Goal: Task Accomplishment & Management: Manage account settings

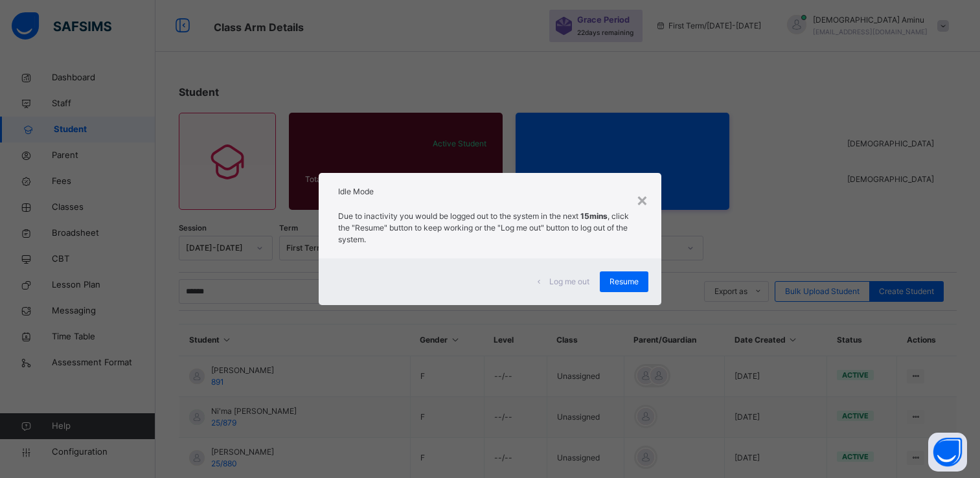
scroll to position [733, 0]
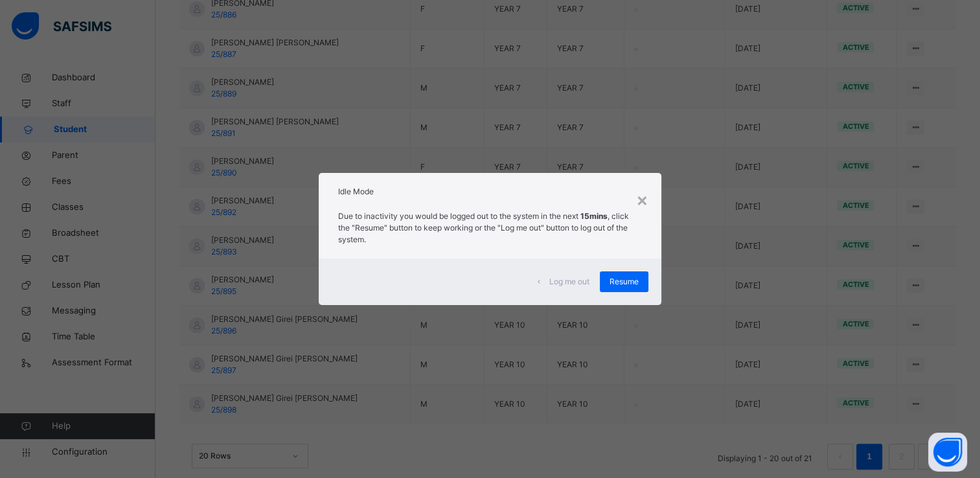
click at [624, 278] on span "Resume" at bounding box center [623, 282] width 29 height 12
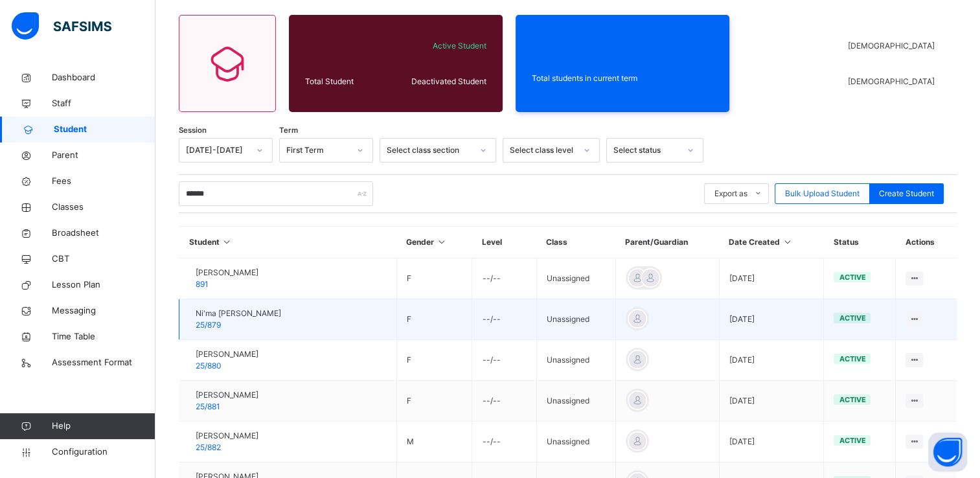
scroll to position [117, 0]
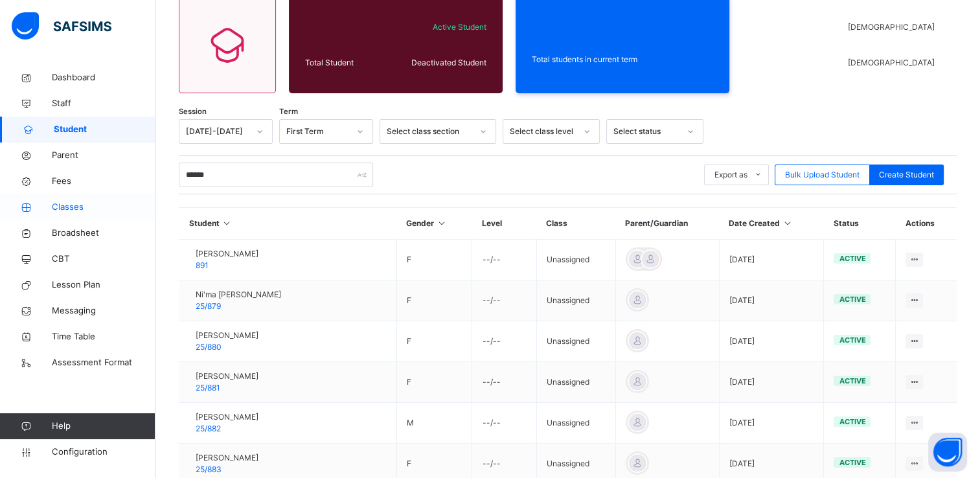
click at [67, 205] on span "Classes" at bounding box center [104, 207] width 104 height 13
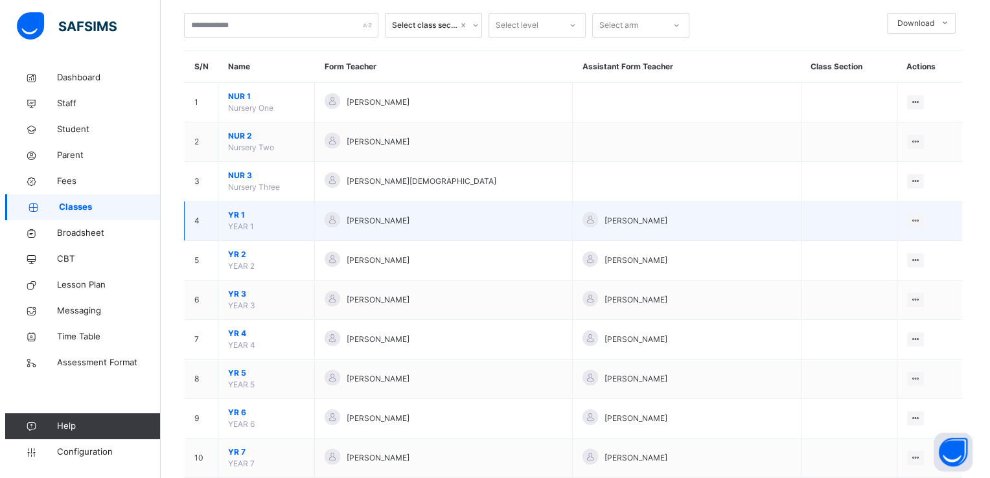
scroll to position [73, 0]
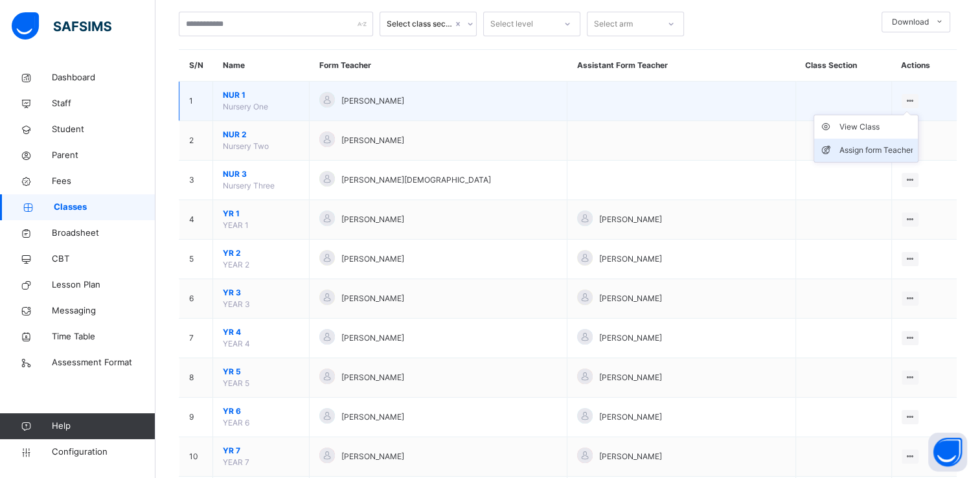
click at [874, 144] on div "Assign form Teacher" at bounding box center [876, 150] width 74 height 13
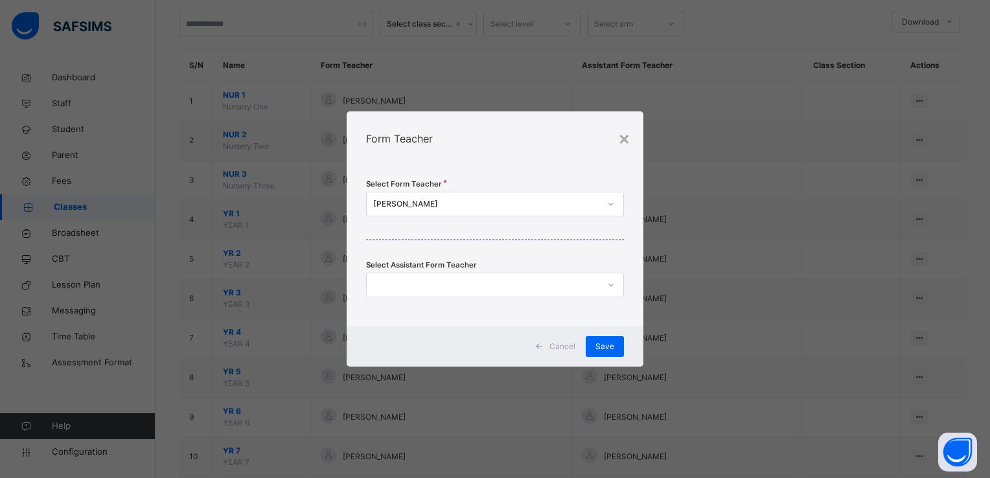
click at [526, 284] on div at bounding box center [483, 285] width 232 height 20
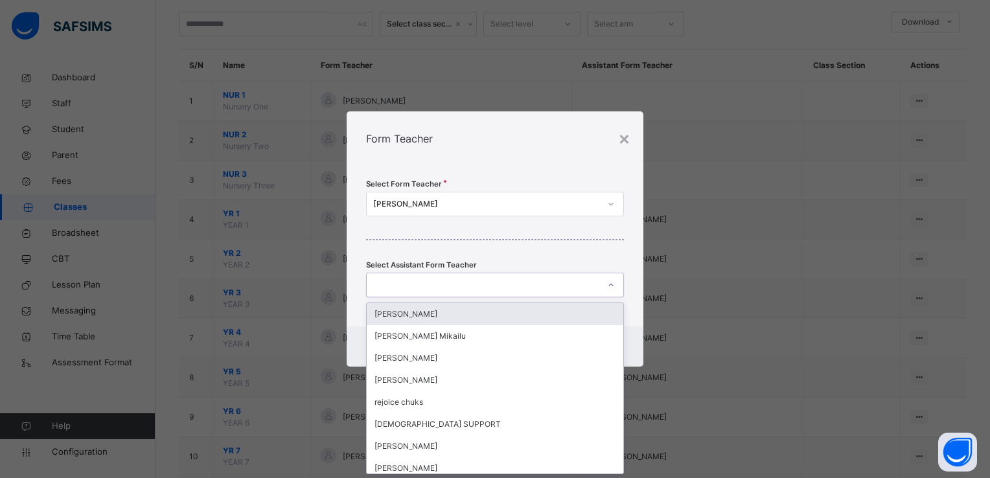
scroll to position [0, 0]
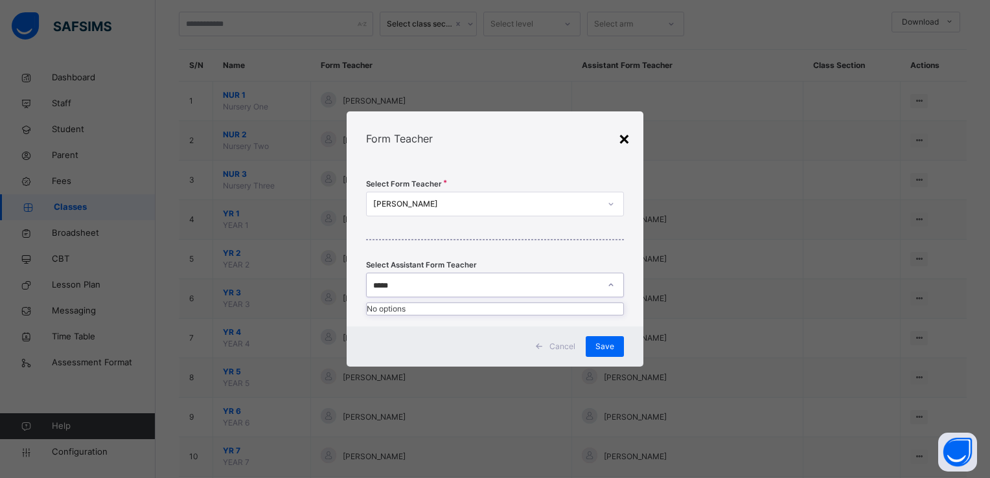
type input "*****"
click at [628, 135] on div "×" at bounding box center [624, 137] width 12 height 27
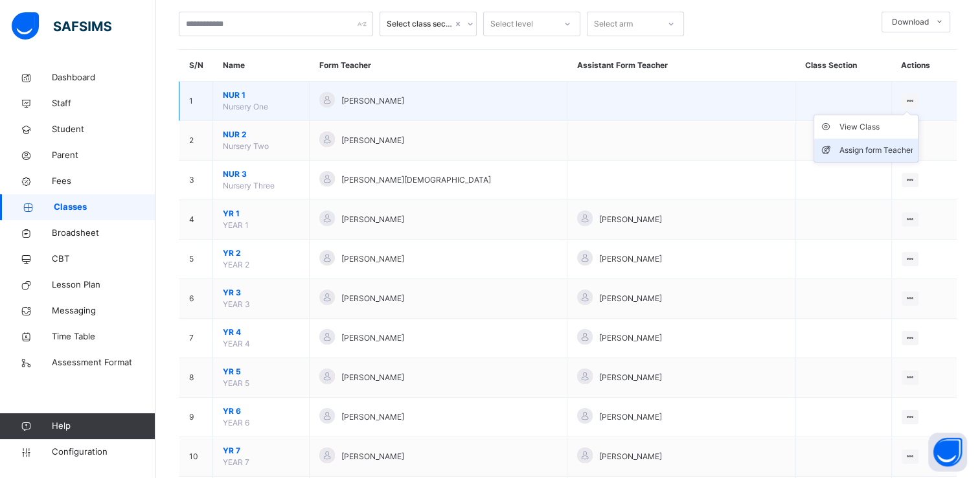
click at [863, 152] on div "Assign form Teacher" at bounding box center [876, 150] width 74 height 13
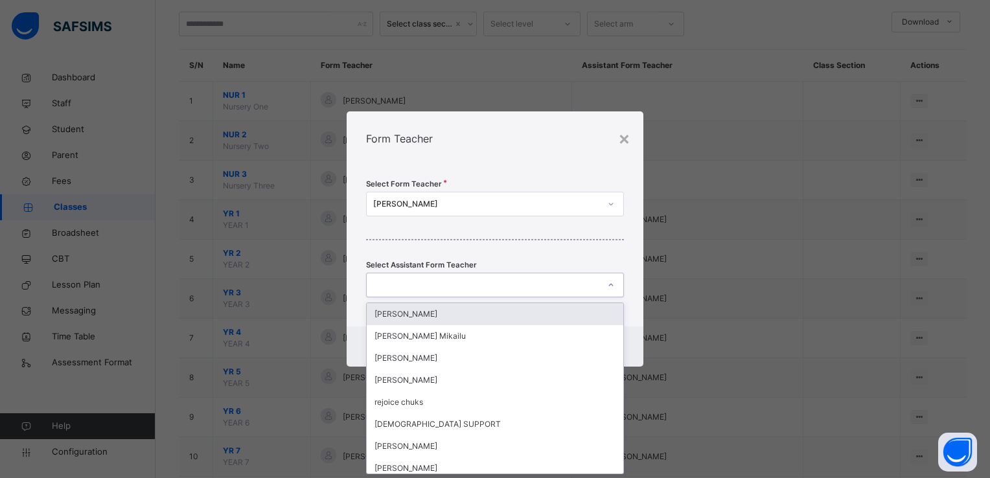
click at [518, 285] on div at bounding box center [483, 285] width 232 height 20
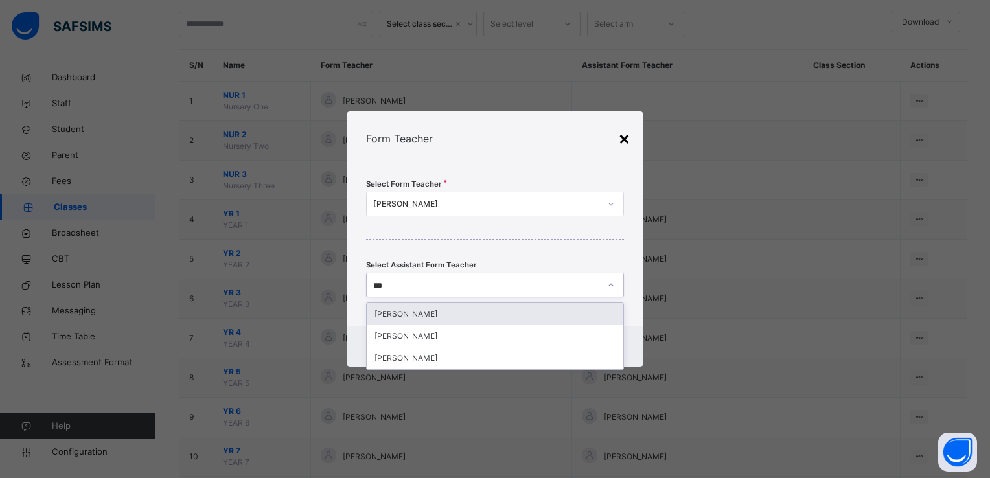
type input "***"
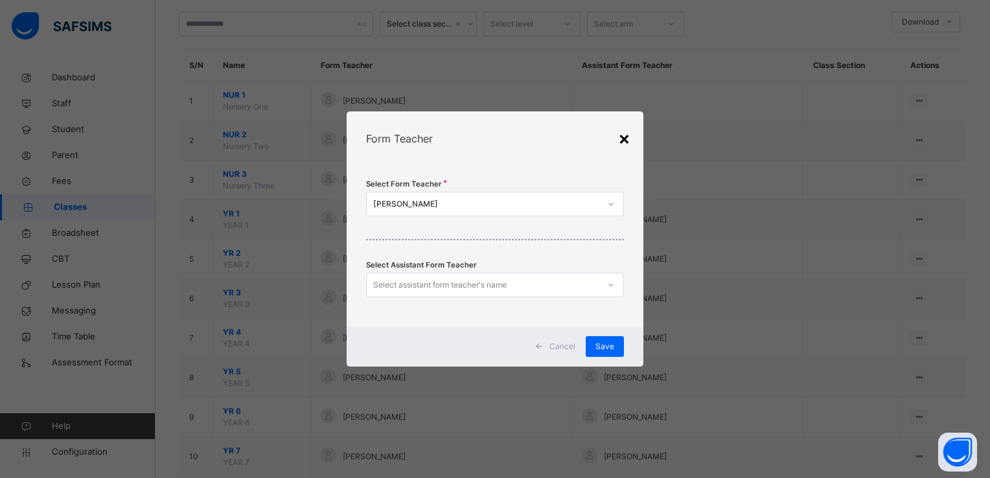
click at [624, 140] on div "×" at bounding box center [624, 137] width 12 height 27
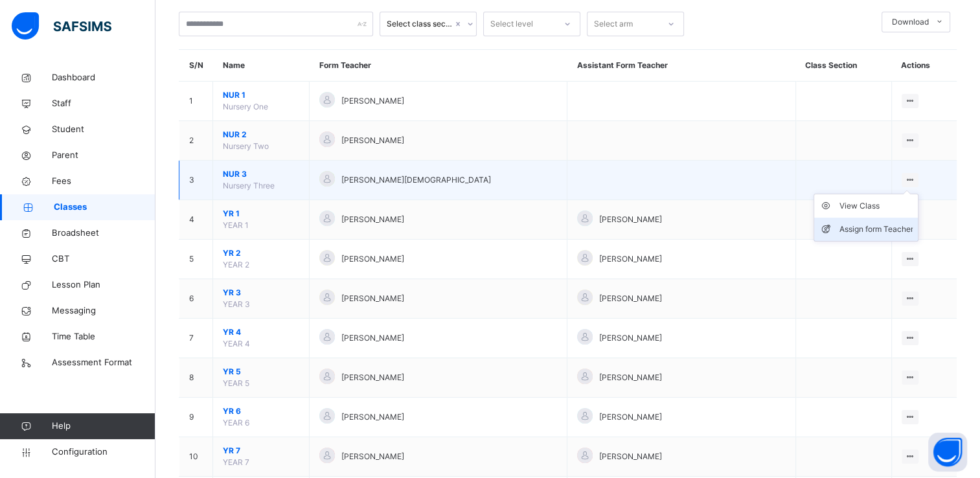
click at [872, 229] on div "Assign form Teacher" at bounding box center [876, 229] width 74 height 13
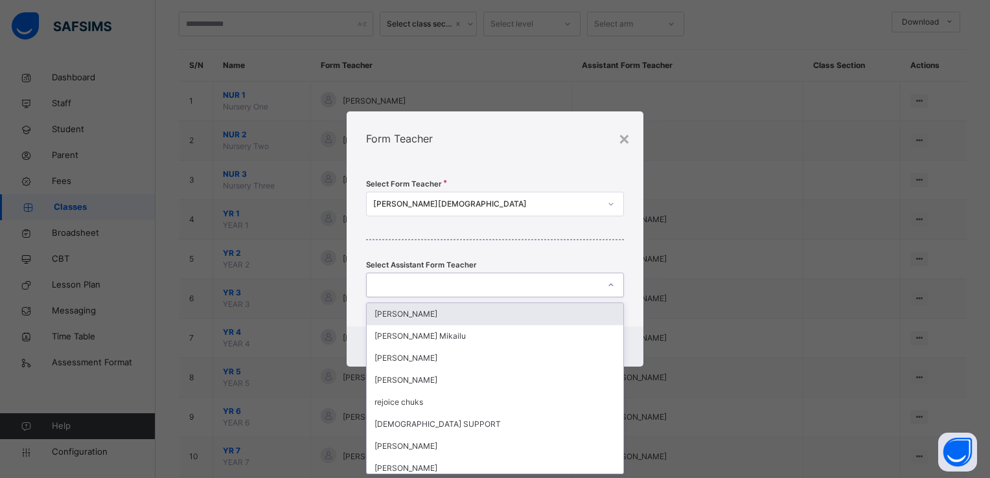
click at [530, 291] on div at bounding box center [483, 285] width 232 height 20
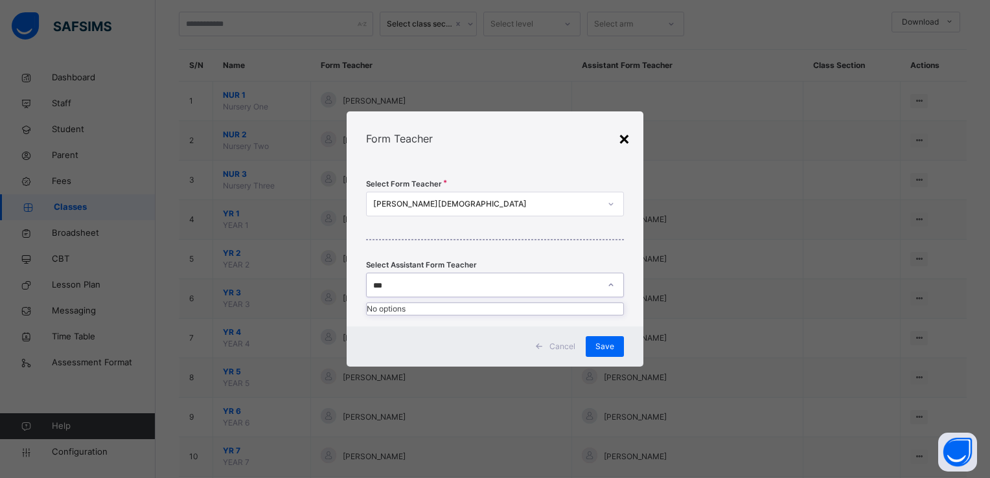
type input "***"
click at [623, 136] on div "×" at bounding box center [624, 137] width 12 height 27
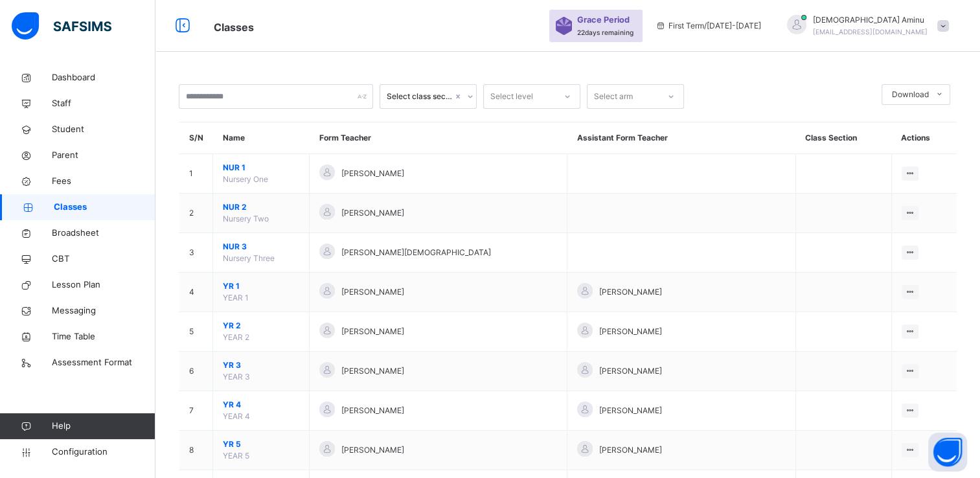
scroll to position [299, 0]
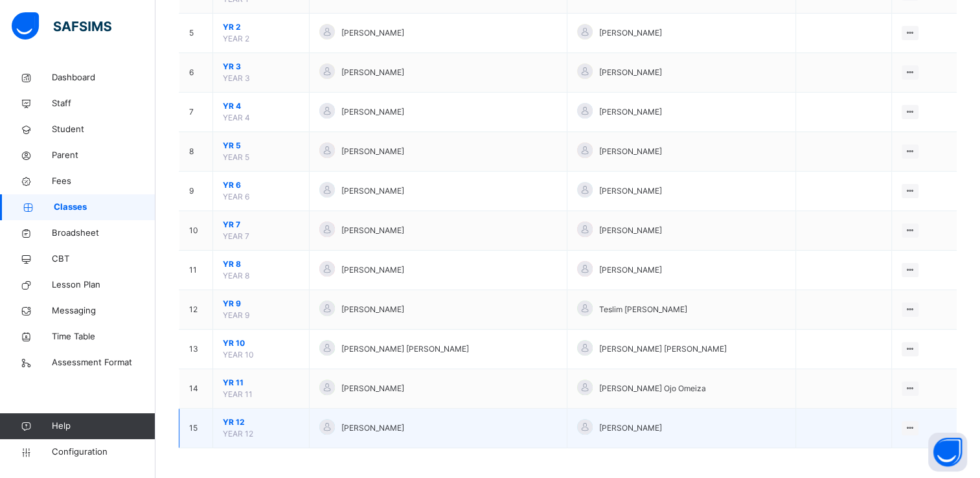
click at [242, 422] on span "YR 12" at bounding box center [261, 422] width 76 height 12
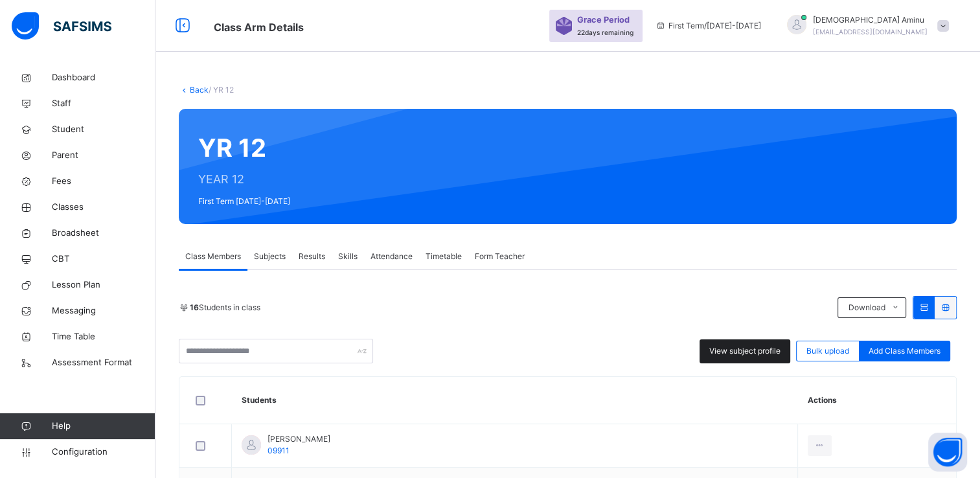
click at [741, 342] on div "View subject profile" at bounding box center [744, 351] width 91 height 24
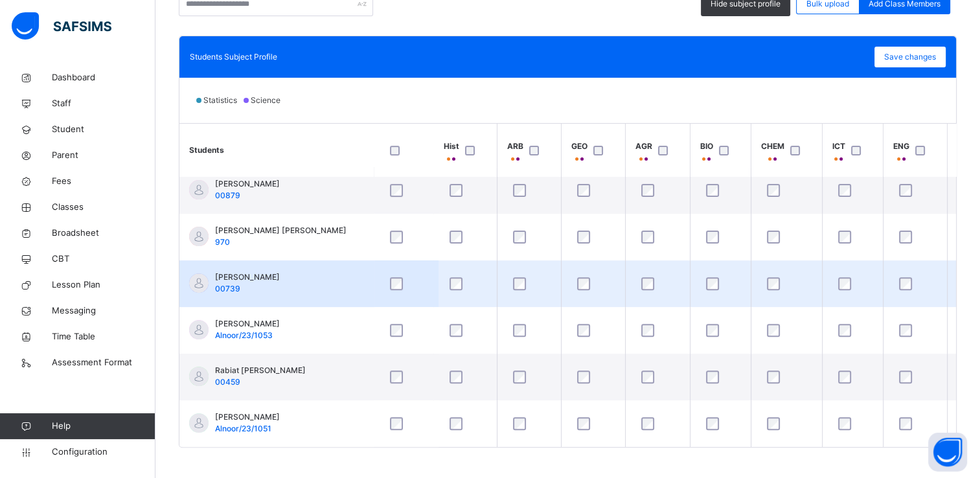
scroll to position [352, 0]
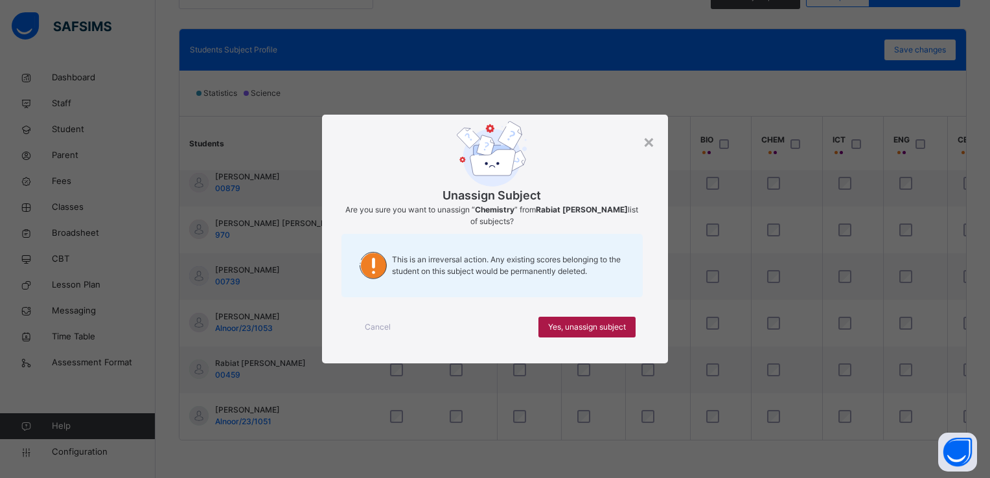
click at [606, 330] on span "Yes, unassign subject" at bounding box center [587, 327] width 78 height 12
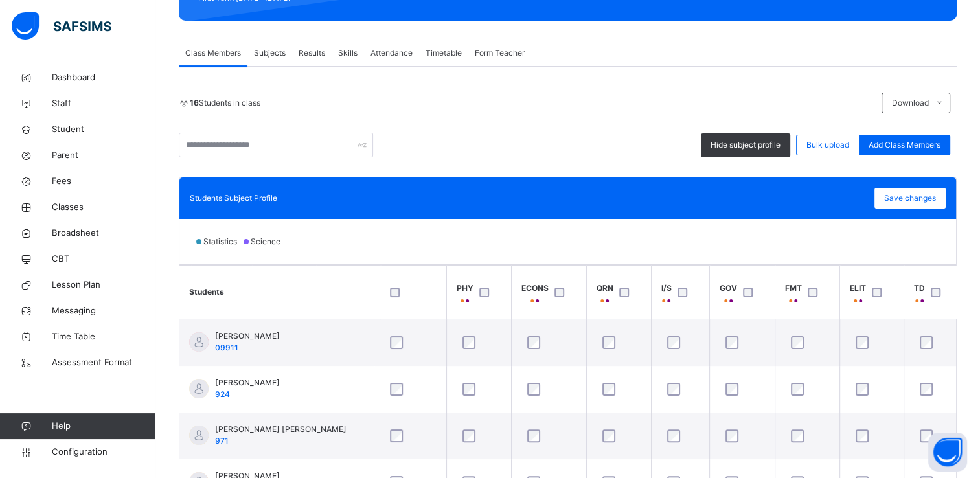
scroll to position [202, 0]
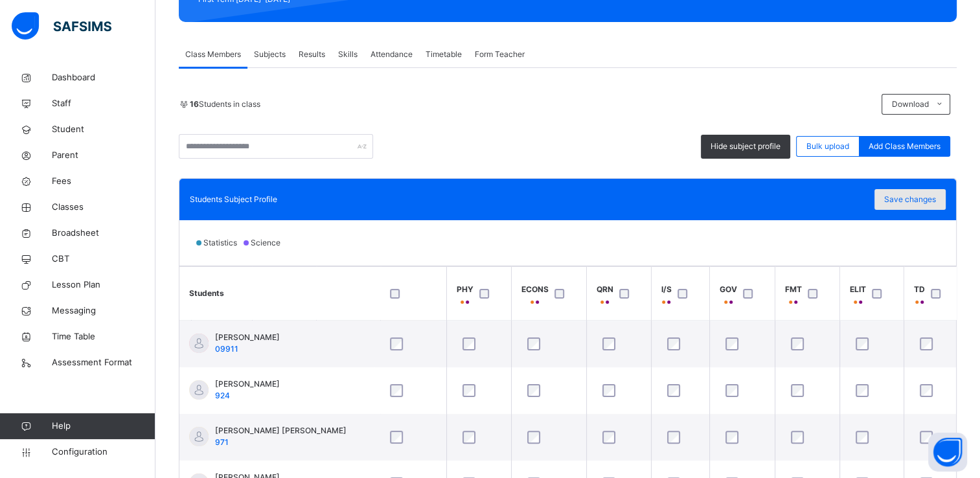
click at [913, 196] on span "Save changes" at bounding box center [910, 200] width 52 height 12
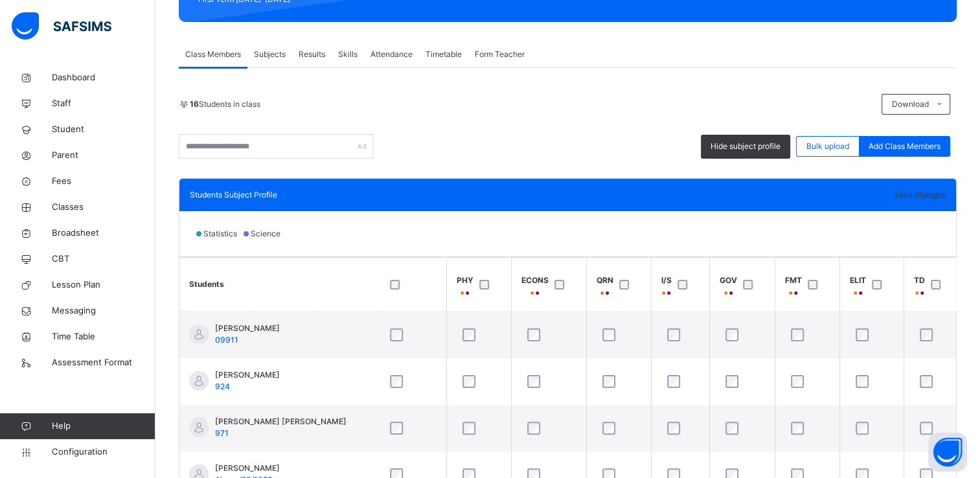
click at [906, 201] on div "Save changes" at bounding box center [920, 195] width 52 height 12
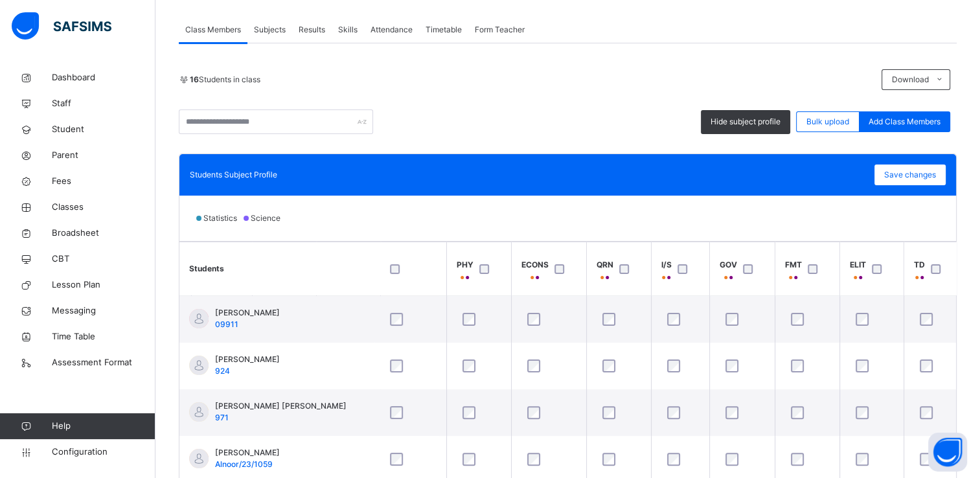
scroll to position [227, 0]
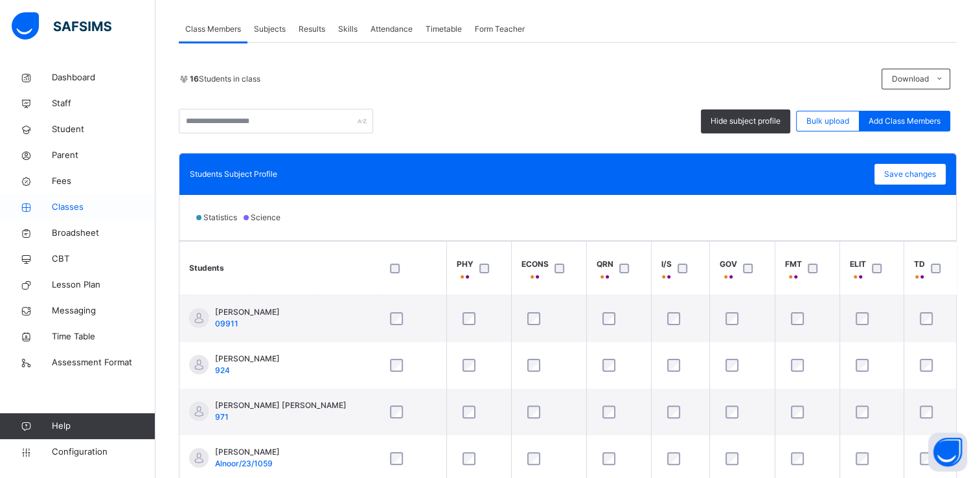
click at [69, 211] on span "Classes" at bounding box center [104, 207] width 104 height 13
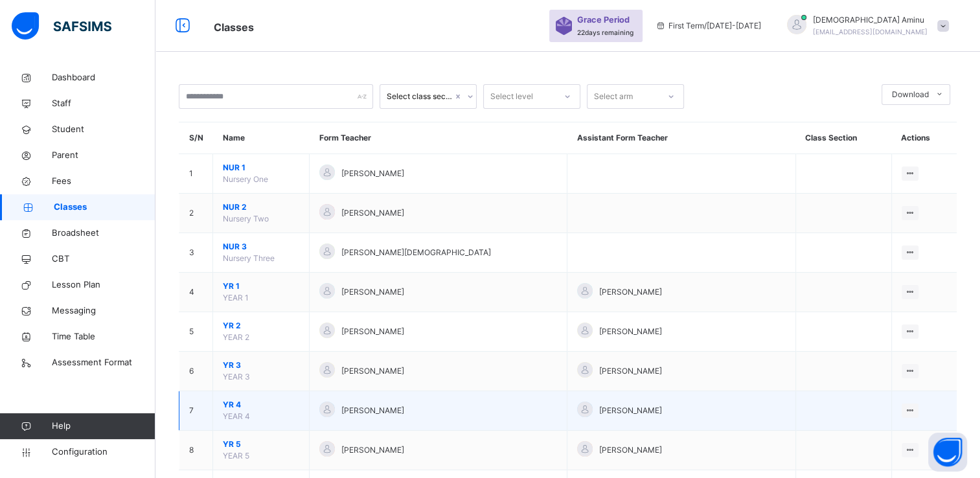
scroll to position [299, 0]
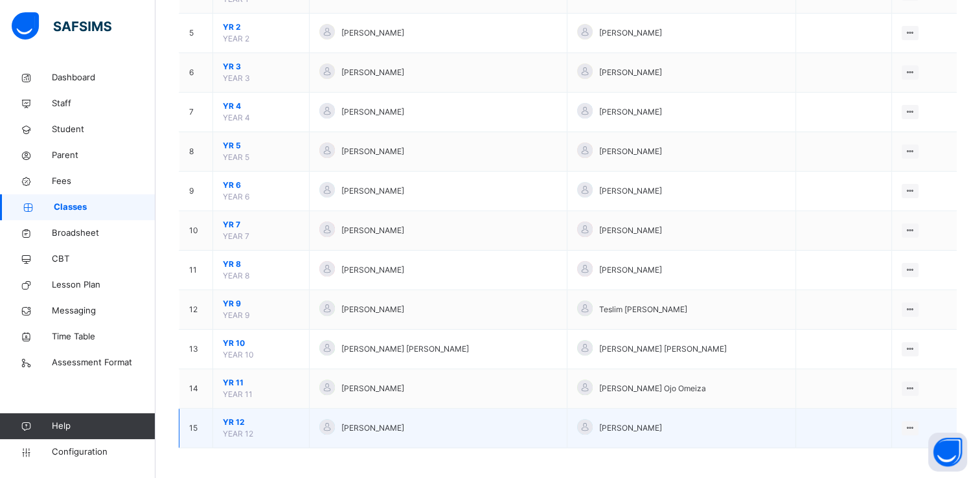
click at [231, 421] on span "YR 12" at bounding box center [261, 422] width 76 height 12
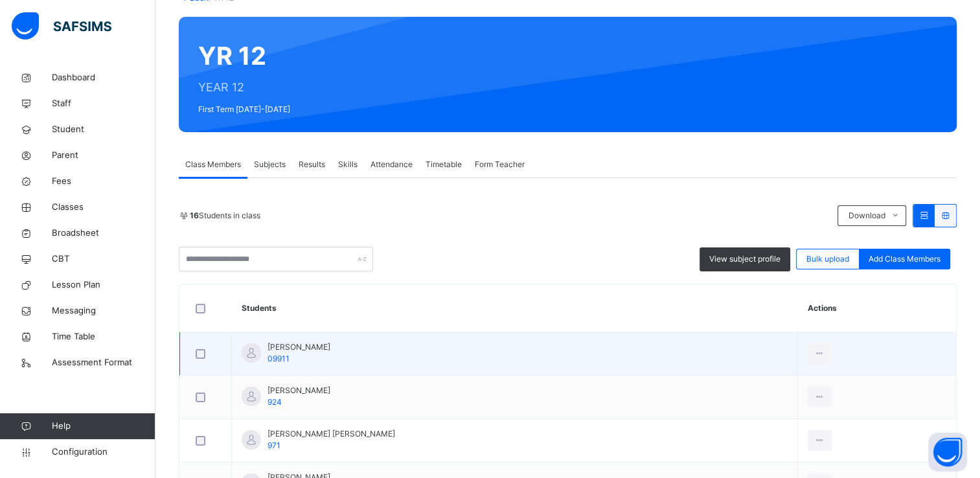
scroll to position [96, 0]
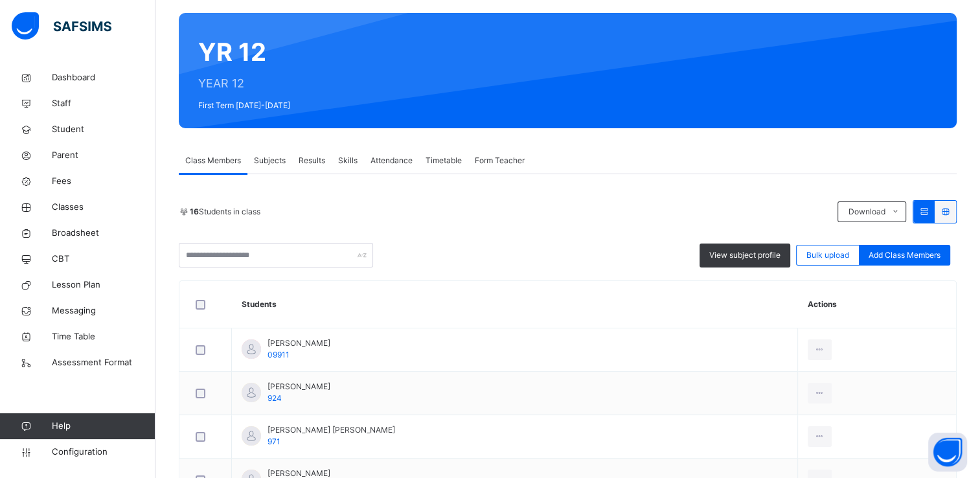
click at [277, 161] on span "Subjects" at bounding box center [270, 161] width 32 height 12
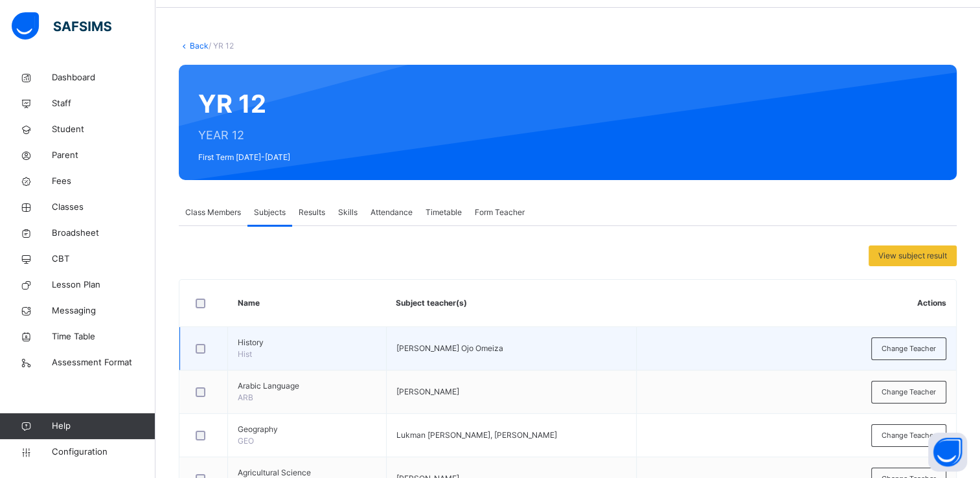
scroll to position [0, 0]
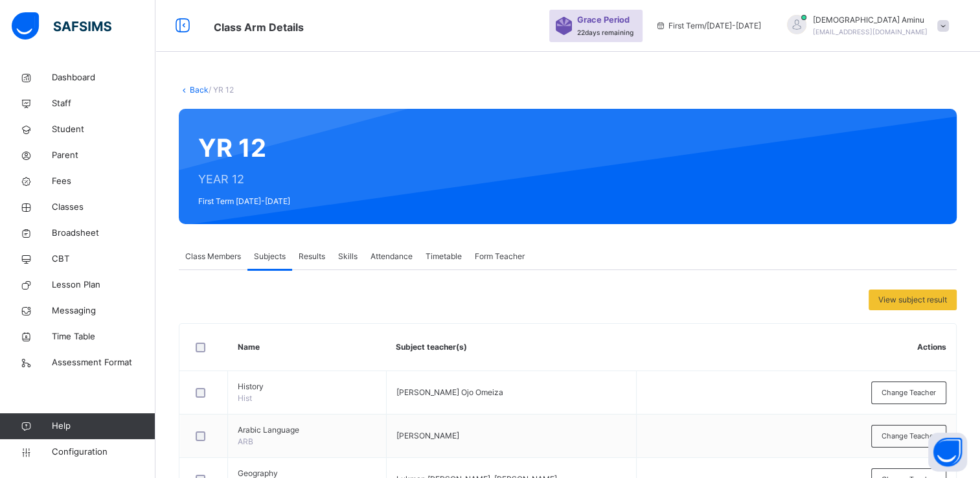
click at [215, 251] on span "Class Members" at bounding box center [213, 257] width 56 height 12
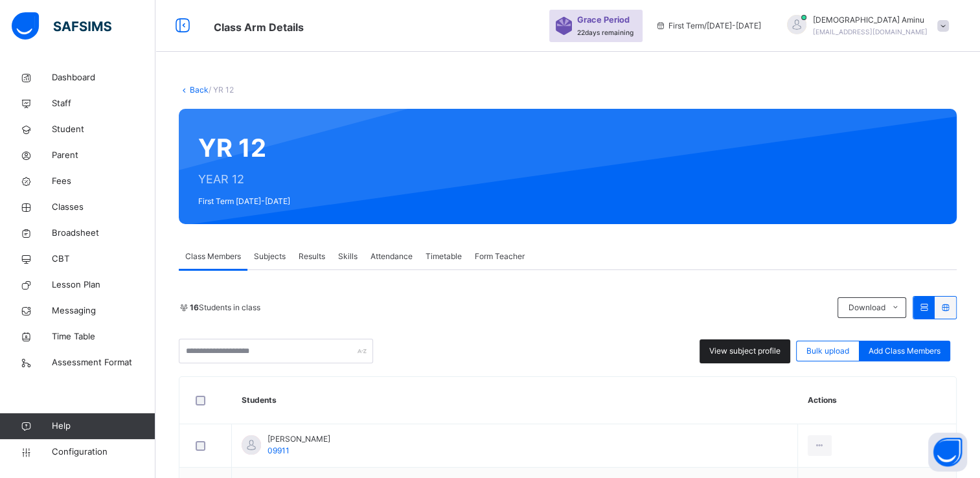
click at [743, 341] on div "View subject profile" at bounding box center [744, 351] width 91 height 24
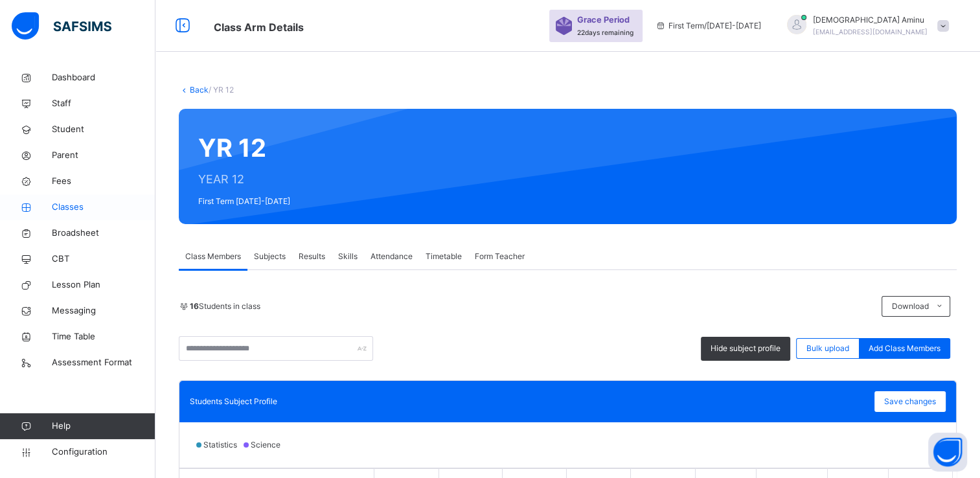
click at [70, 207] on span "Classes" at bounding box center [104, 207] width 104 height 13
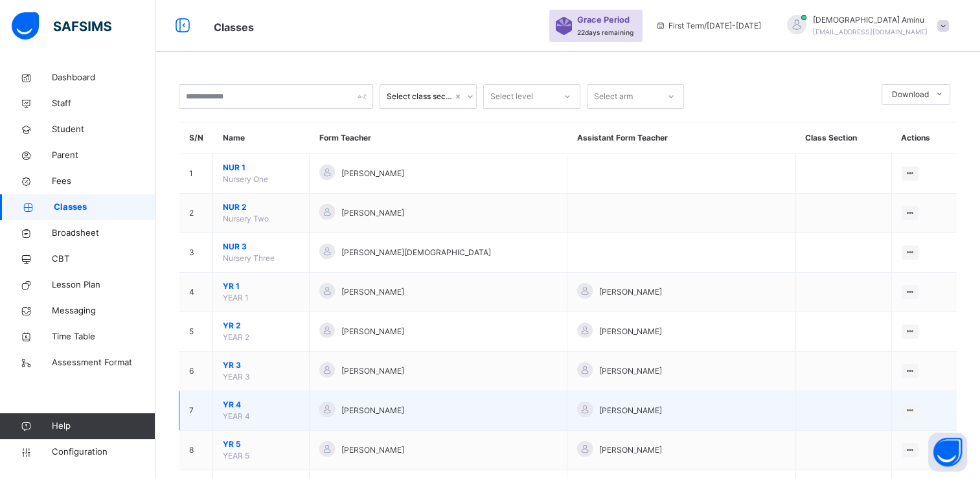
scroll to position [299, 0]
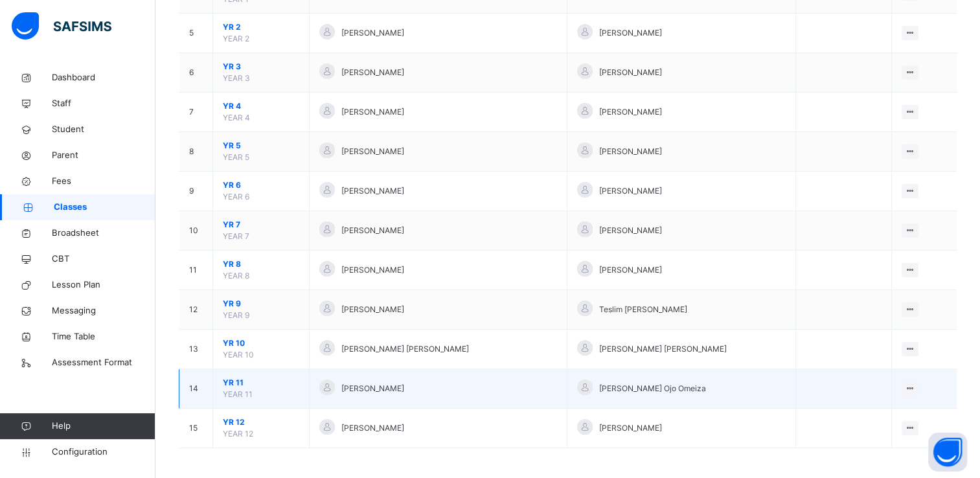
click at [238, 382] on span "YR 11" at bounding box center [261, 383] width 76 height 12
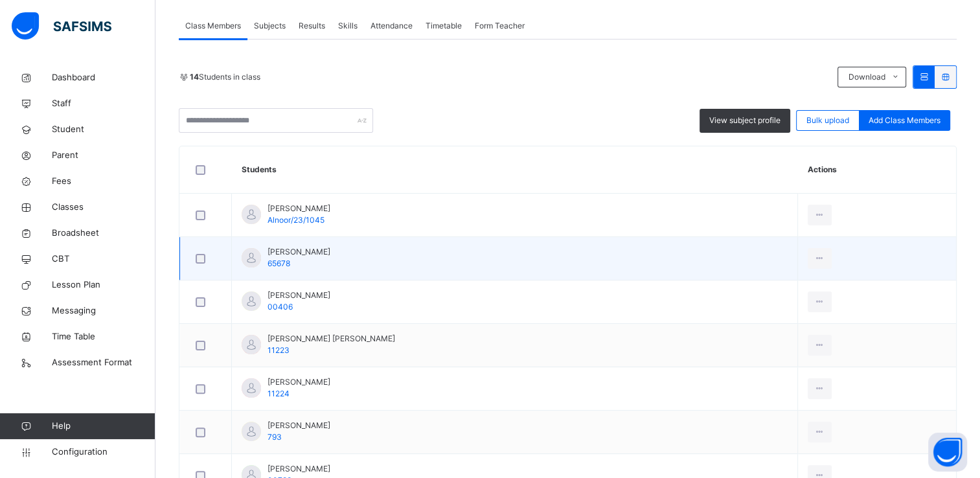
scroll to position [232, 0]
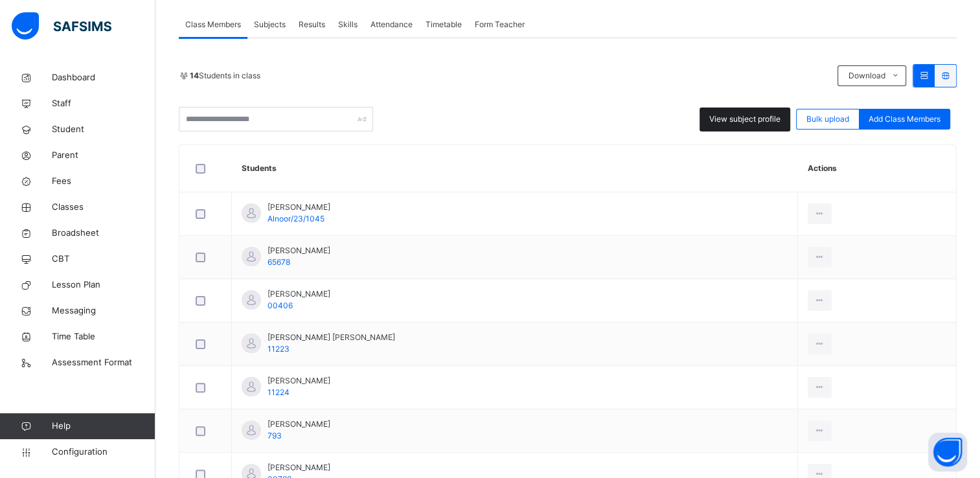
click at [746, 123] on span "View subject profile" at bounding box center [744, 119] width 71 height 12
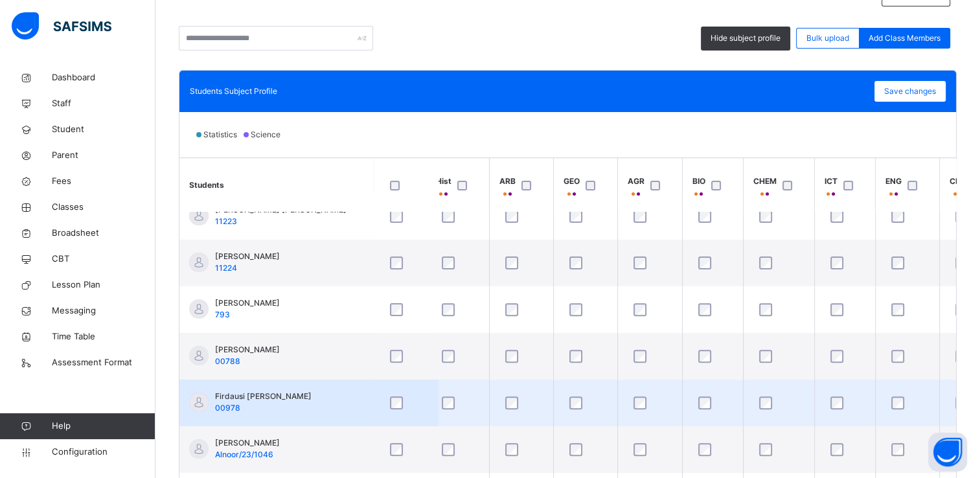
scroll to position [159, 0]
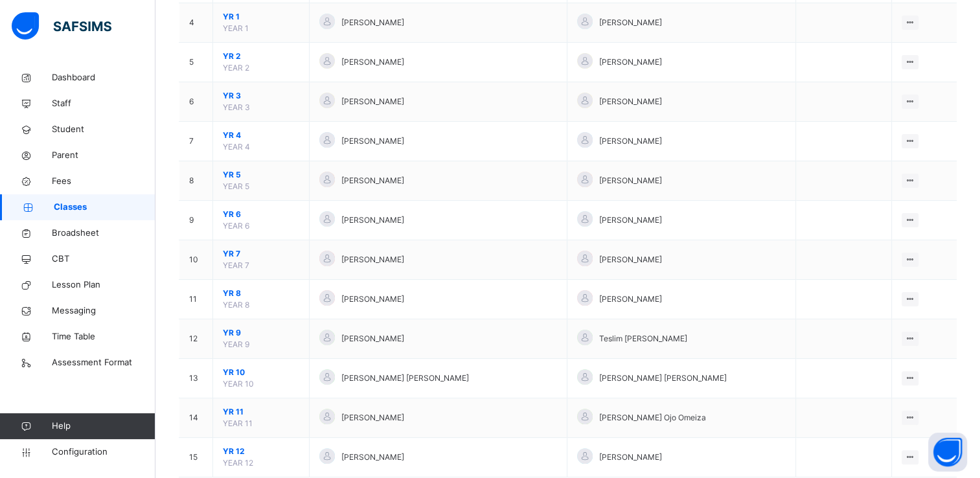
scroll to position [299, 0]
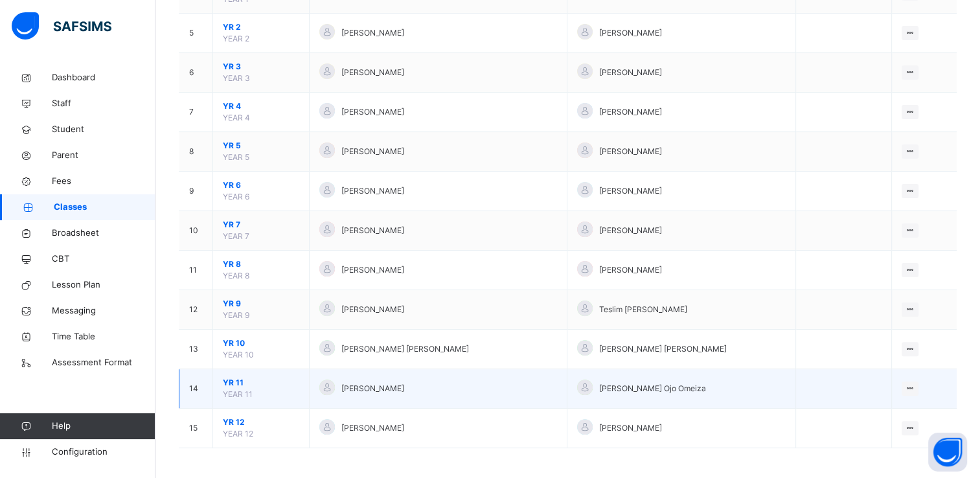
click at [240, 378] on span "YR 11" at bounding box center [261, 383] width 76 height 12
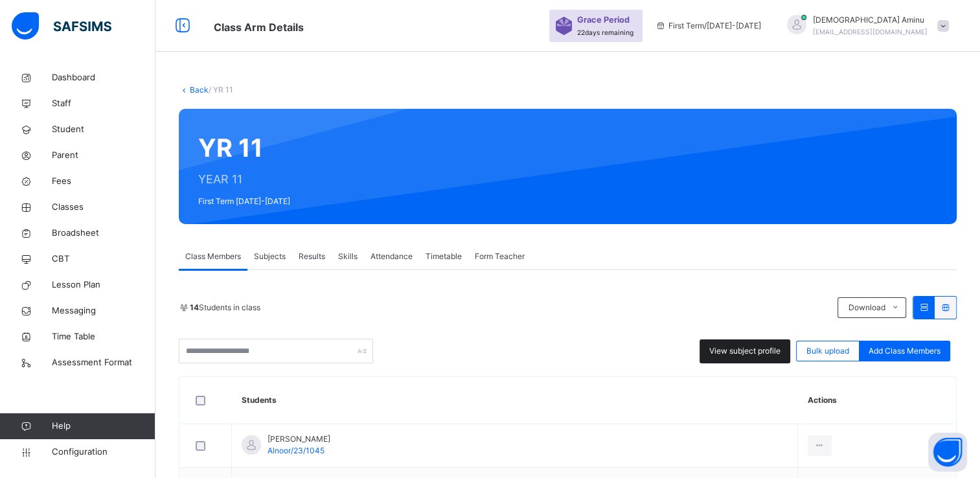
click at [747, 347] on span "View subject profile" at bounding box center [744, 351] width 71 height 12
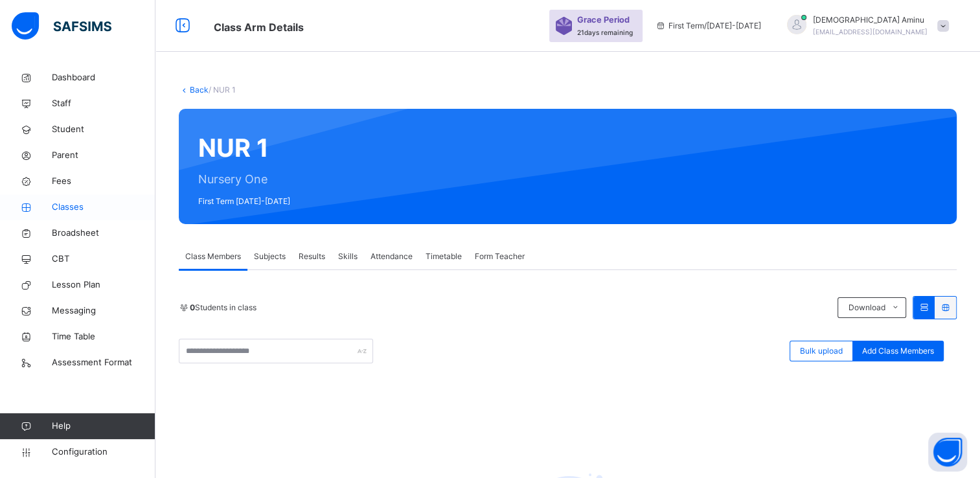
click at [75, 203] on span "Classes" at bounding box center [104, 207] width 104 height 13
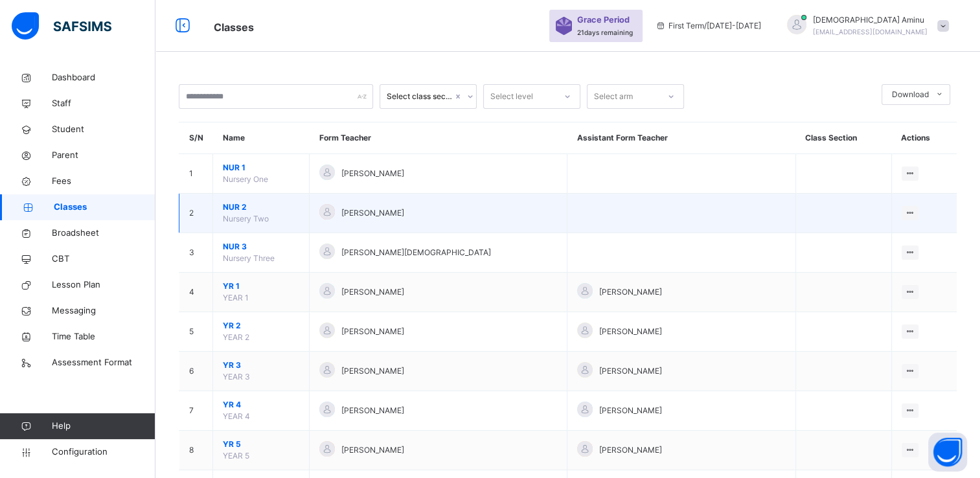
click at [233, 208] on span "NUR 2" at bounding box center [261, 207] width 76 height 12
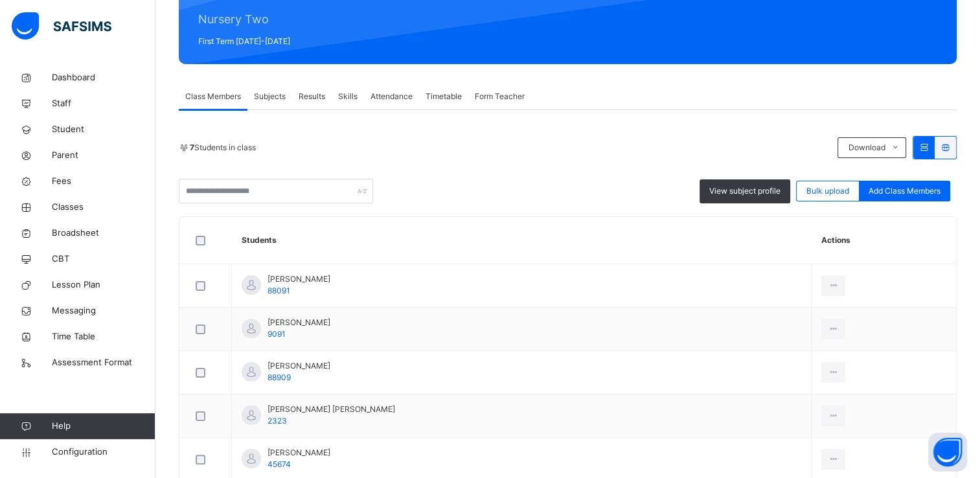
scroll to position [163, 0]
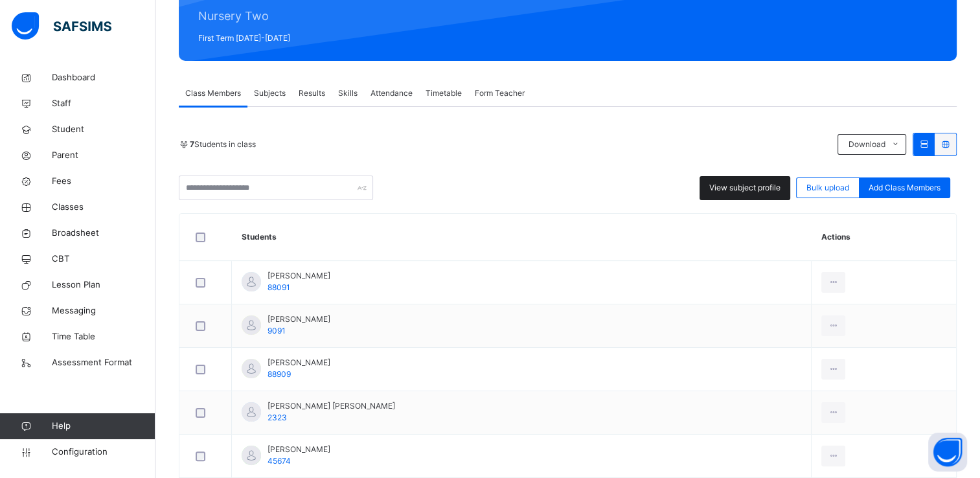
click at [746, 188] on span "View subject profile" at bounding box center [744, 188] width 71 height 12
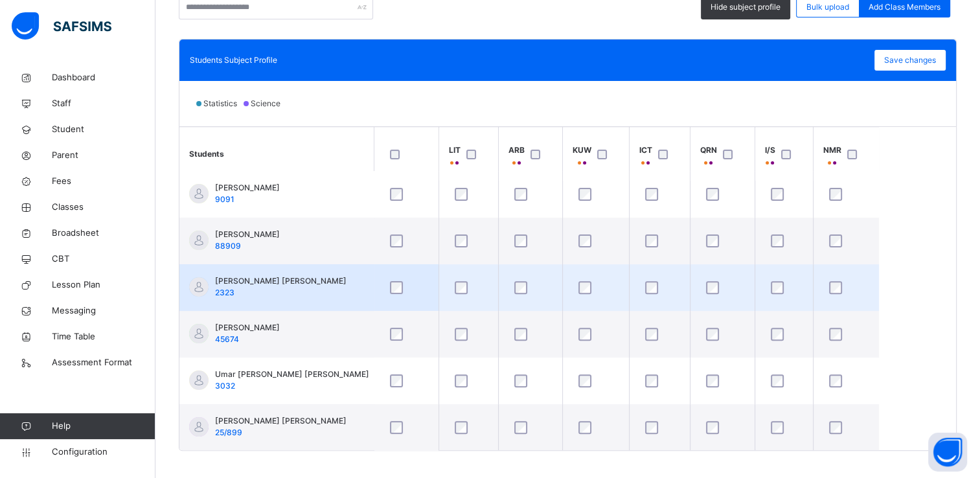
scroll to position [0, 0]
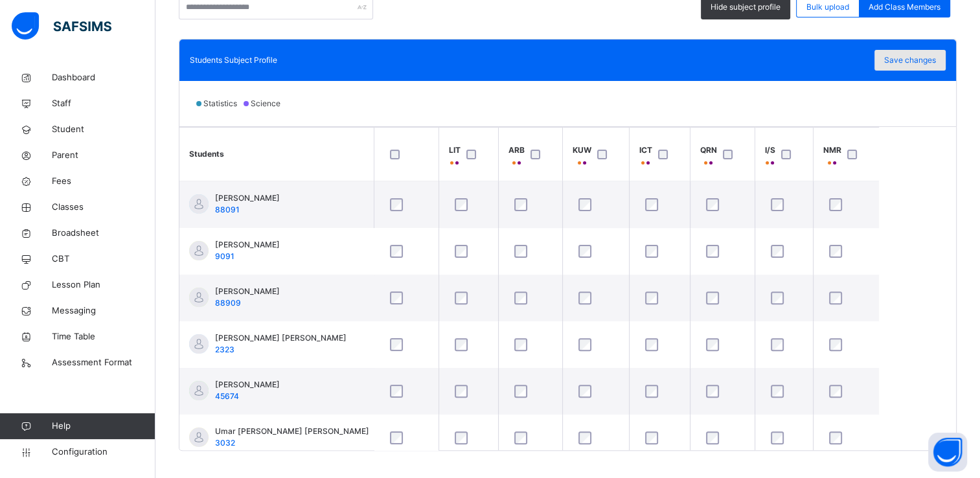
click at [917, 54] on span "Save changes" at bounding box center [910, 60] width 52 height 12
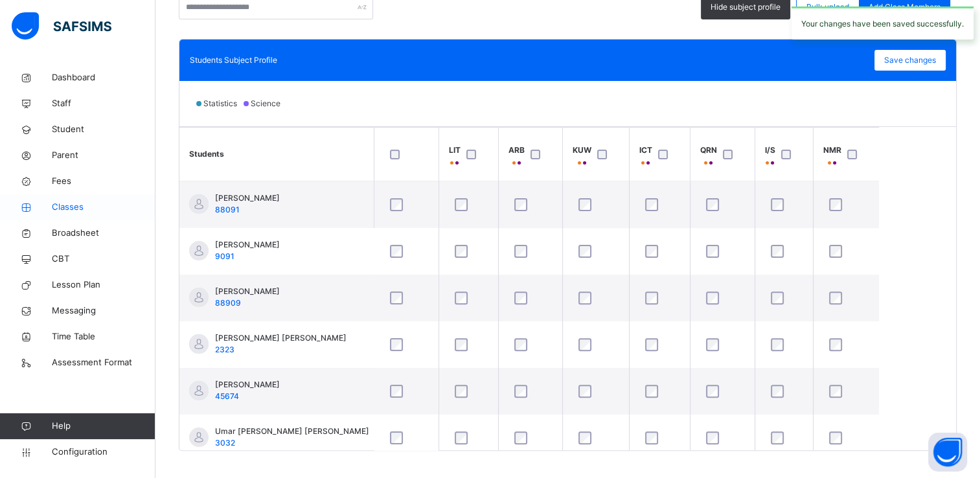
click at [67, 206] on span "Classes" at bounding box center [104, 207] width 104 height 13
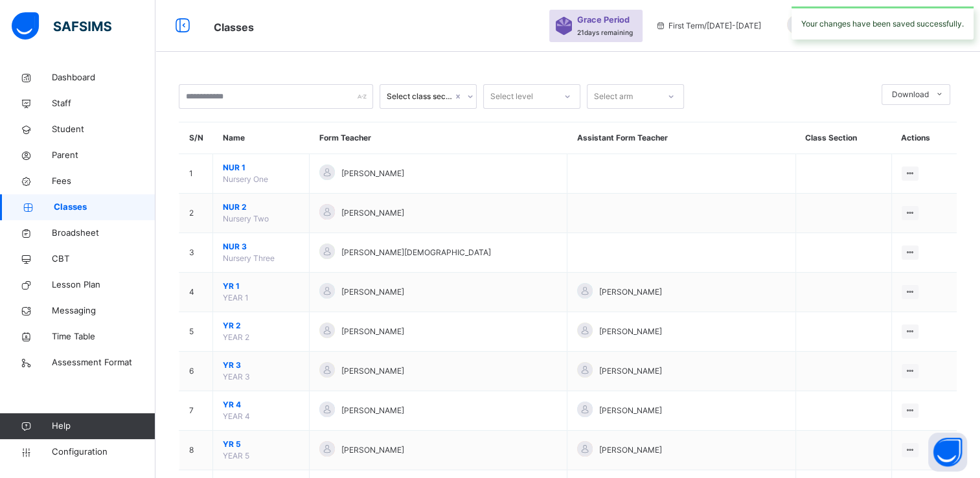
scroll to position [299, 0]
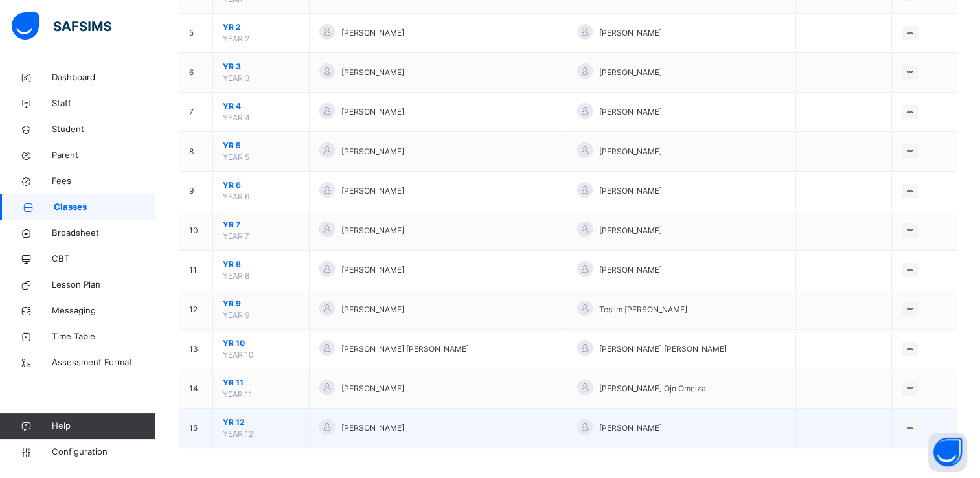
click at [236, 418] on span "YR 12" at bounding box center [261, 422] width 76 height 12
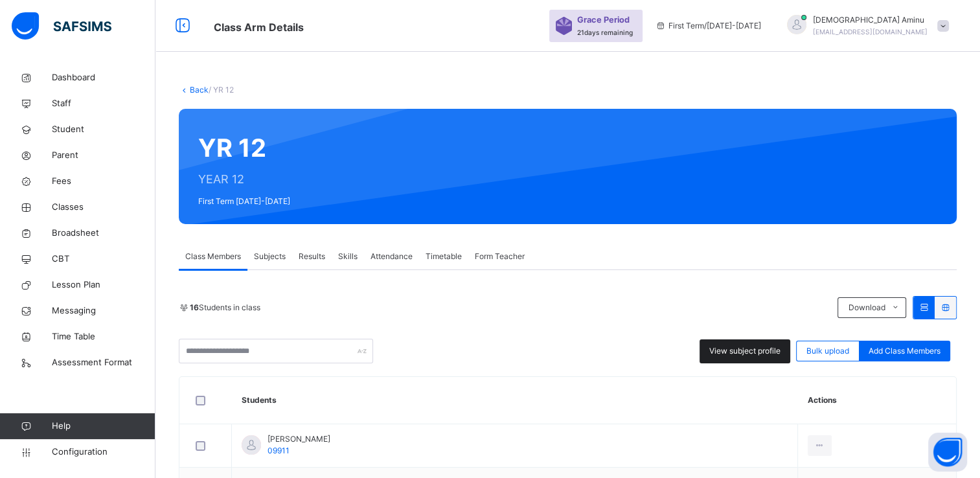
click at [730, 347] on span "View subject profile" at bounding box center [744, 351] width 71 height 12
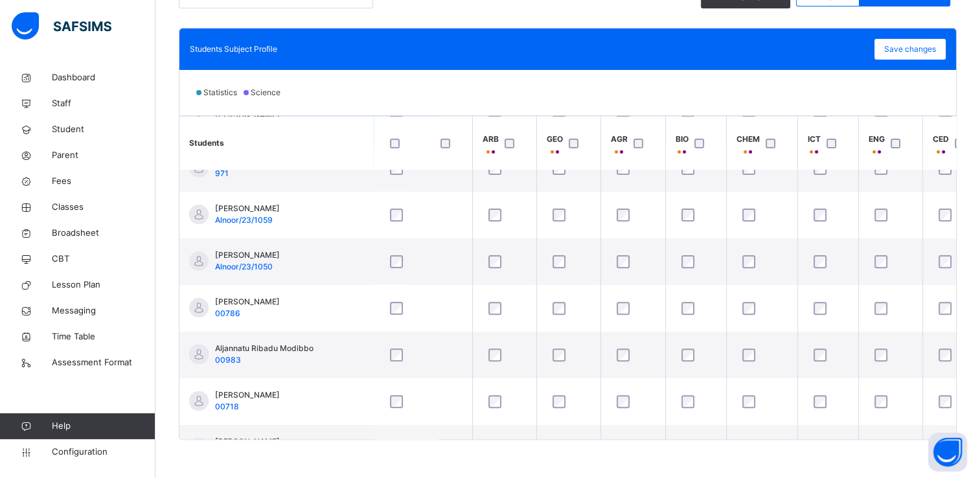
scroll to position [0, 30]
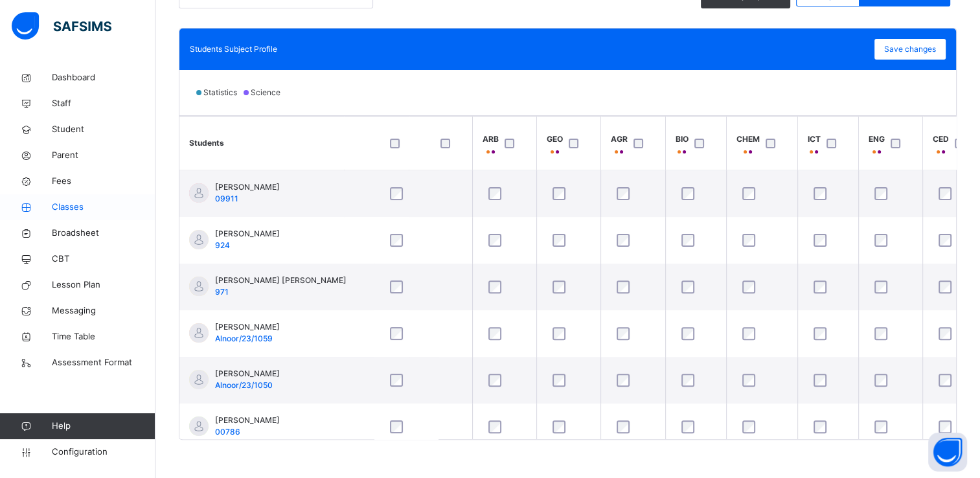
click at [76, 207] on span "Classes" at bounding box center [104, 207] width 104 height 13
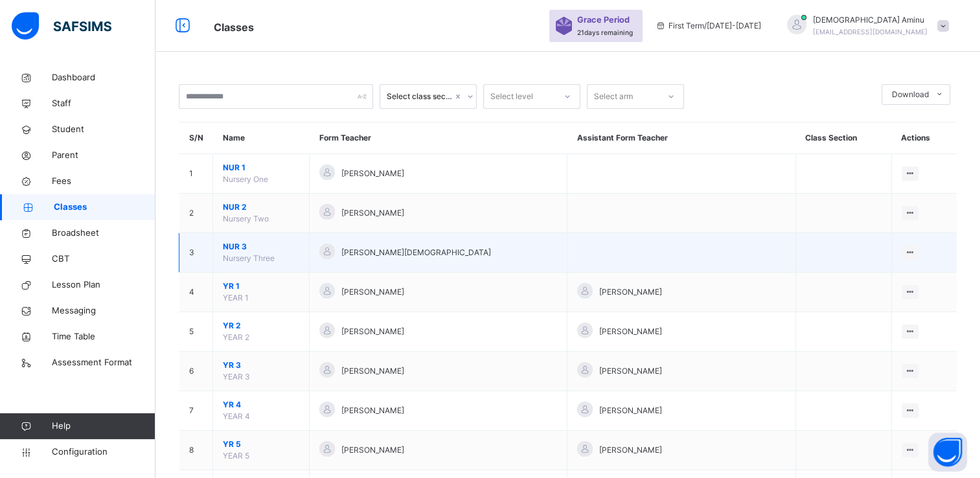
click at [238, 245] on span "NUR 3" at bounding box center [261, 247] width 76 height 12
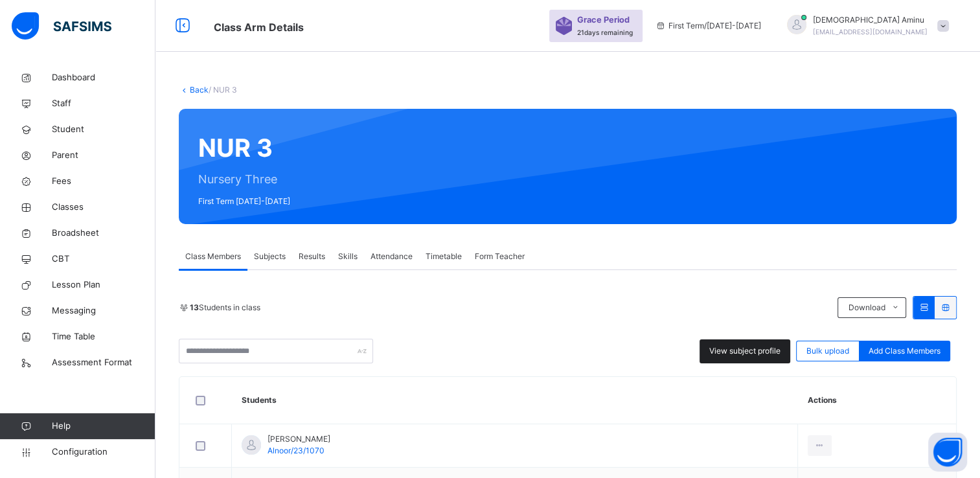
click at [734, 350] on span "View subject profile" at bounding box center [744, 351] width 71 height 12
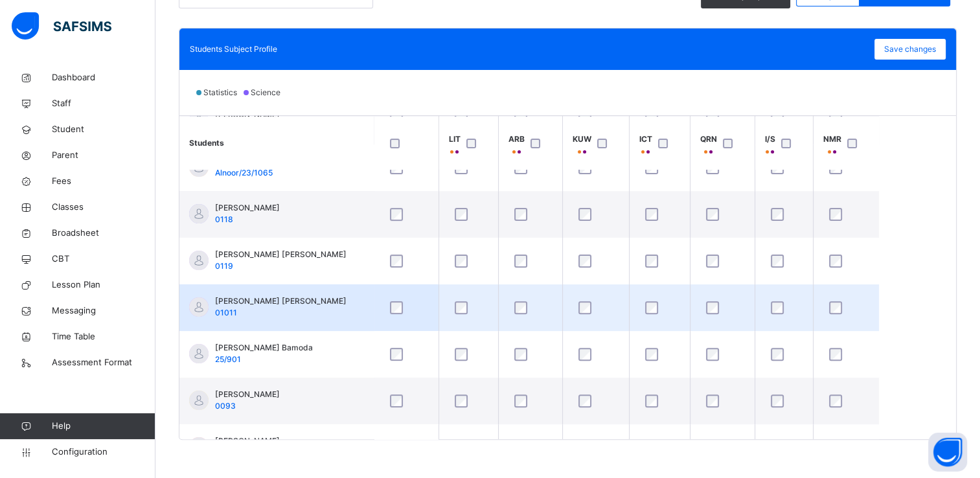
scroll to position [264, 0]
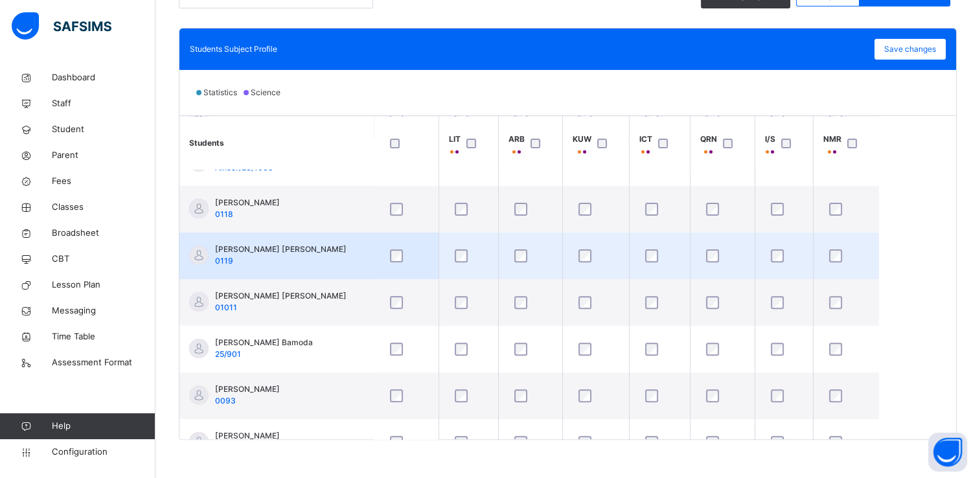
click at [398, 255] on tbody "[PERSON_NAME] [PERSON_NAME]/23/1070 [PERSON_NAME] [PERSON_NAME]/23/1067 [PERSON…" at bounding box center [528, 209] width 699 height 607
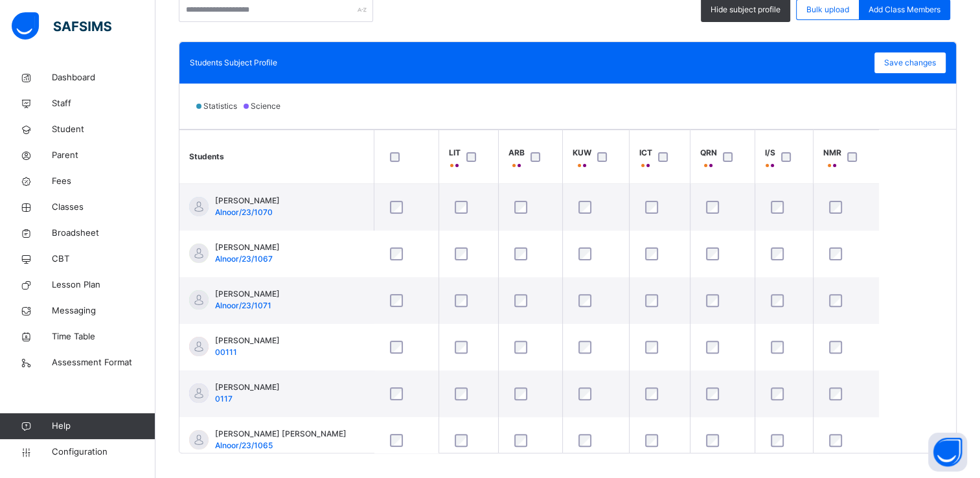
scroll to position [352, 0]
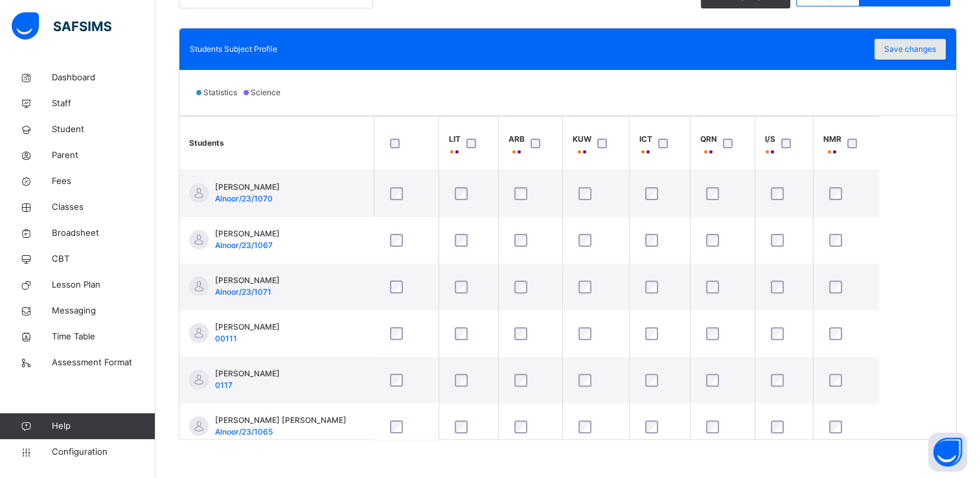
click at [910, 45] on span "Save changes" at bounding box center [910, 49] width 52 height 12
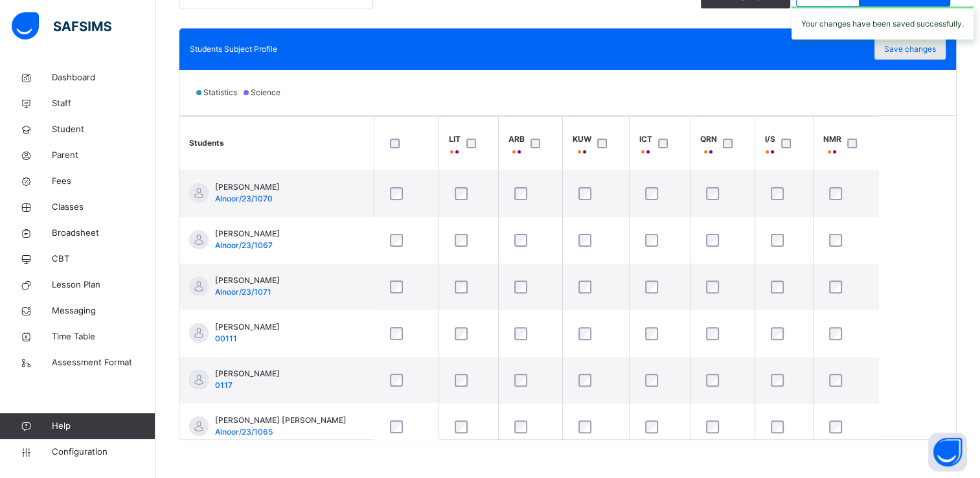
click at [911, 50] on span "Save changes" at bounding box center [910, 49] width 52 height 12
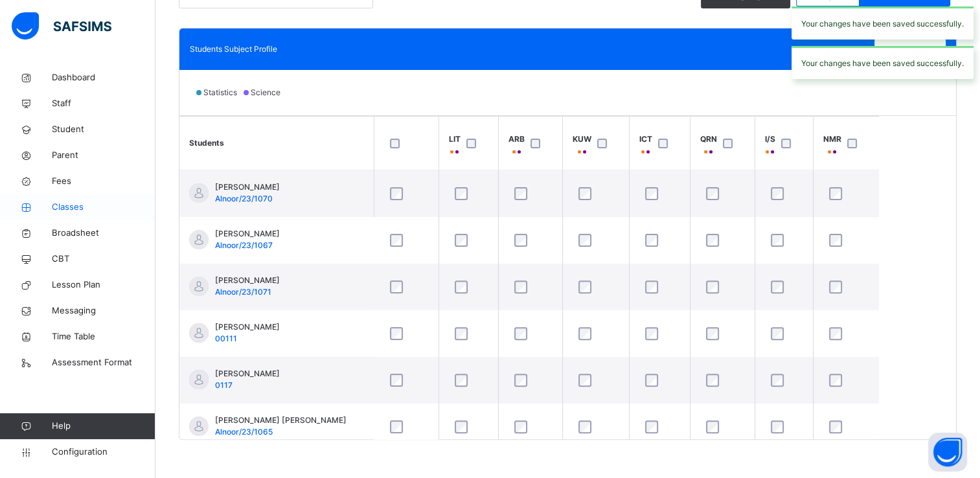
click at [69, 209] on span "Classes" at bounding box center [104, 207] width 104 height 13
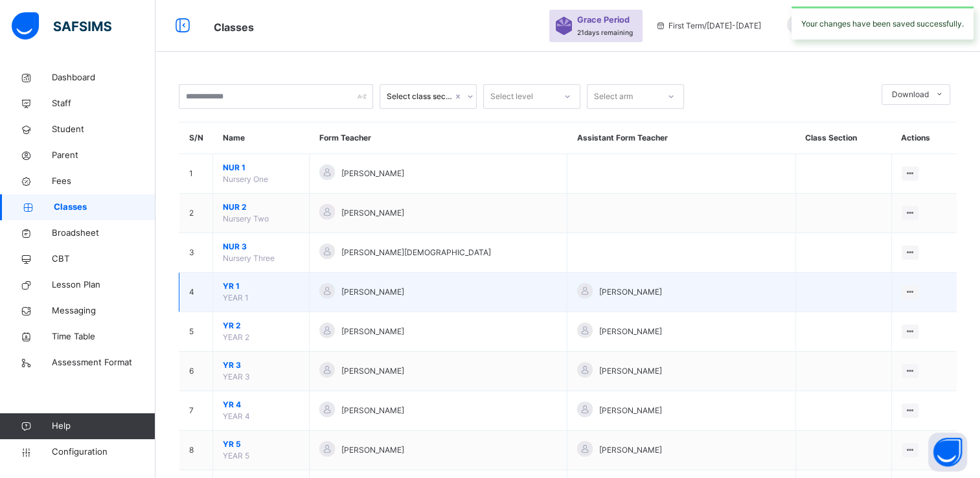
click at [231, 280] on span "YR 1" at bounding box center [261, 286] width 76 height 12
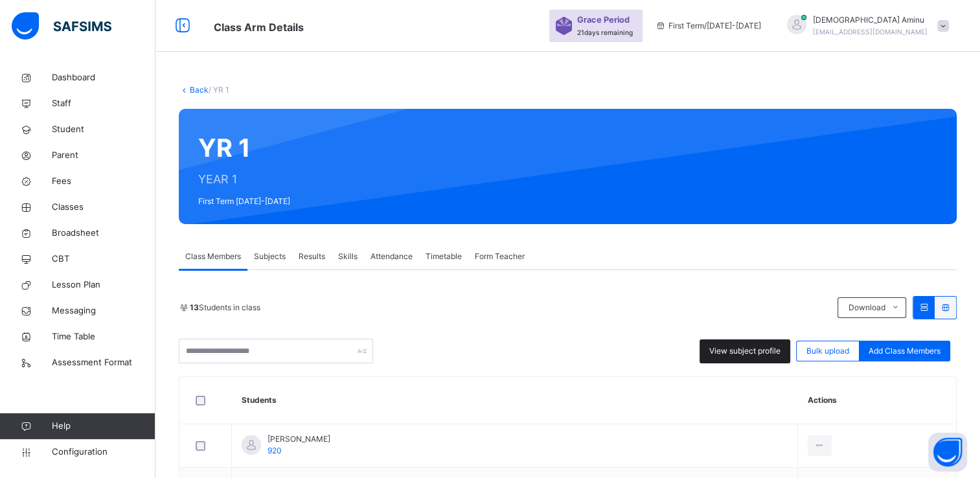
click at [733, 347] on span "View subject profile" at bounding box center [744, 351] width 71 height 12
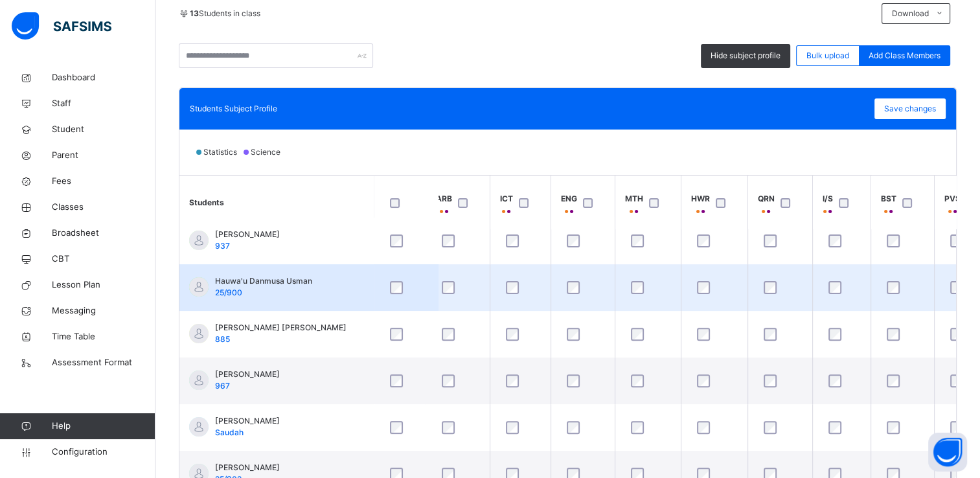
scroll to position [258, 13]
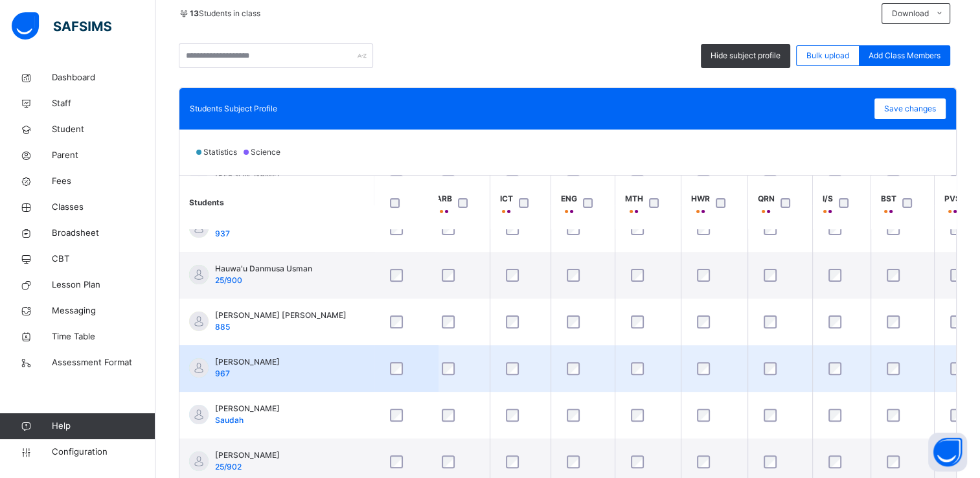
click at [404, 369] on div at bounding box center [406, 368] width 38 height 13
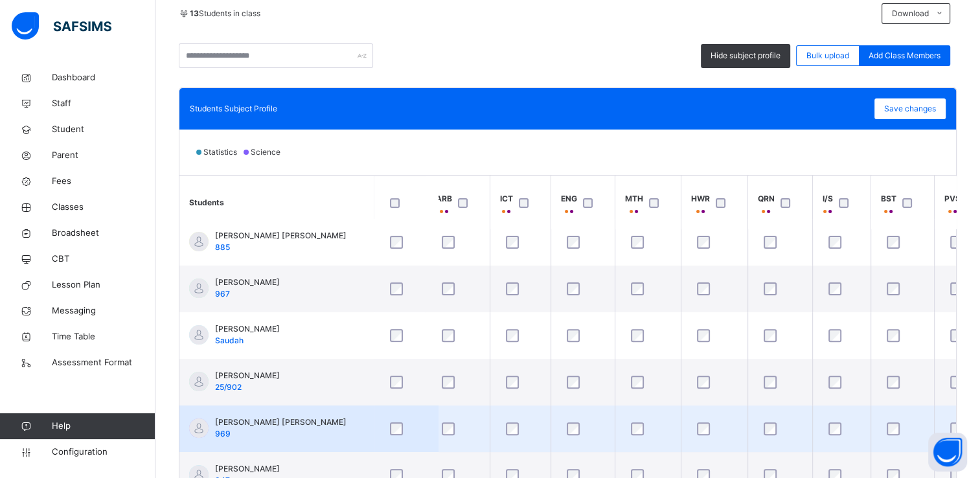
scroll to position [352, 0]
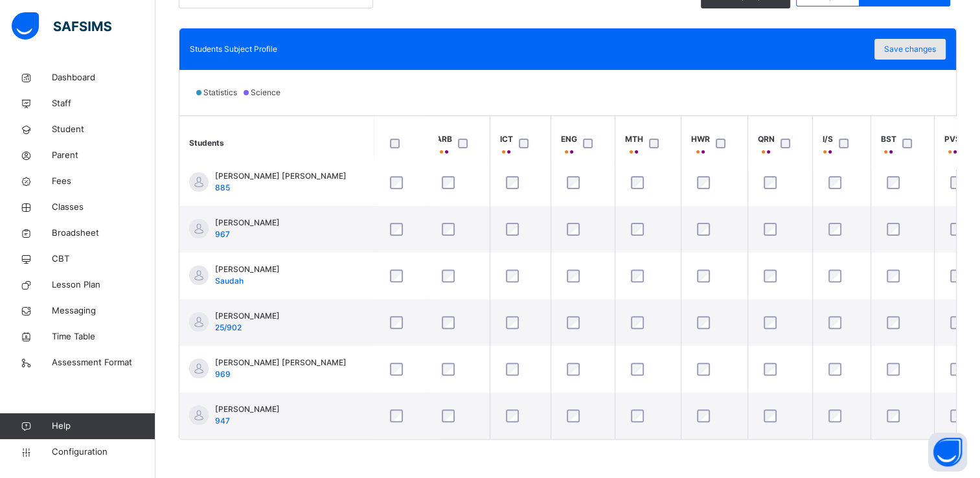
click at [933, 48] on span "Save changes" at bounding box center [910, 49] width 52 height 12
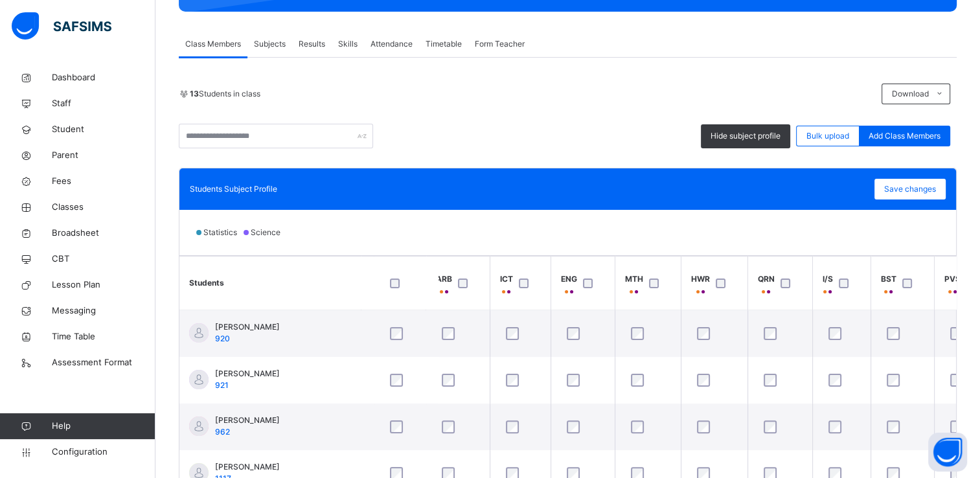
scroll to position [207, 0]
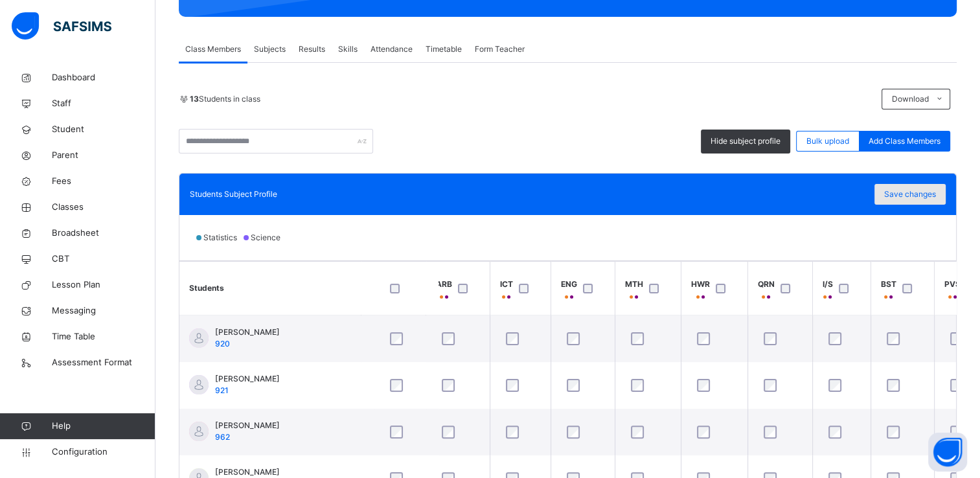
click at [922, 194] on span "Save changes" at bounding box center [910, 194] width 52 height 12
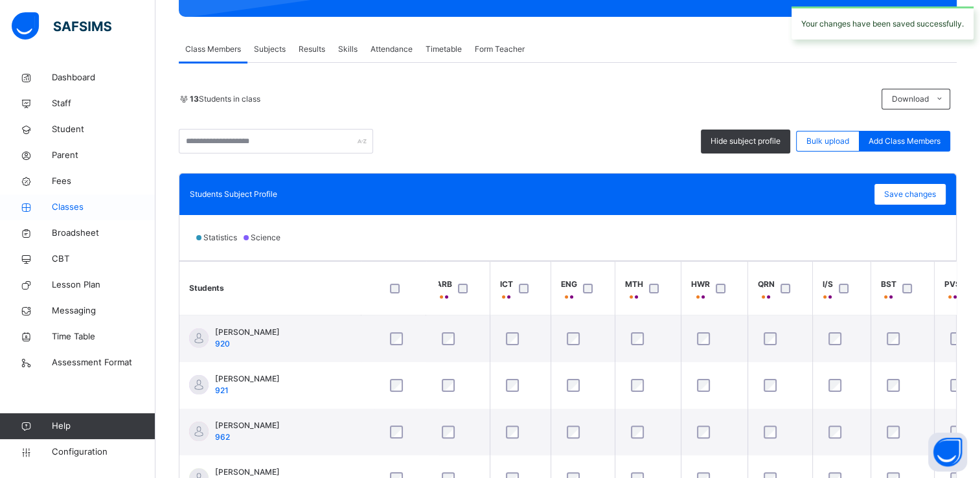
click at [69, 206] on span "Classes" at bounding box center [104, 207] width 104 height 13
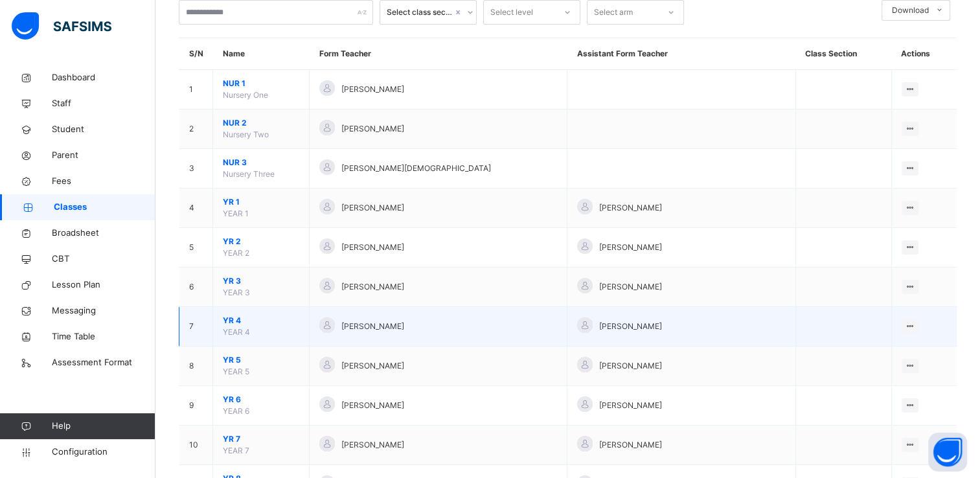
scroll to position [85, 0]
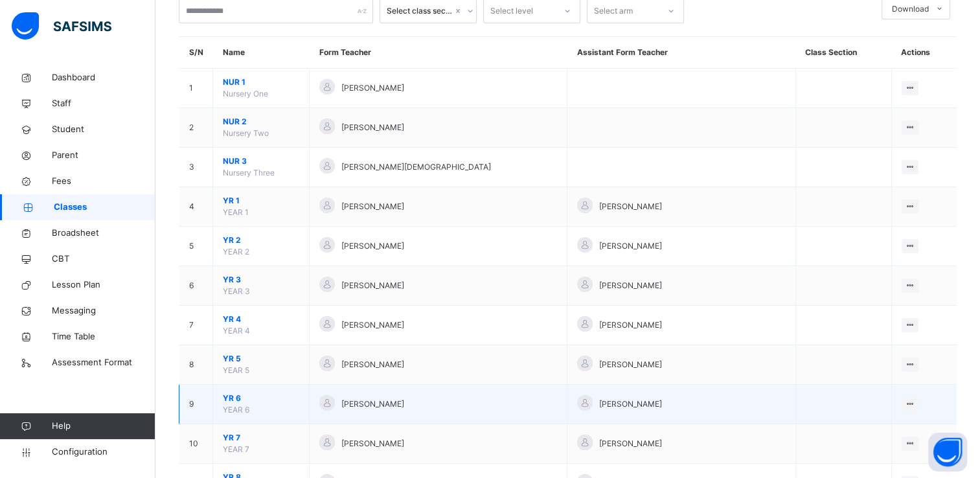
click at [231, 393] on span "YR 6" at bounding box center [261, 398] width 76 height 12
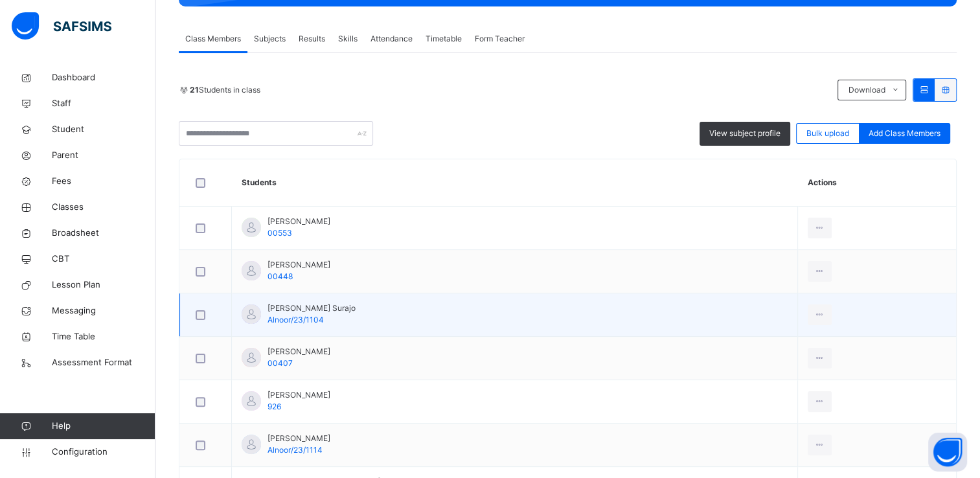
scroll to position [219, 0]
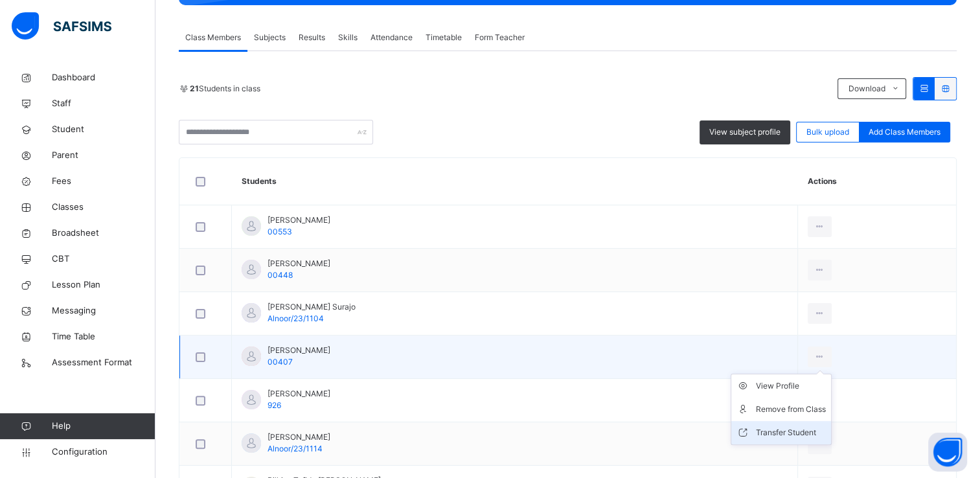
click at [784, 427] on div "Transfer Student" at bounding box center [791, 432] width 70 height 13
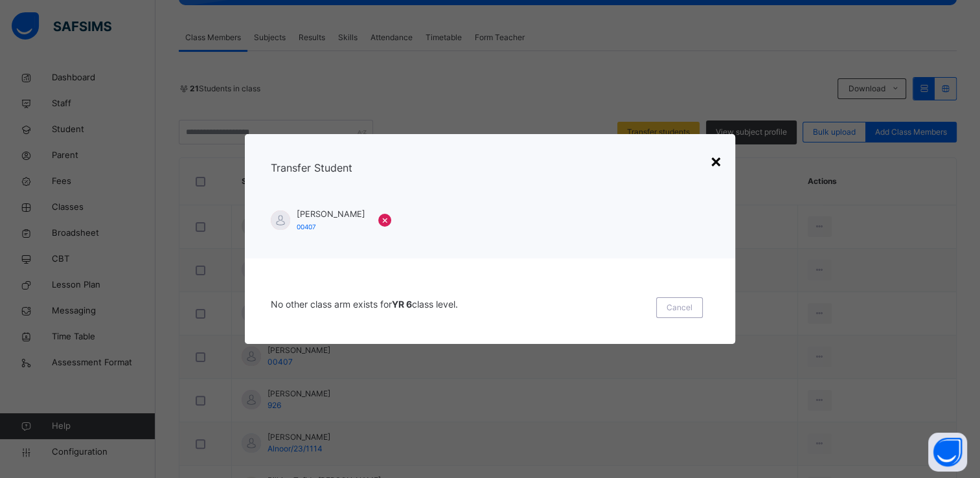
click at [713, 161] on div "×" at bounding box center [716, 160] width 12 height 27
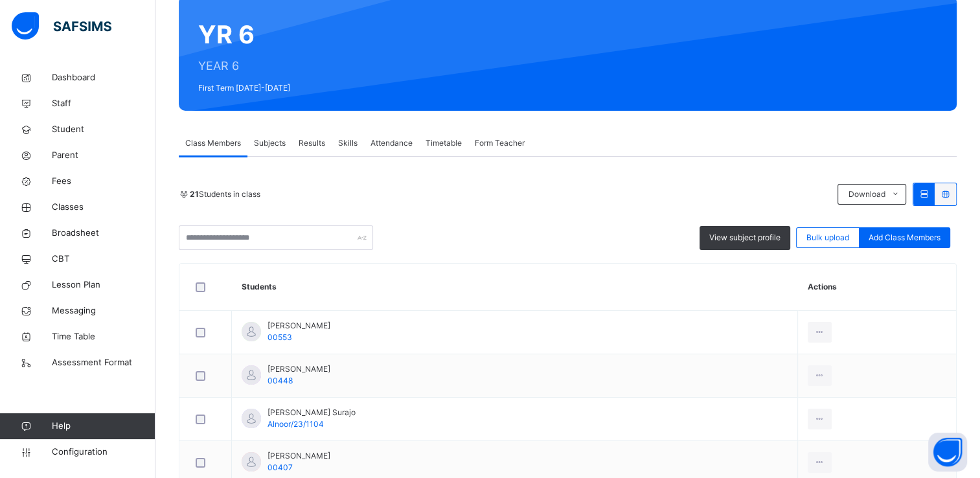
scroll to position [112, 0]
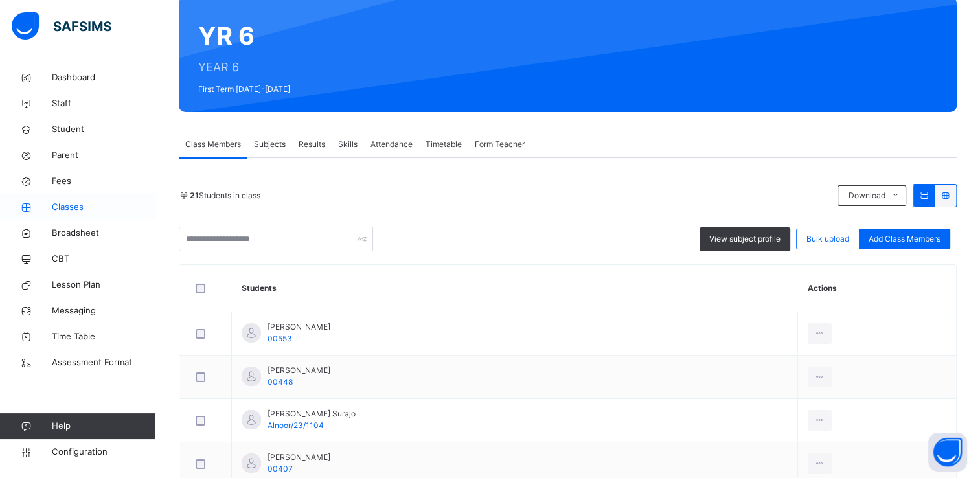
click at [74, 204] on span "Classes" at bounding box center [104, 207] width 104 height 13
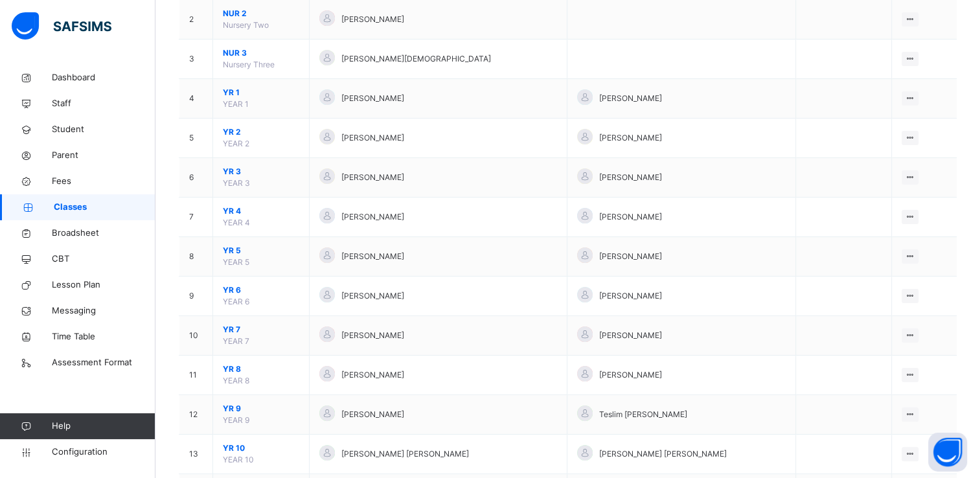
scroll to position [285, 0]
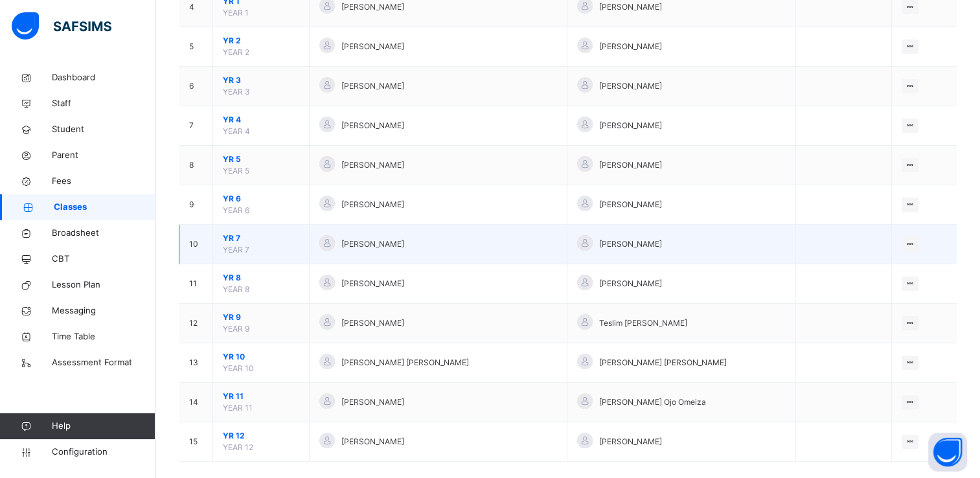
click at [234, 236] on span "YR 7" at bounding box center [261, 239] width 76 height 12
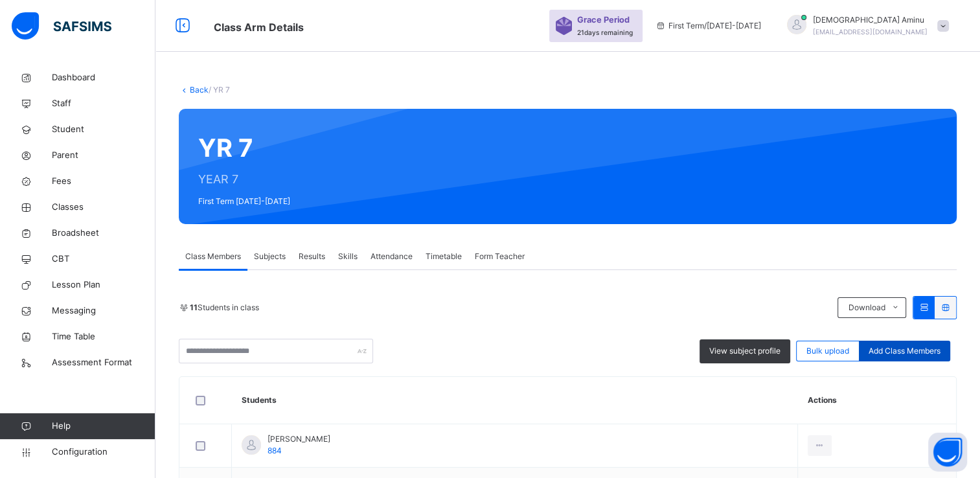
click at [899, 348] on span "Add Class Members" at bounding box center [905, 351] width 72 height 12
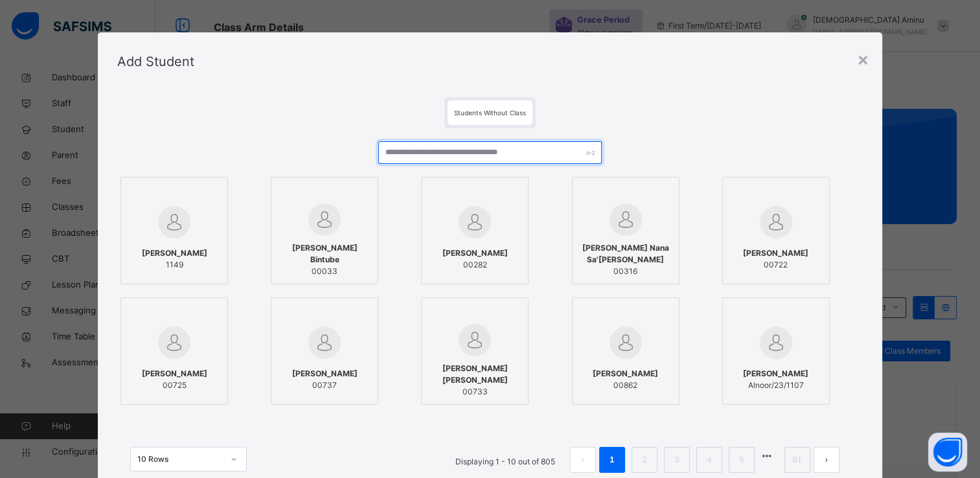
click at [456, 152] on input "text" at bounding box center [489, 152] width 223 height 23
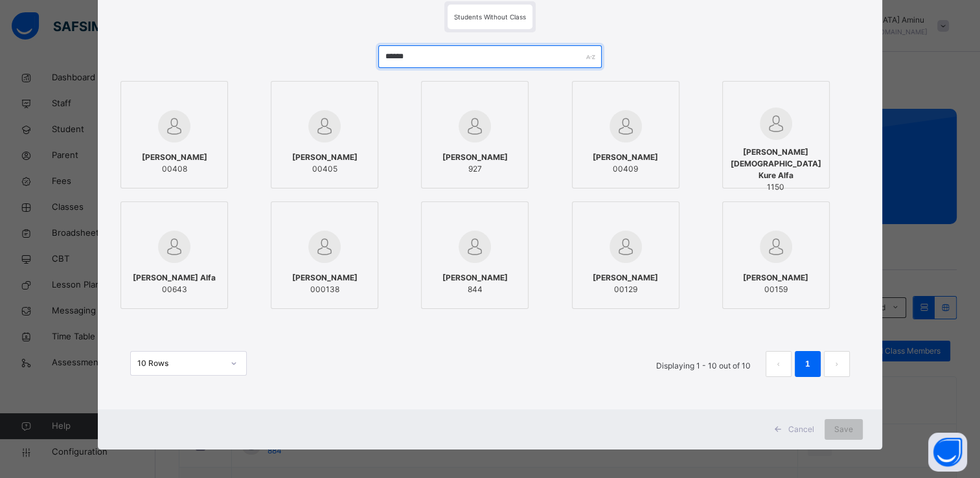
scroll to position [97, 0]
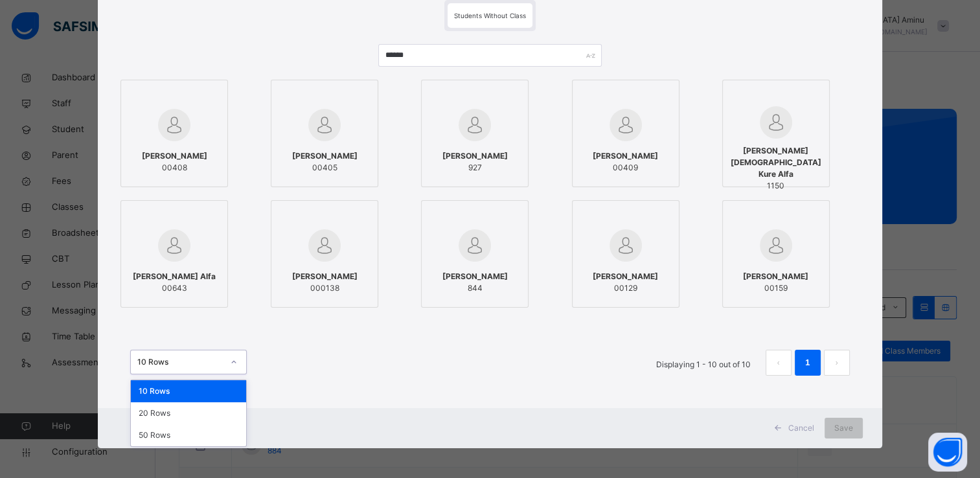
click at [230, 362] on icon at bounding box center [234, 362] width 8 height 13
click at [164, 415] on div "20 Rows" at bounding box center [188, 413] width 115 height 22
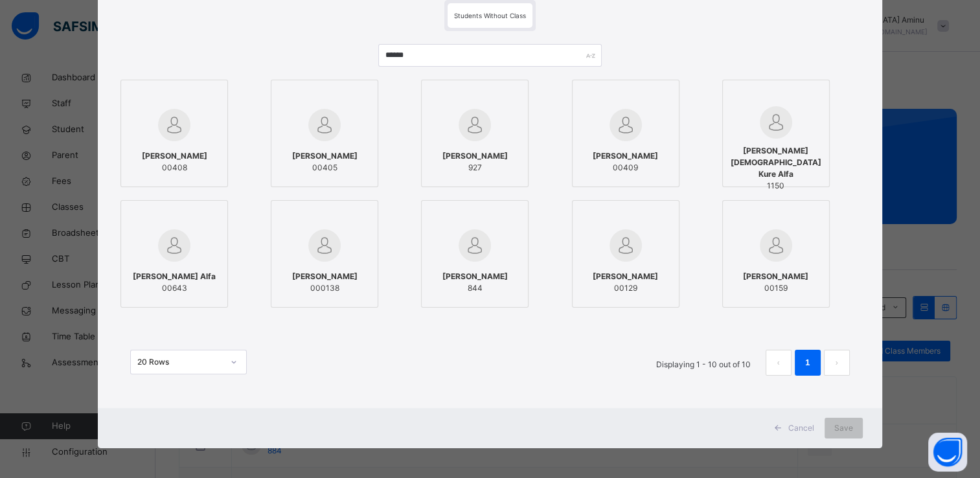
scroll to position [99, 0]
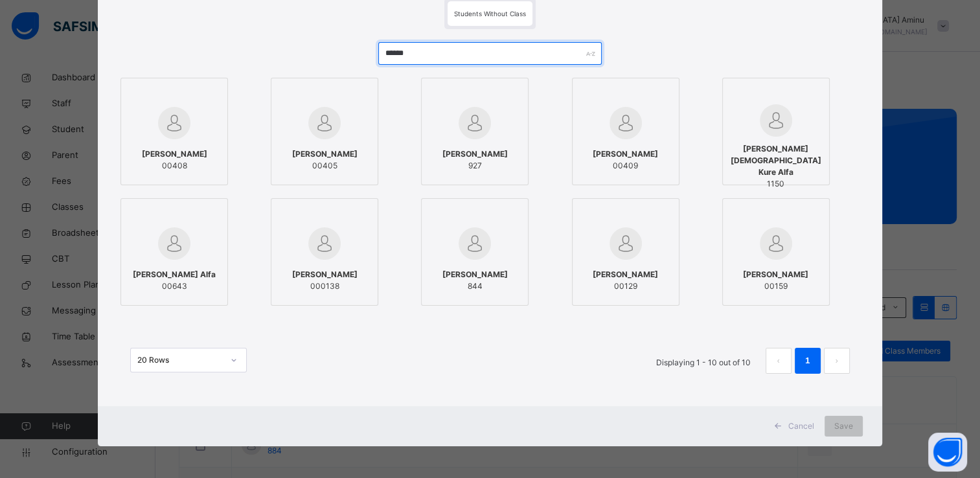
click at [381, 52] on input "******" at bounding box center [489, 53] width 223 height 23
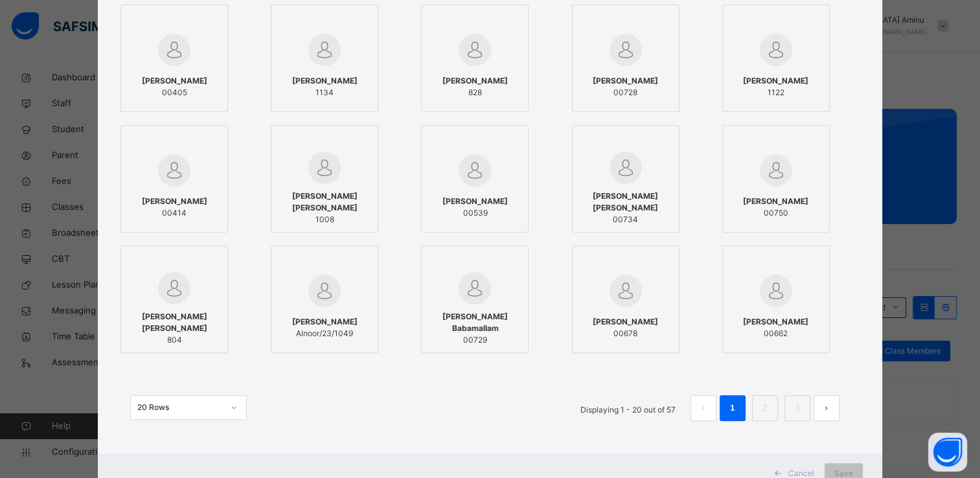
scroll to position [340, 0]
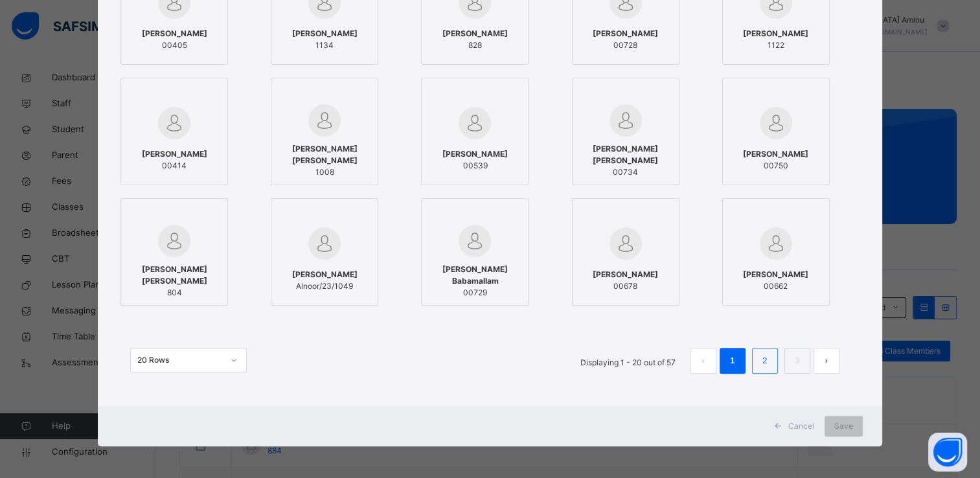
click at [760, 363] on link "2" at bounding box center [764, 360] width 12 height 17
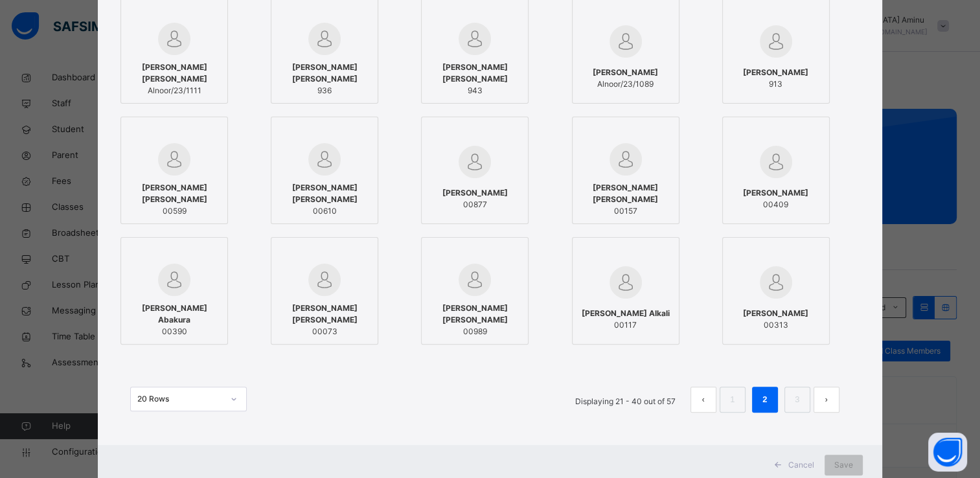
scroll to position [303, 0]
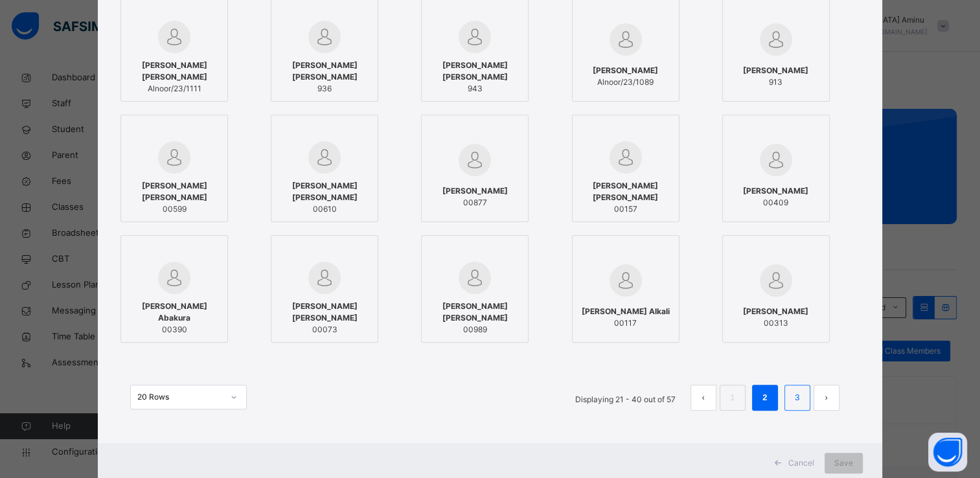
click at [801, 402] on link "3" at bounding box center [797, 397] width 12 height 17
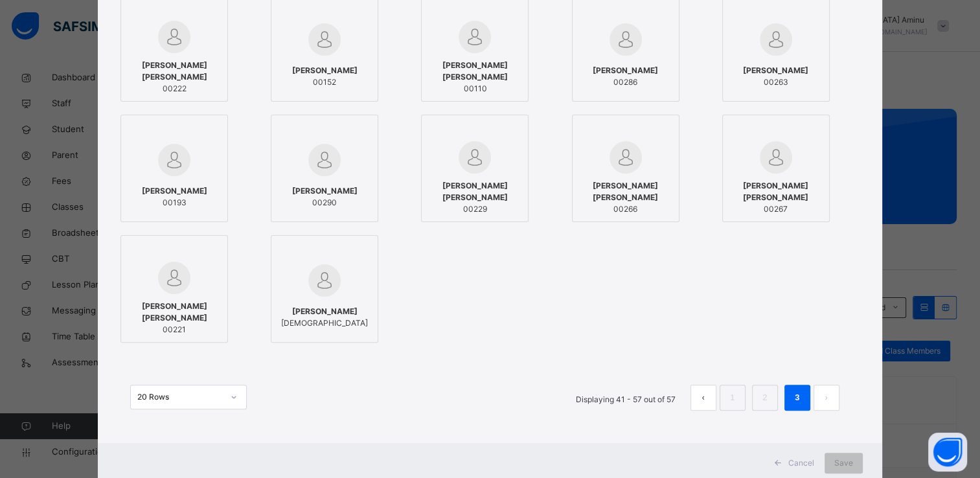
scroll to position [0, 0]
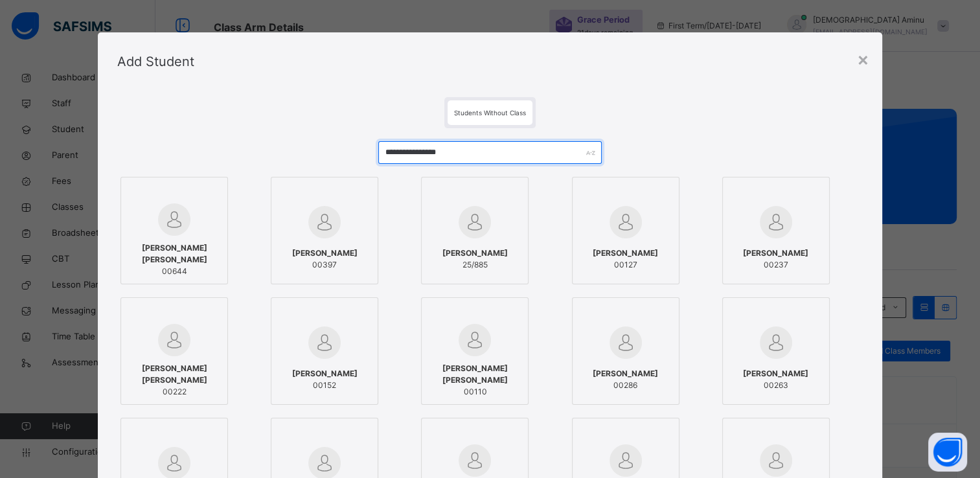
click at [485, 154] on input "**********" at bounding box center [489, 152] width 223 height 23
type input "*"
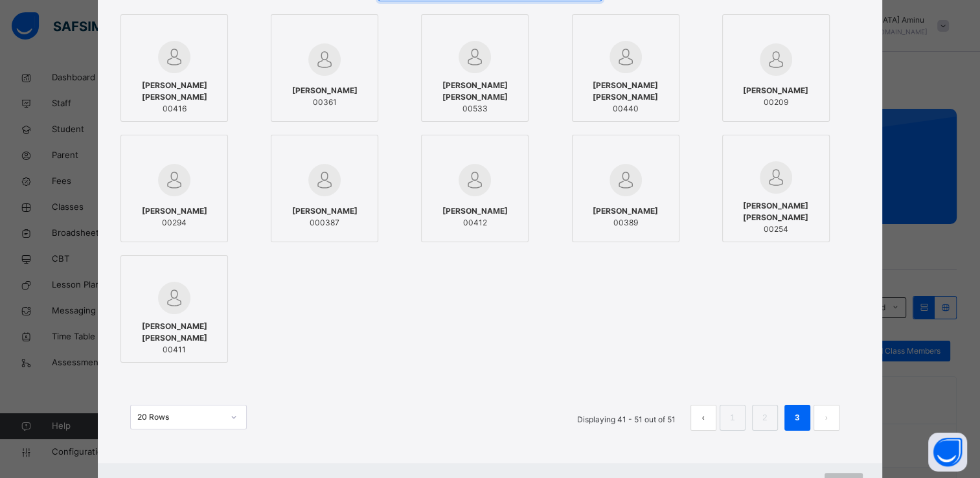
scroll to position [220, 0]
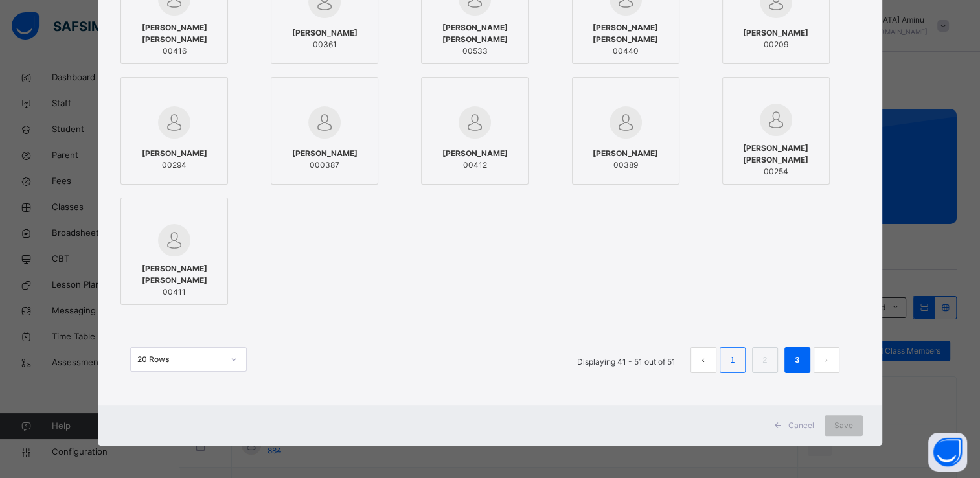
click at [740, 363] on li "1" at bounding box center [733, 360] width 26 height 26
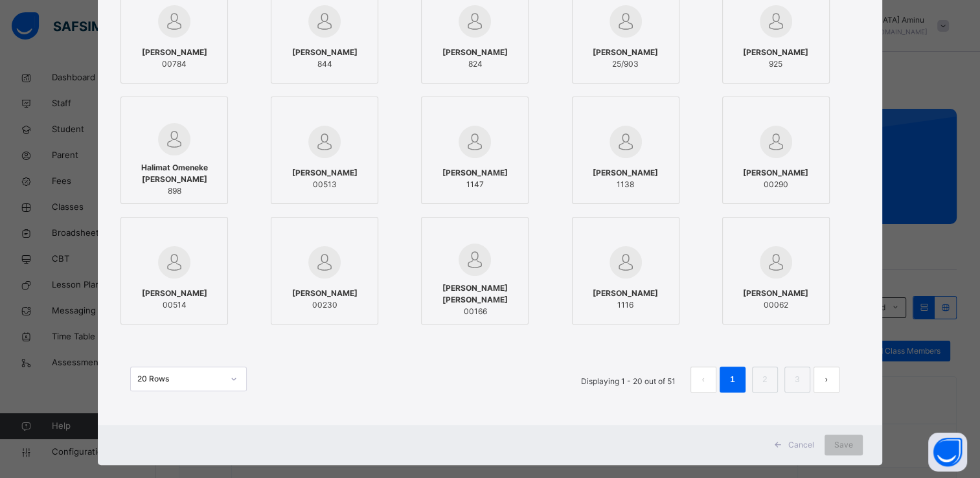
scroll to position [0, 0]
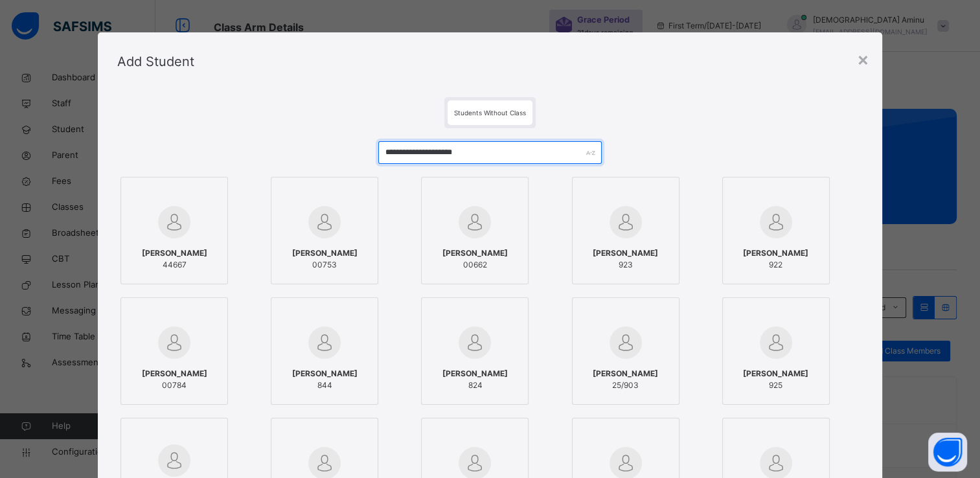
click at [534, 146] on input "**********" at bounding box center [489, 152] width 223 height 23
type input "*"
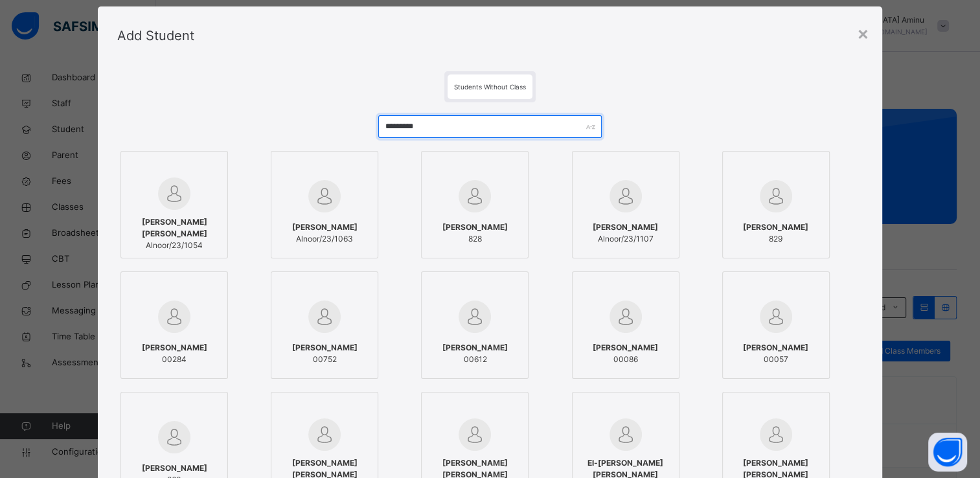
scroll to position [23, 0]
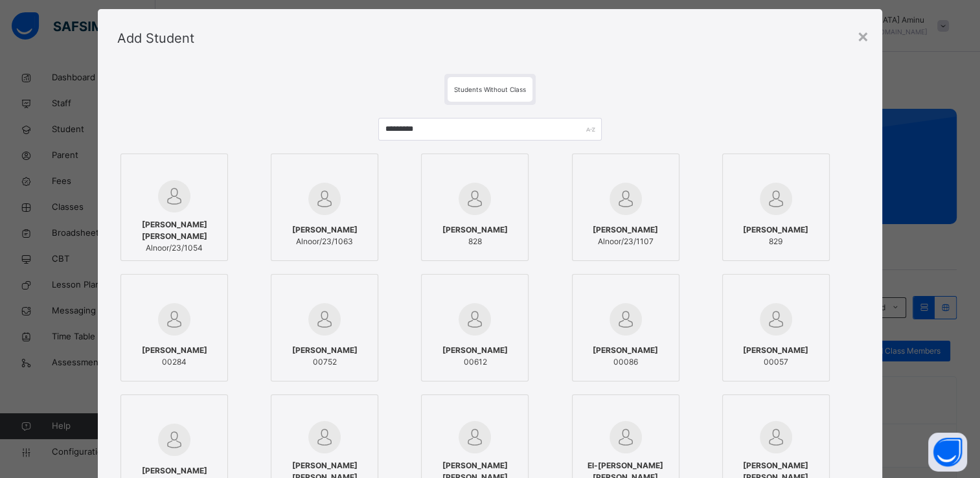
click at [597, 207] on div at bounding box center [625, 199] width 93 height 38
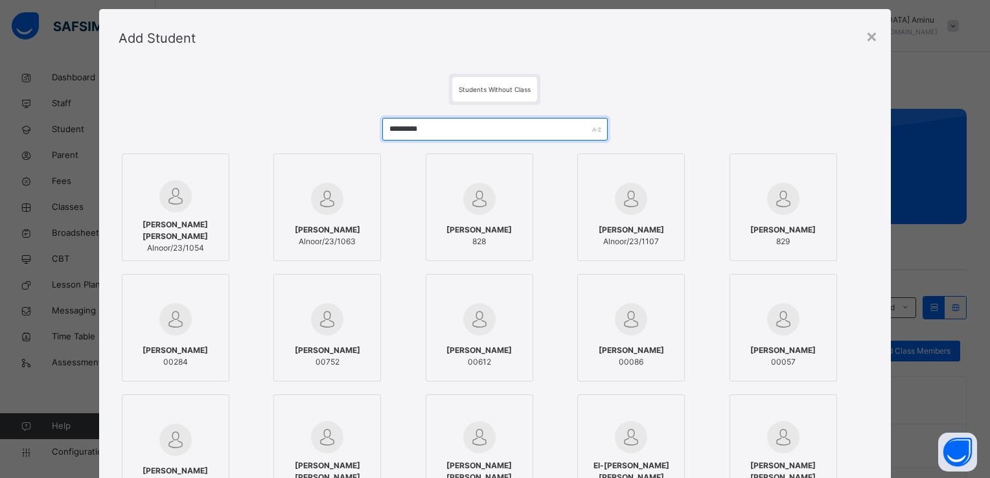
click at [483, 126] on input "*********" at bounding box center [495, 129] width 226 height 23
type input "*"
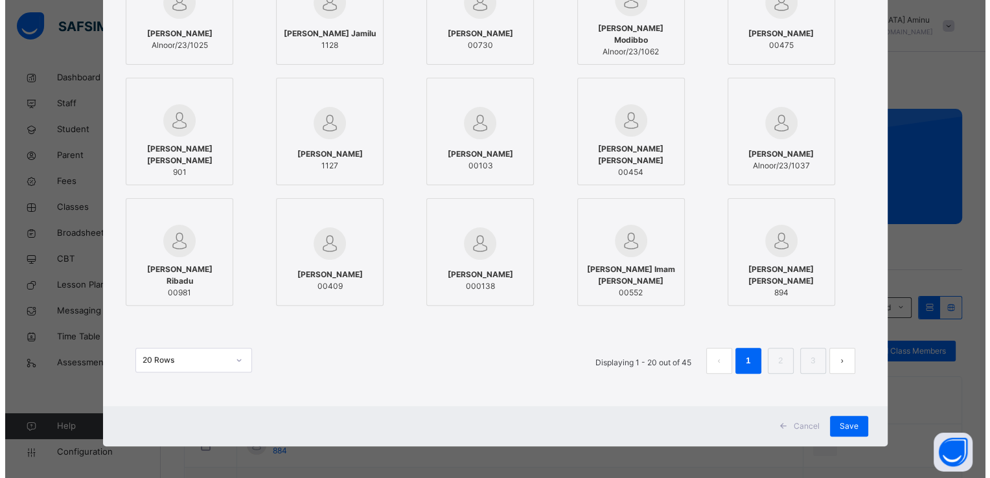
scroll to position [0, 0]
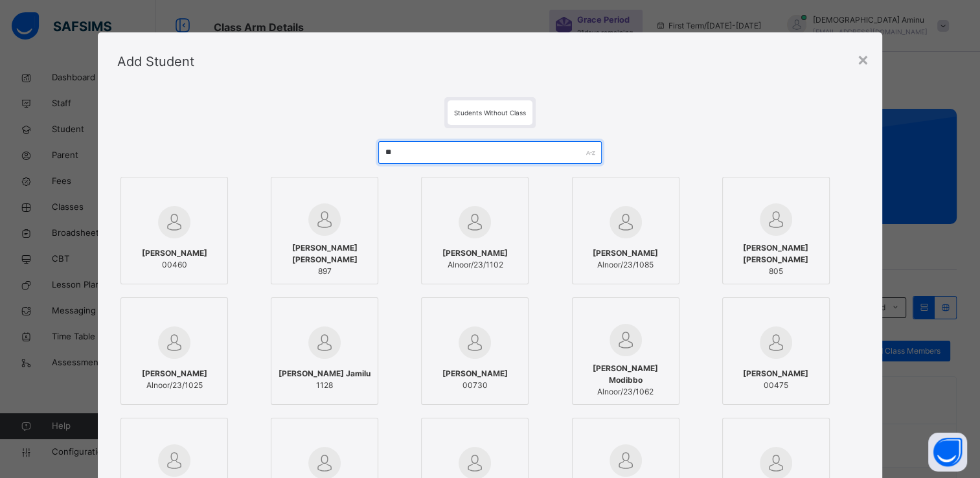
type input "*"
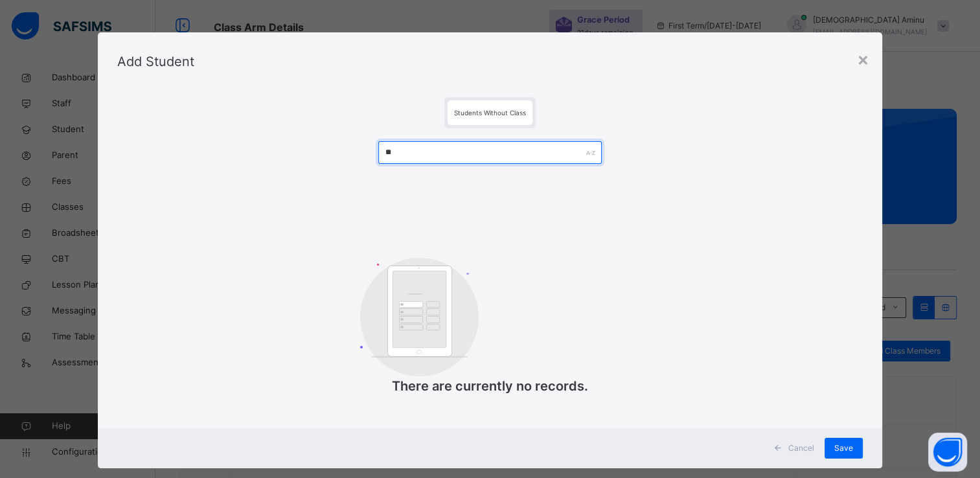
type input "*"
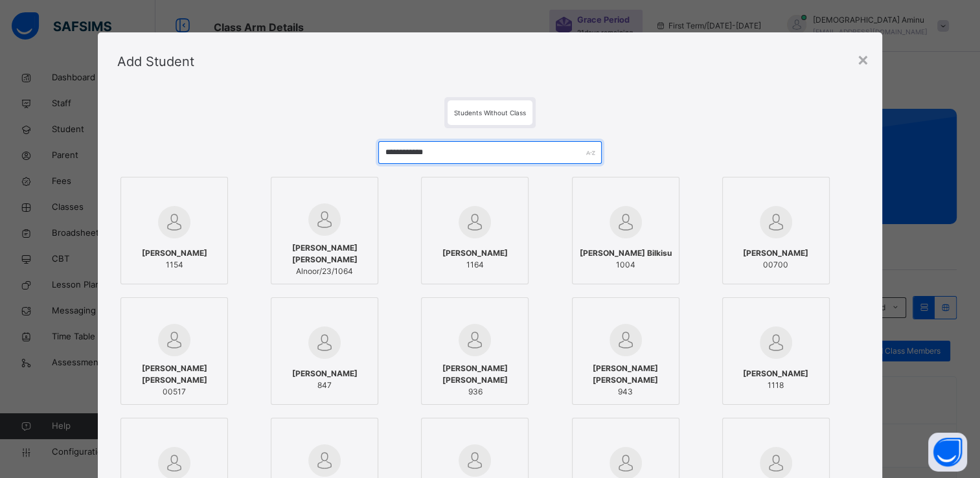
type input "**********"
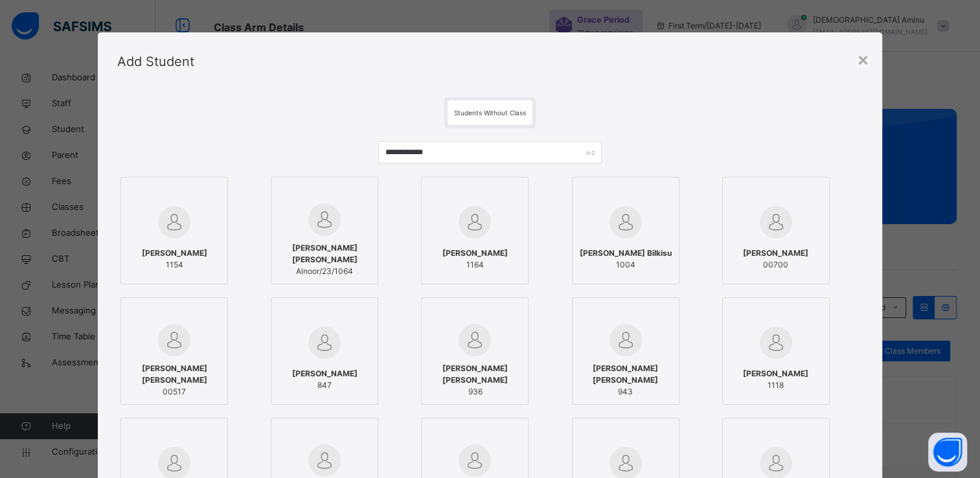
click at [182, 342] on img at bounding box center [174, 340] width 32 height 32
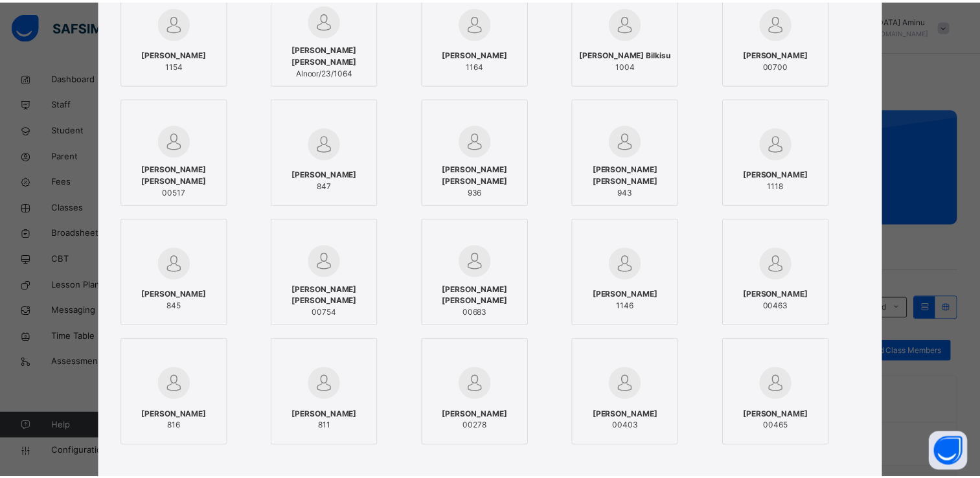
scroll to position [340, 0]
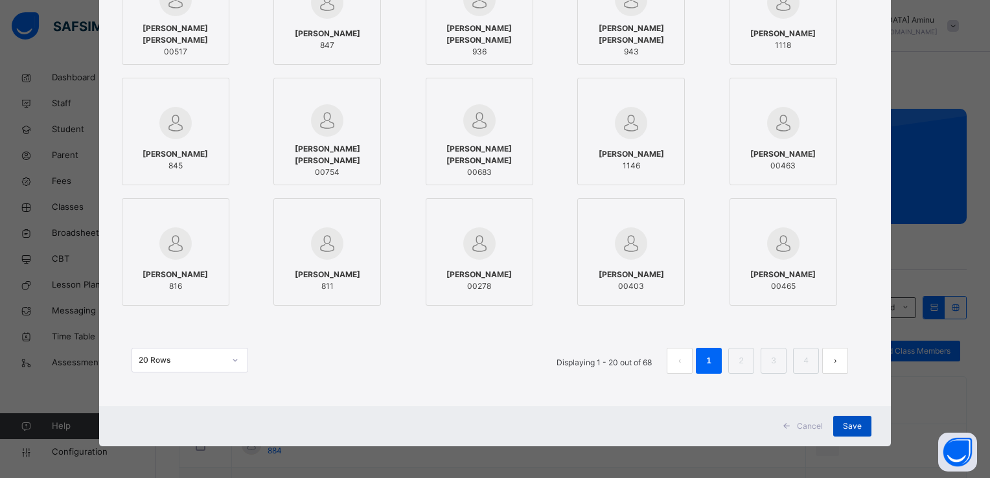
click at [858, 426] on div "Save" at bounding box center [852, 426] width 38 height 21
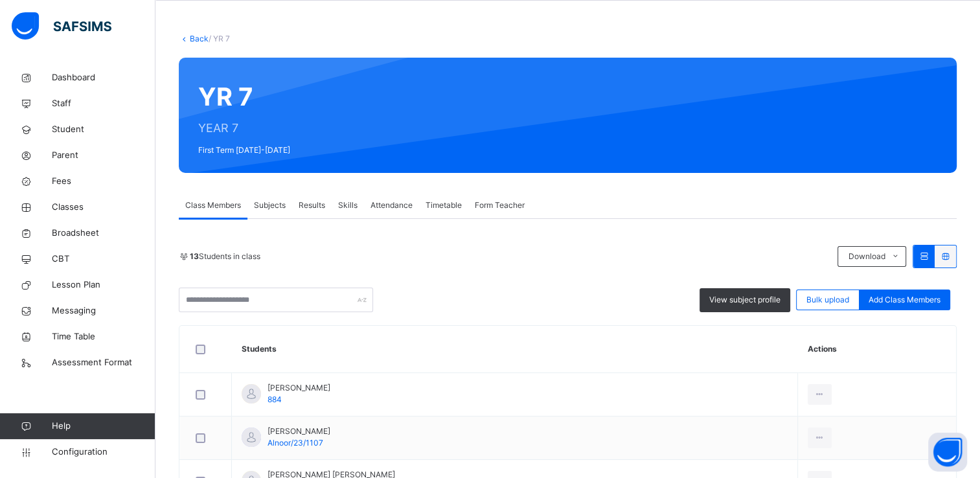
scroll to position [0, 0]
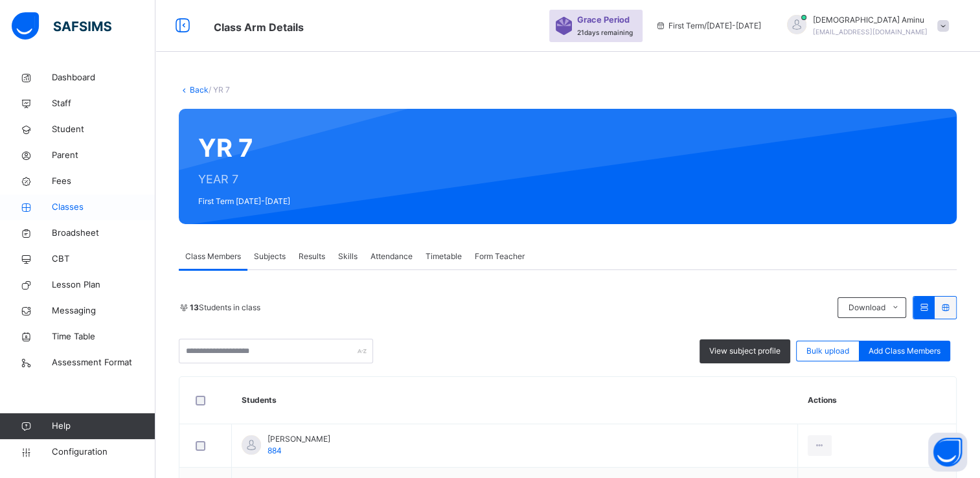
click at [74, 209] on span "Classes" at bounding box center [104, 207] width 104 height 13
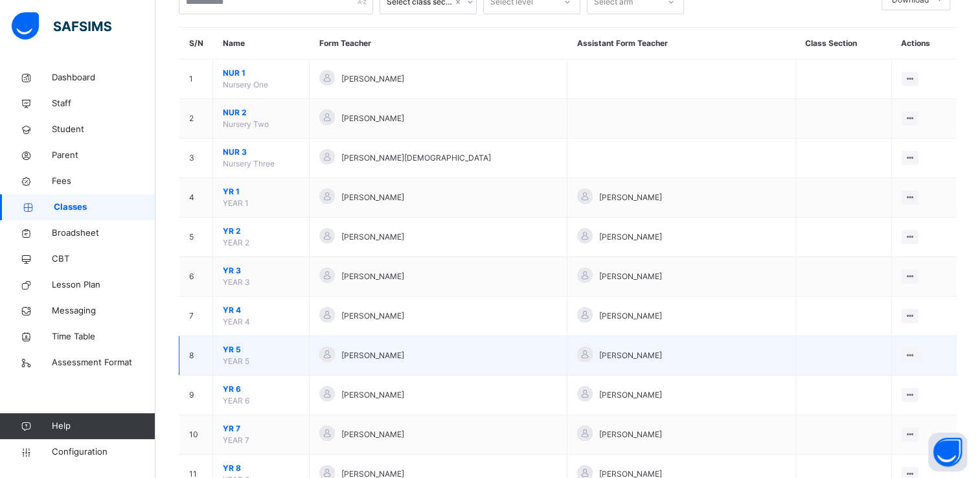
scroll to position [95, 0]
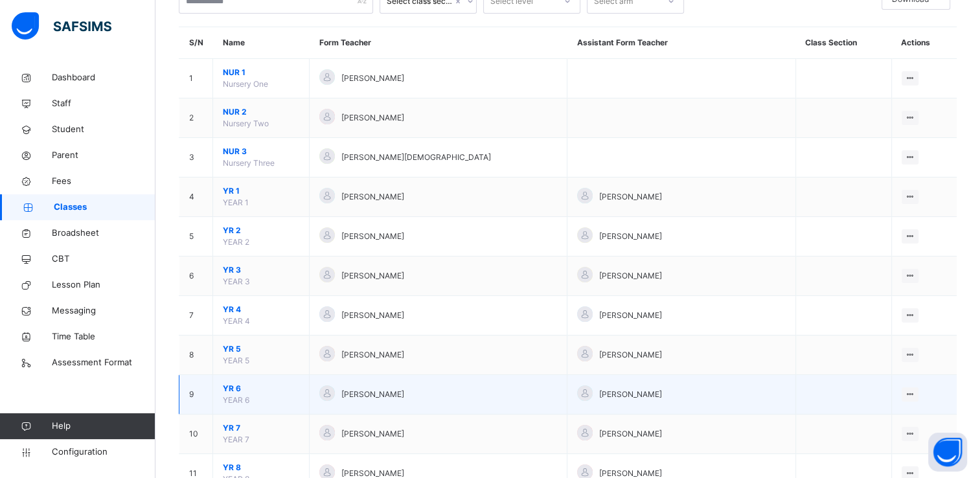
click at [234, 385] on span "YR 6" at bounding box center [261, 389] width 76 height 12
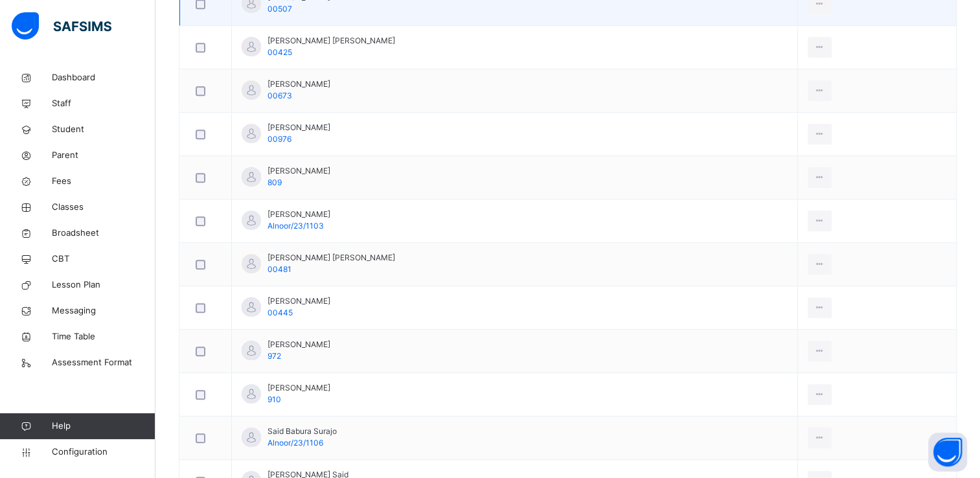
scroll to position [746, 0]
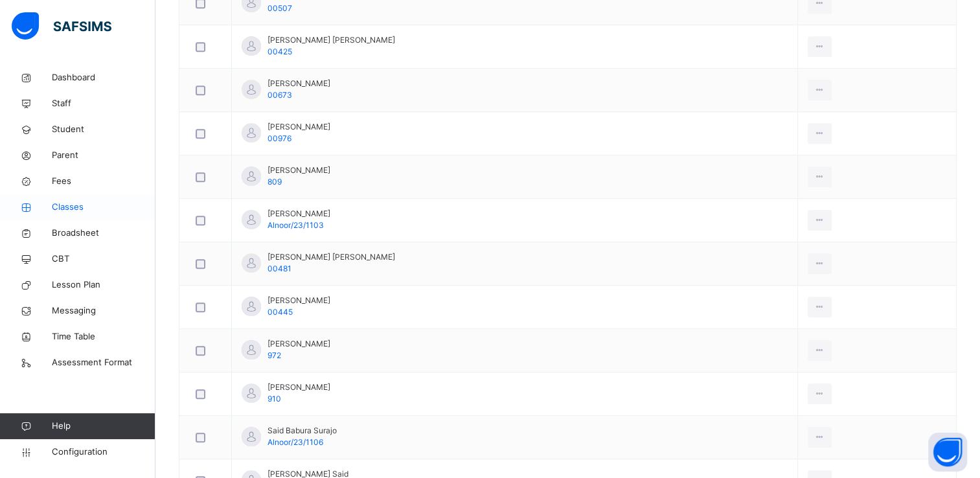
click at [64, 201] on span "Classes" at bounding box center [104, 207] width 104 height 13
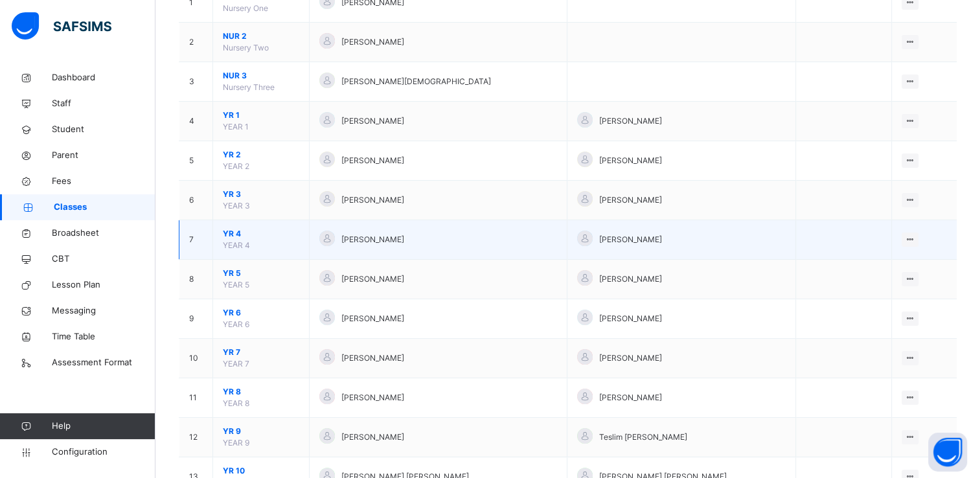
scroll to position [172, 0]
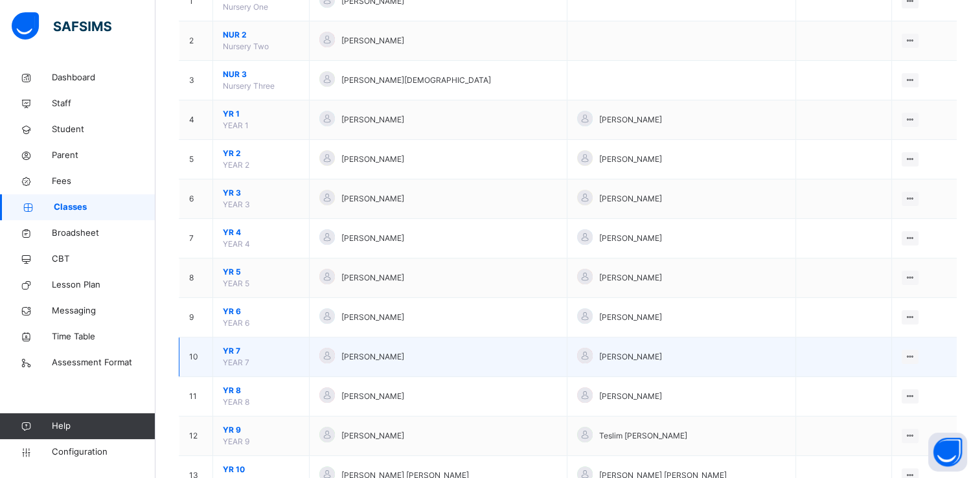
click at [229, 346] on span "YR 7" at bounding box center [261, 351] width 76 height 12
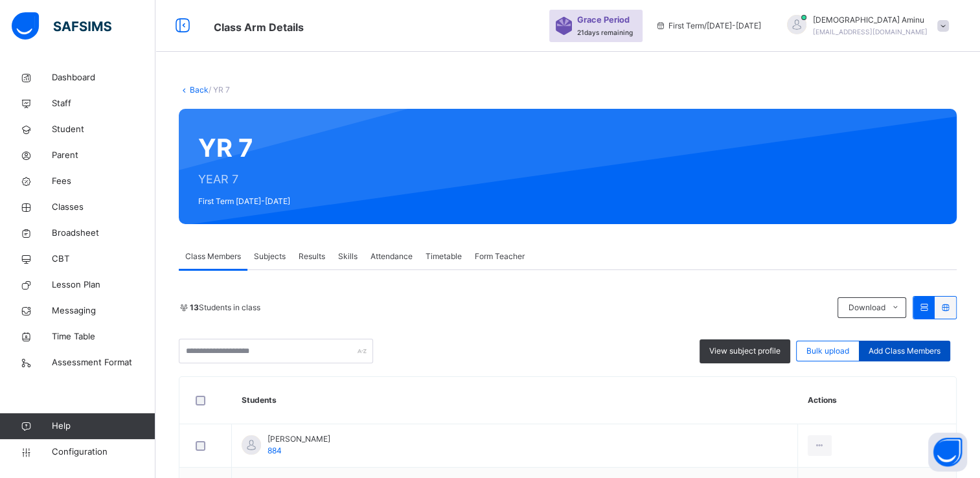
click at [902, 350] on span "Add Class Members" at bounding box center [905, 351] width 72 height 12
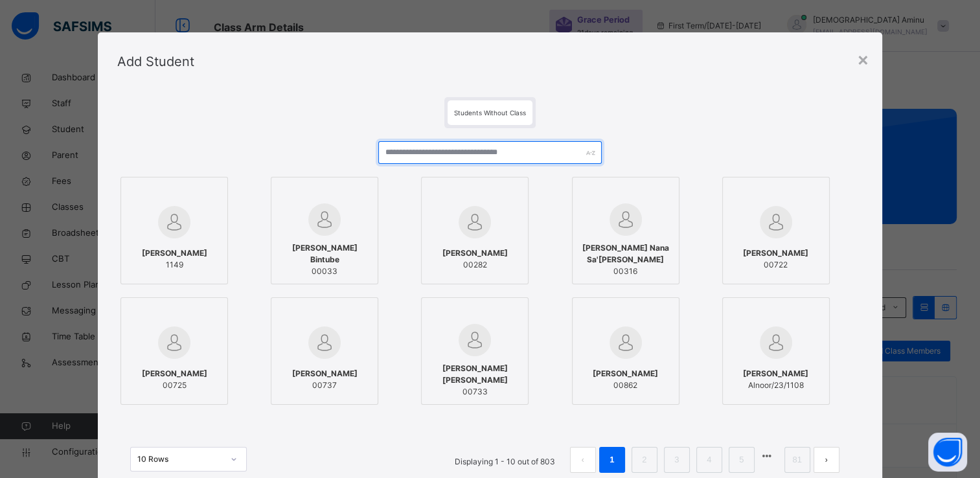
click at [435, 147] on input "text" at bounding box center [489, 152] width 223 height 23
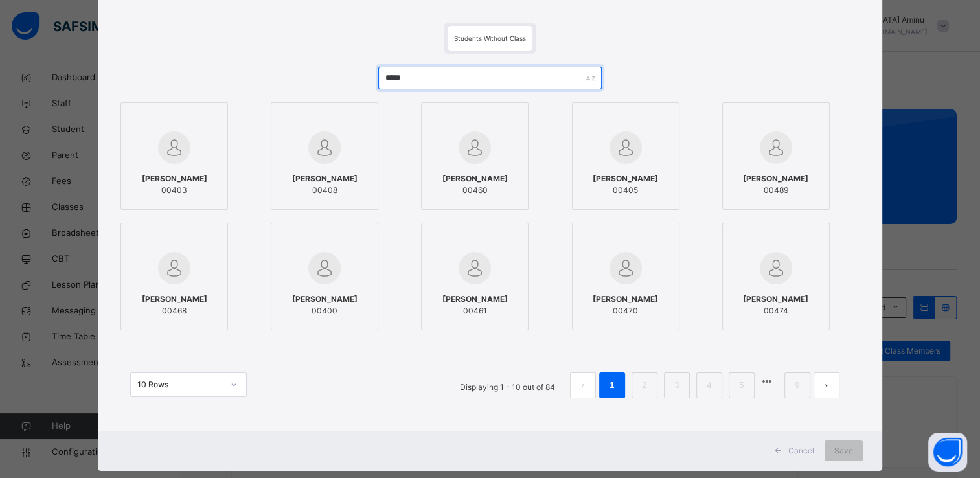
scroll to position [96, 0]
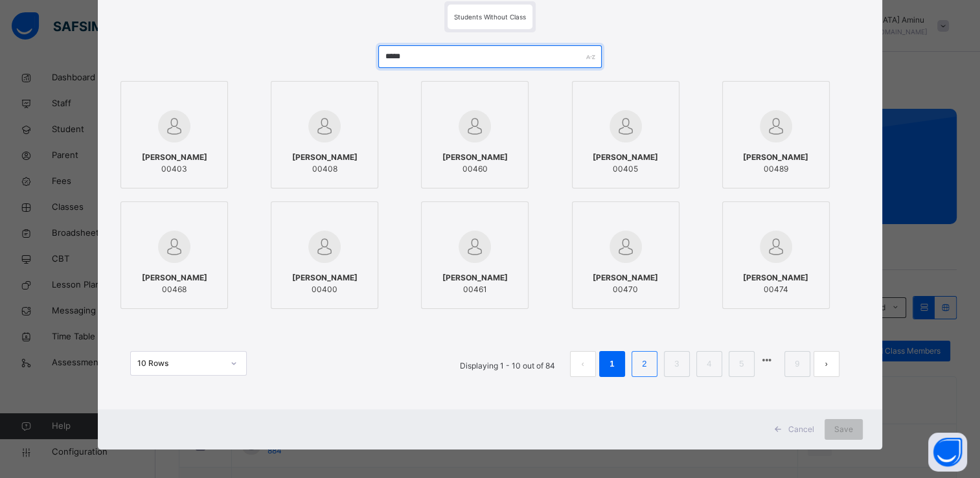
type input "*****"
click at [646, 363] on link "2" at bounding box center [644, 364] width 12 height 17
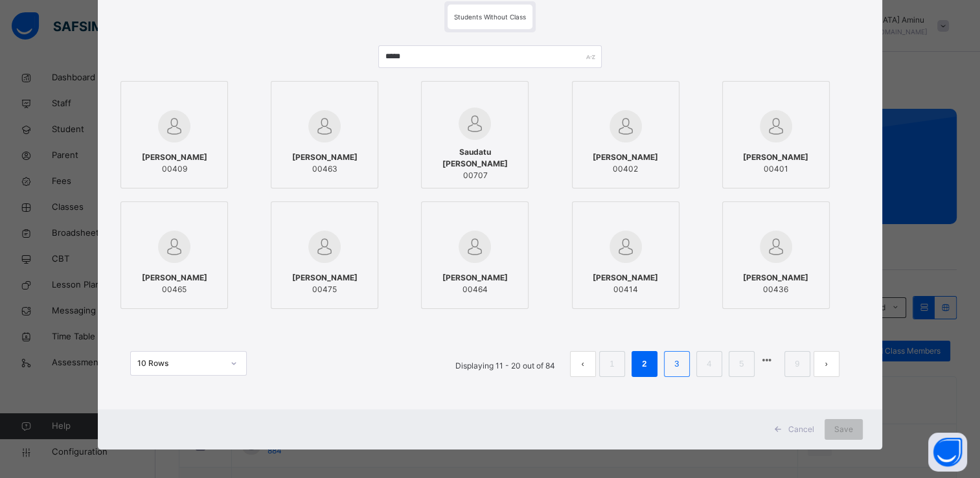
click at [681, 358] on link "3" at bounding box center [676, 364] width 12 height 17
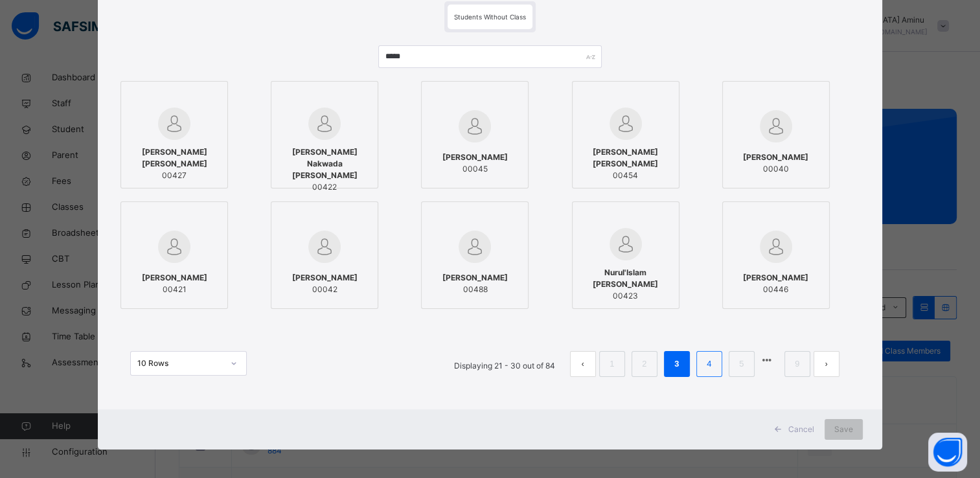
click at [710, 369] on link "4" at bounding box center [709, 364] width 12 height 17
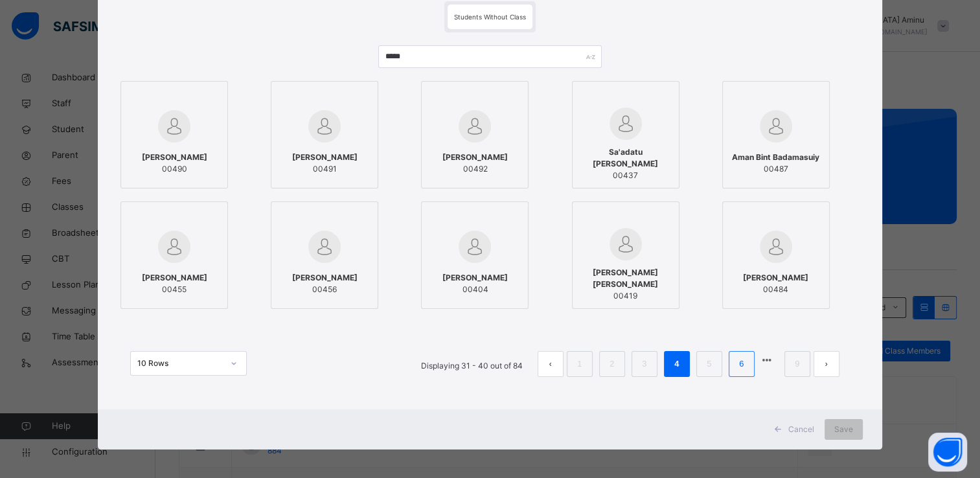
click at [741, 363] on link "6" at bounding box center [741, 364] width 12 height 17
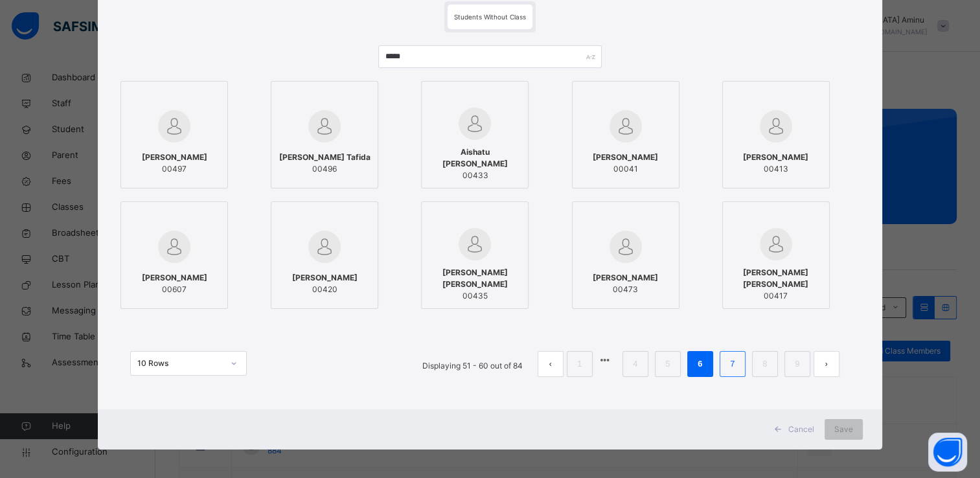
click at [733, 363] on link "7" at bounding box center [732, 364] width 12 height 17
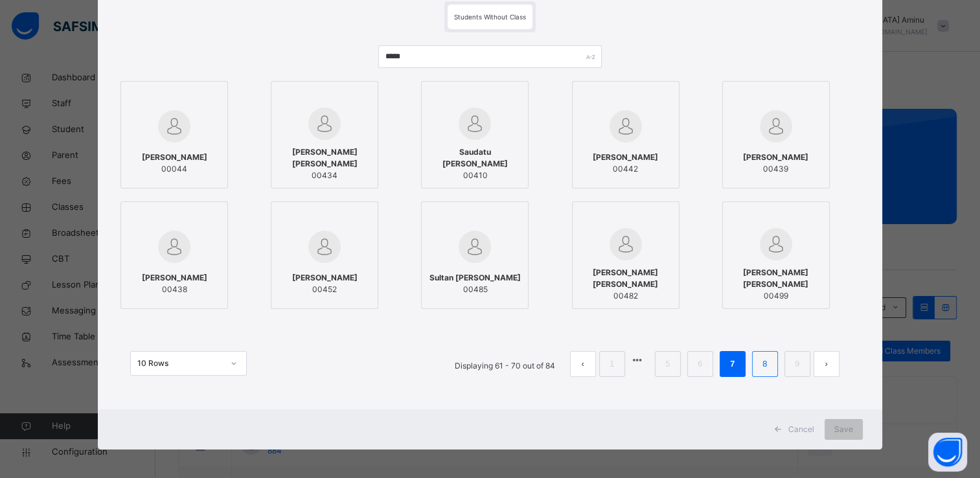
click at [764, 363] on link "8" at bounding box center [764, 364] width 12 height 17
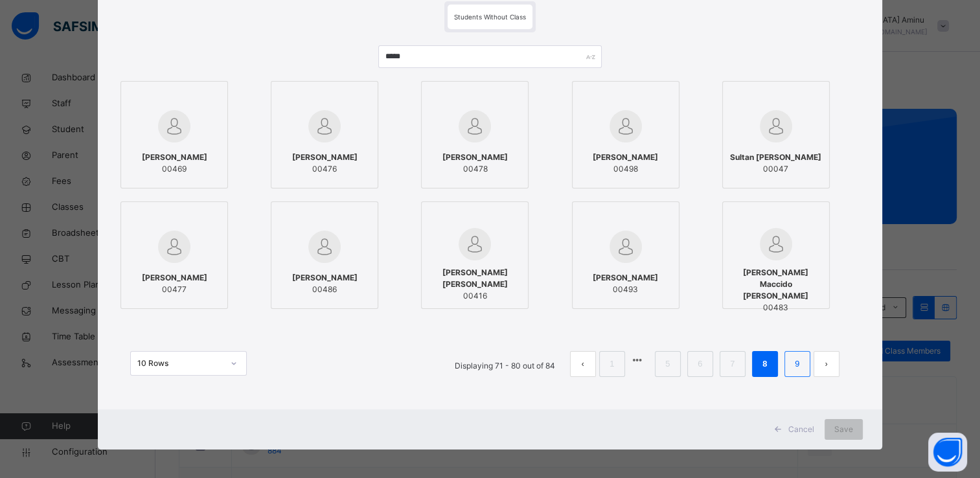
click at [790, 358] on li "9" at bounding box center [797, 364] width 26 height 26
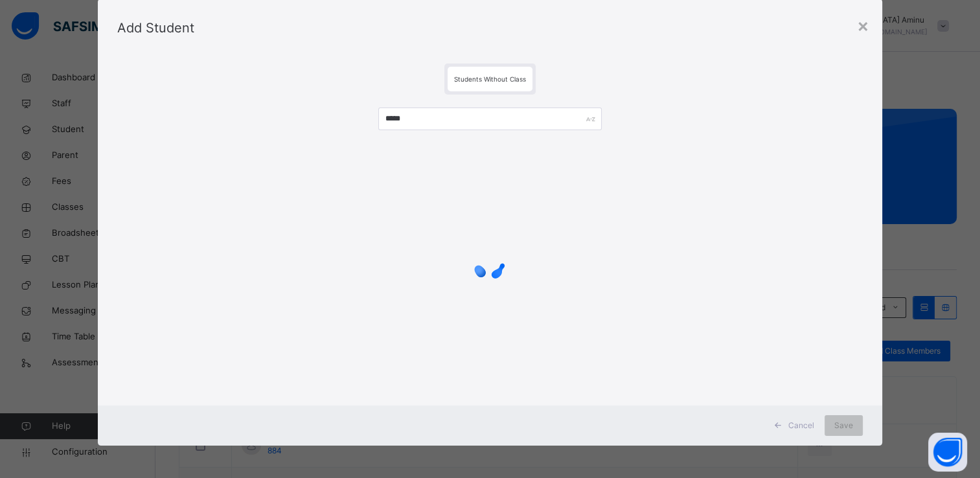
scroll to position [0, 0]
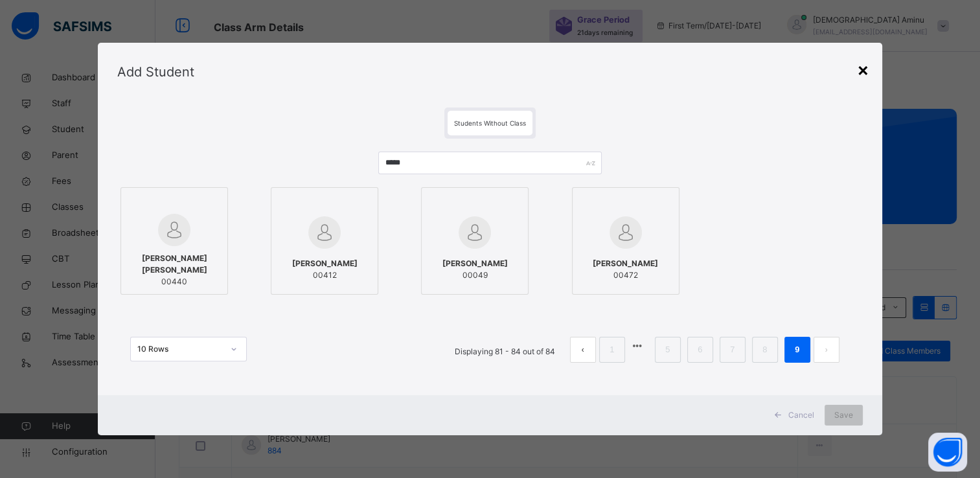
click at [869, 71] on div "×" at bounding box center [863, 69] width 12 height 27
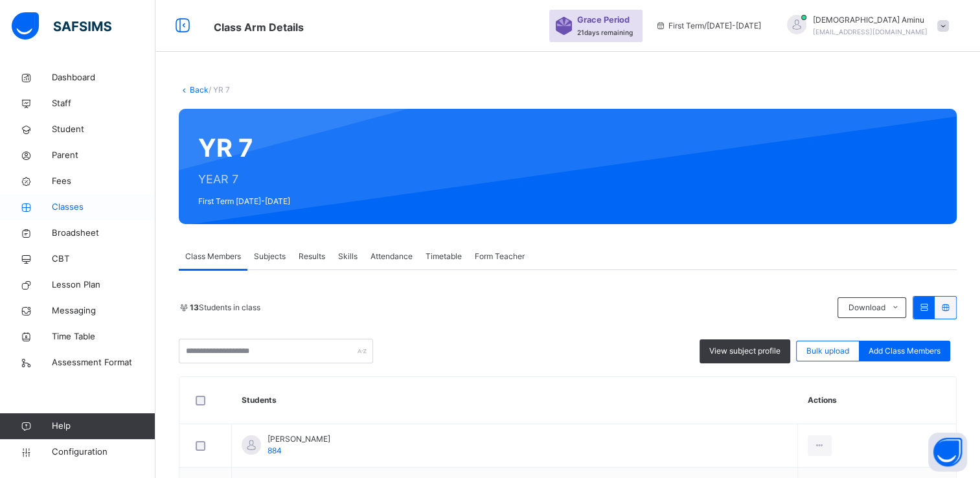
click at [76, 207] on span "Classes" at bounding box center [104, 207] width 104 height 13
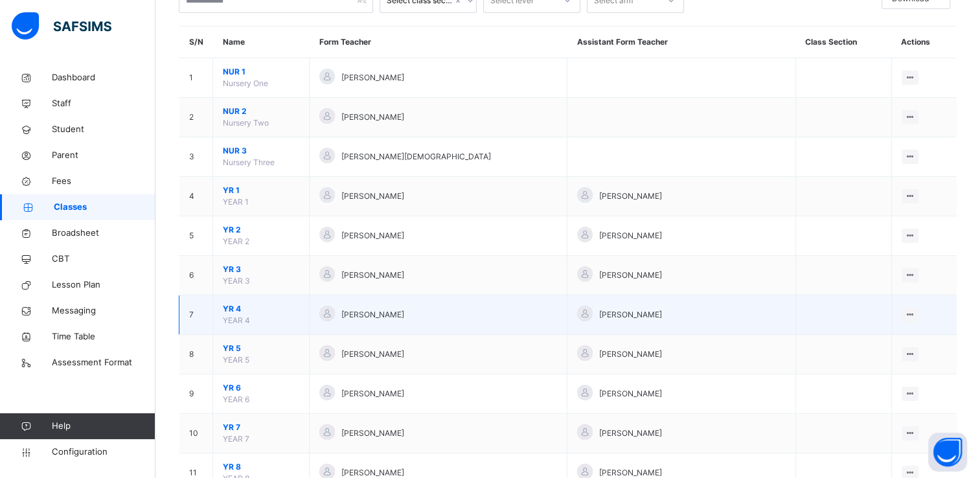
scroll to position [97, 0]
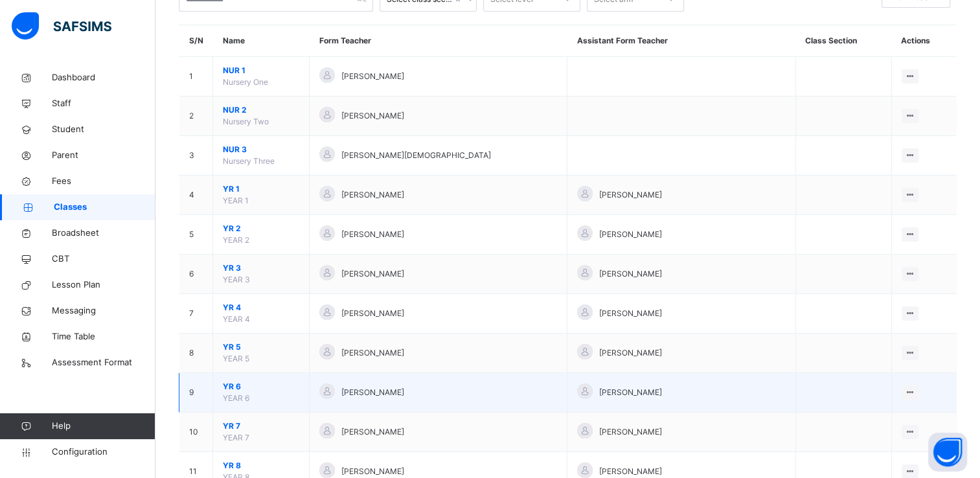
click at [230, 383] on span "YR 6" at bounding box center [261, 387] width 76 height 12
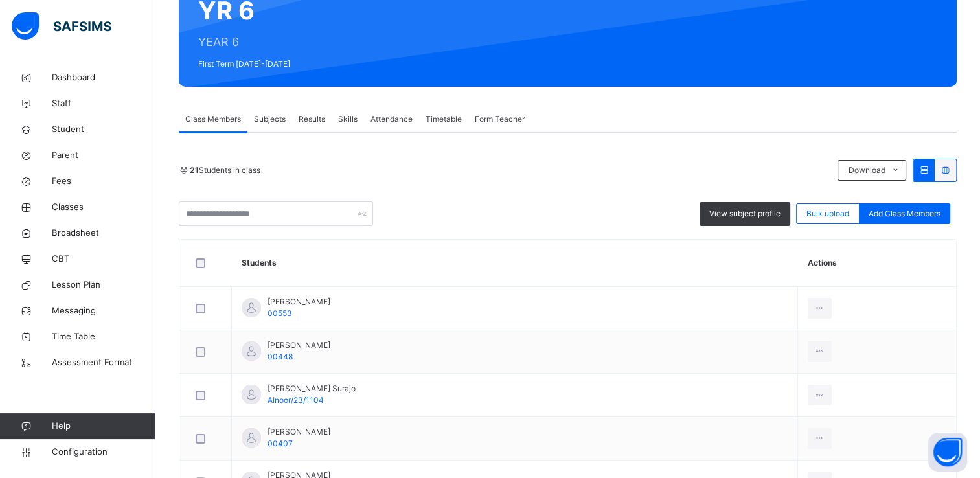
scroll to position [168, 0]
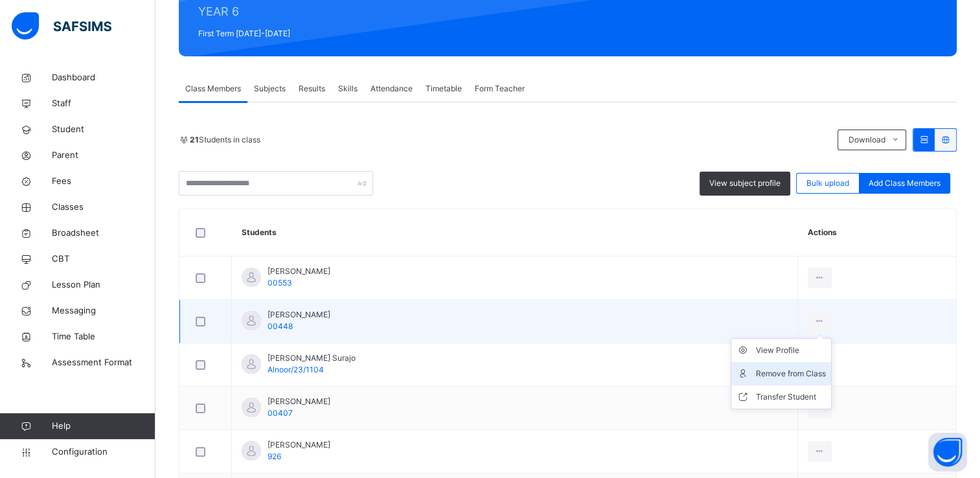
click at [821, 369] on div "Remove from Class" at bounding box center [791, 373] width 70 height 13
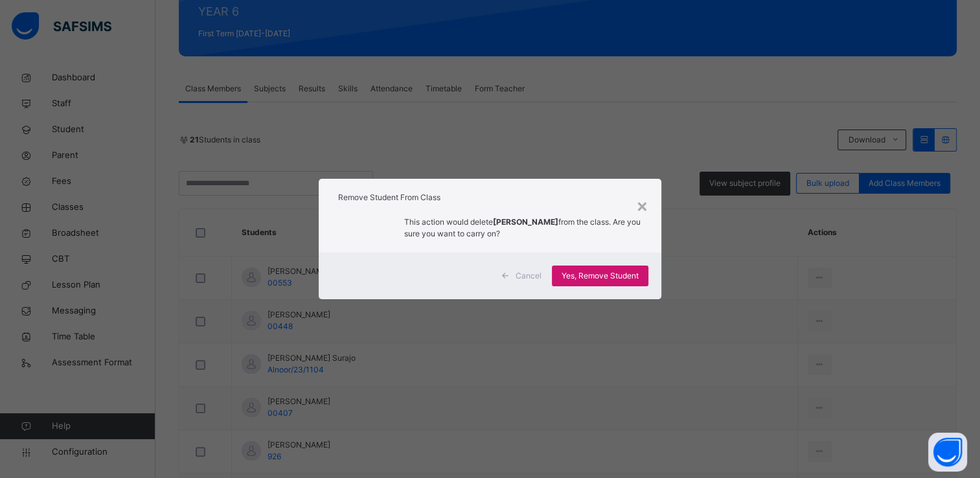
click at [598, 273] on span "Yes, Remove Student" at bounding box center [600, 276] width 77 height 12
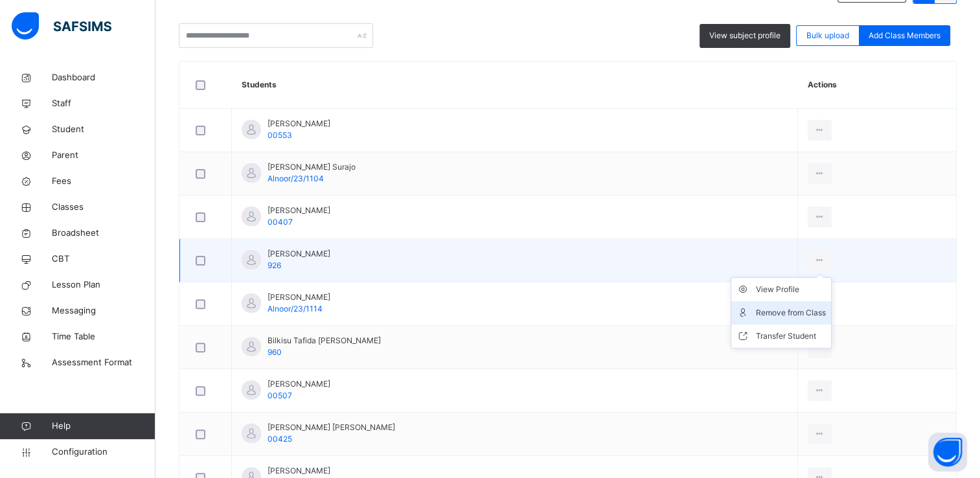
scroll to position [316, 0]
click at [808, 314] on div "Remove from Class" at bounding box center [791, 312] width 70 height 13
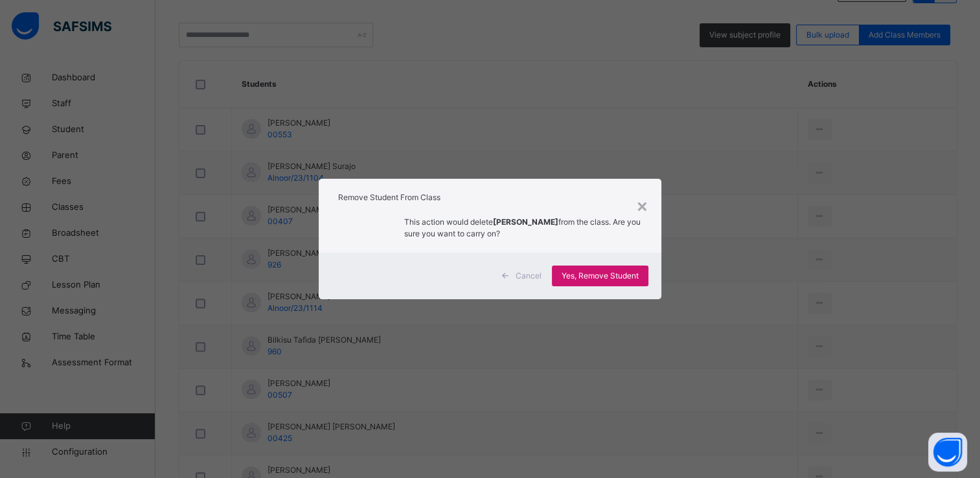
click at [630, 279] on span "Yes, Remove Student" at bounding box center [600, 276] width 77 height 12
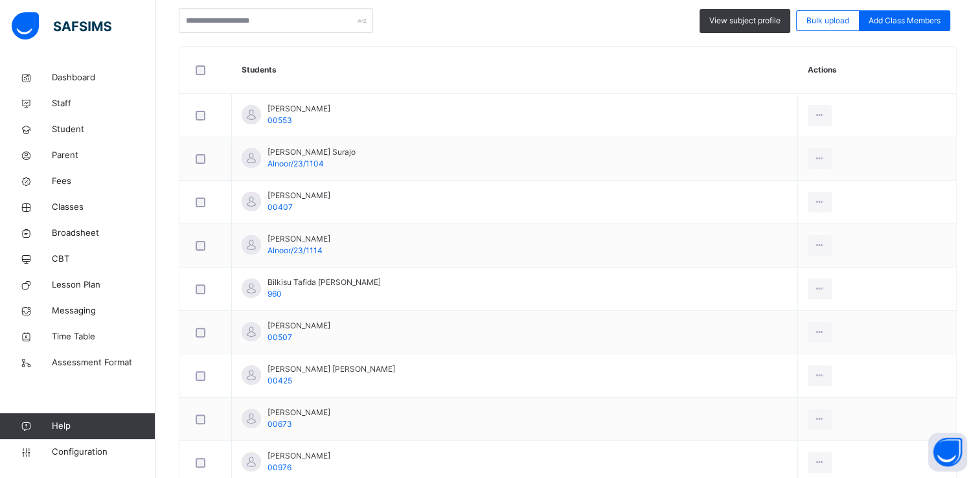
scroll to position [332, 0]
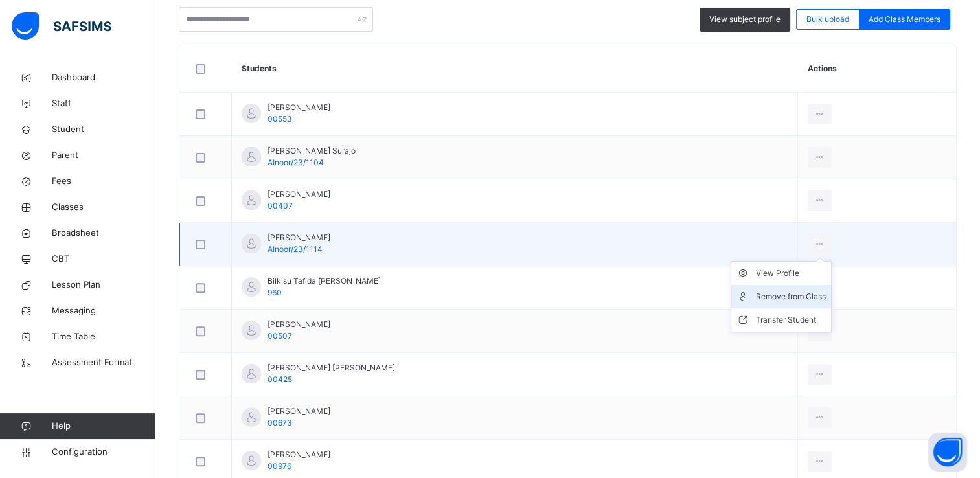
click at [824, 293] on div "Remove from Class" at bounding box center [791, 296] width 70 height 13
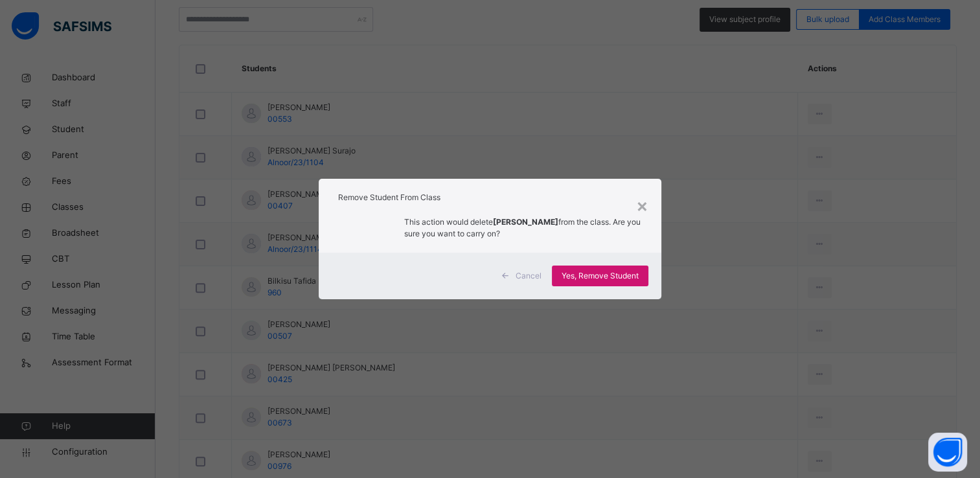
click at [632, 275] on span "Yes, Remove Student" at bounding box center [600, 276] width 77 height 12
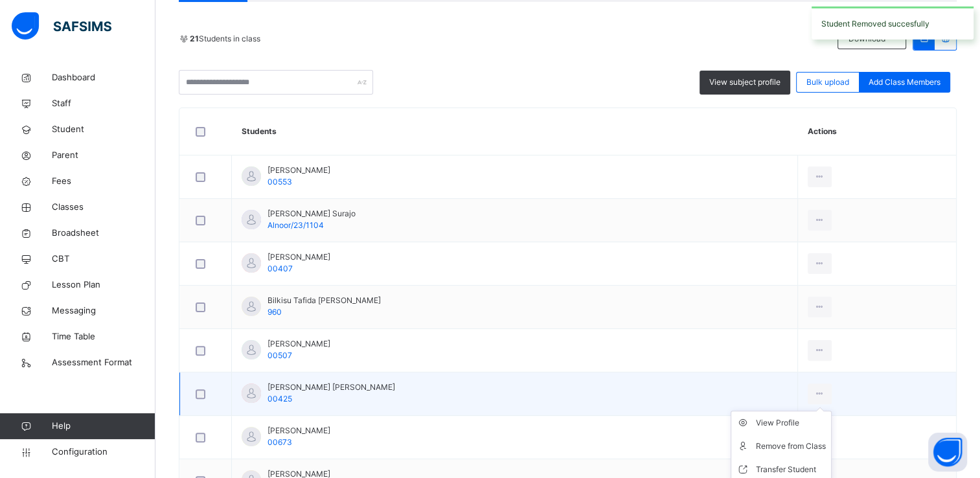
scroll to position [337, 0]
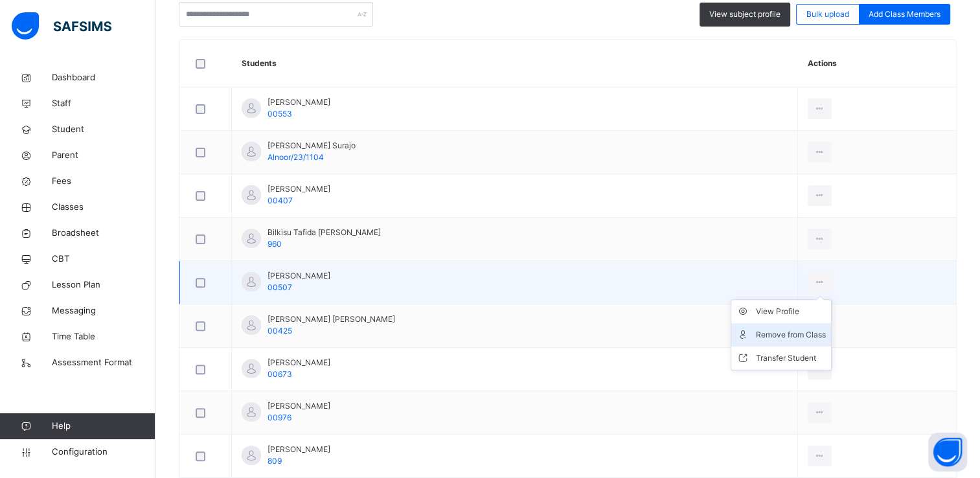
click at [805, 333] on div "Remove from Class" at bounding box center [791, 334] width 70 height 13
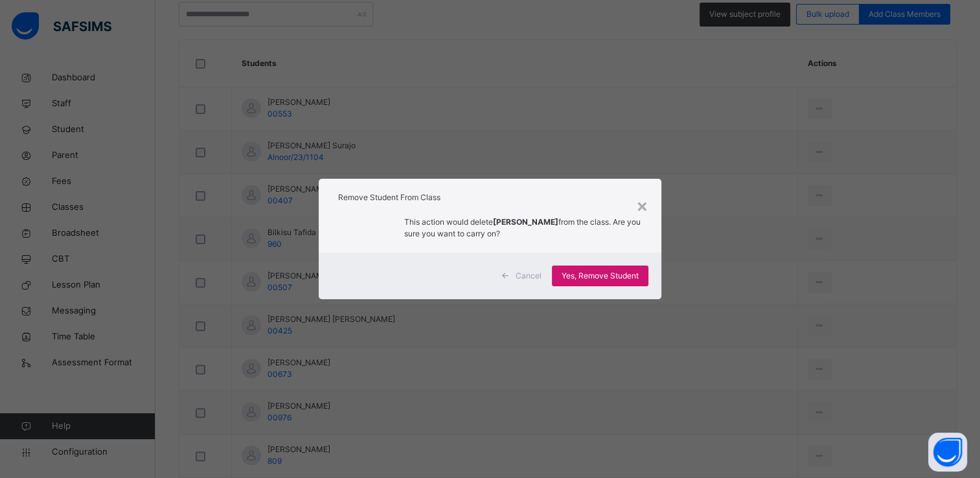
click at [629, 272] on span "Yes, Remove Student" at bounding box center [600, 276] width 77 height 12
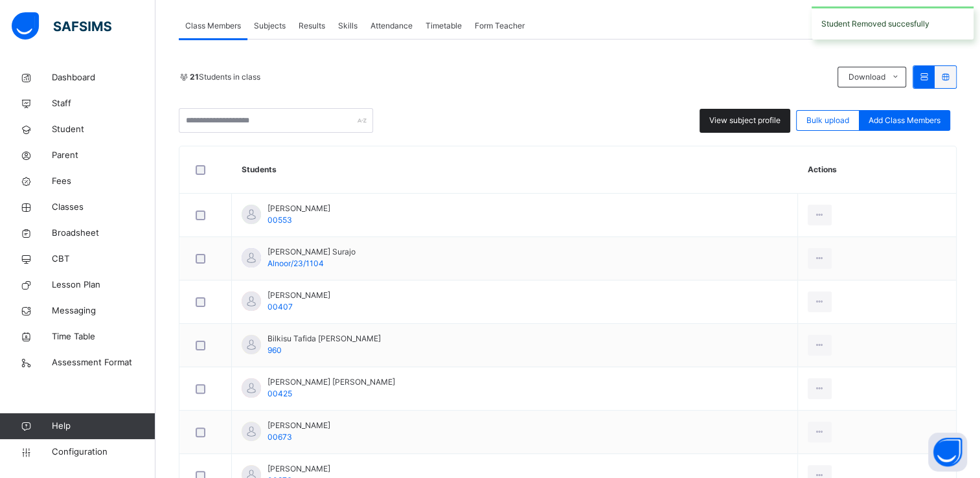
scroll to position [334, 0]
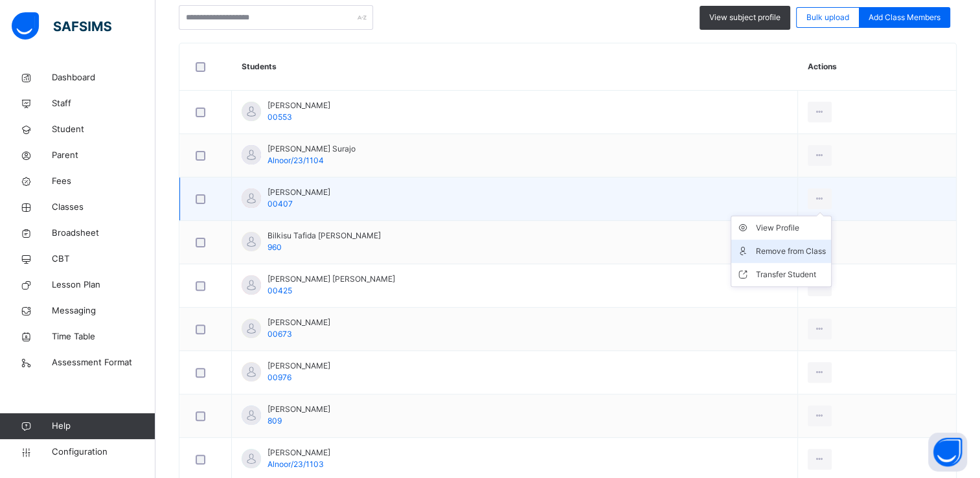
click at [797, 247] on div "Remove from Class" at bounding box center [791, 251] width 70 height 13
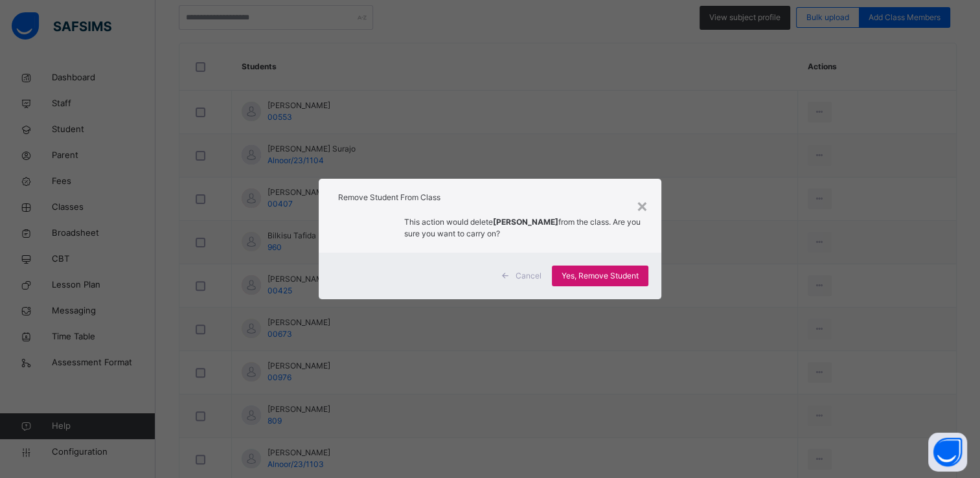
click at [631, 273] on span "Yes, Remove Student" at bounding box center [600, 276] width 77 height 12
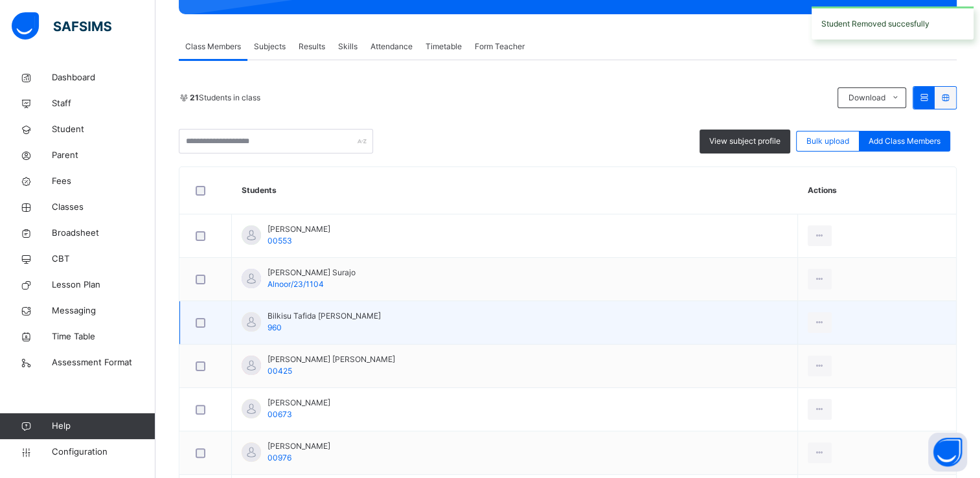
scroll to position [350, 0]
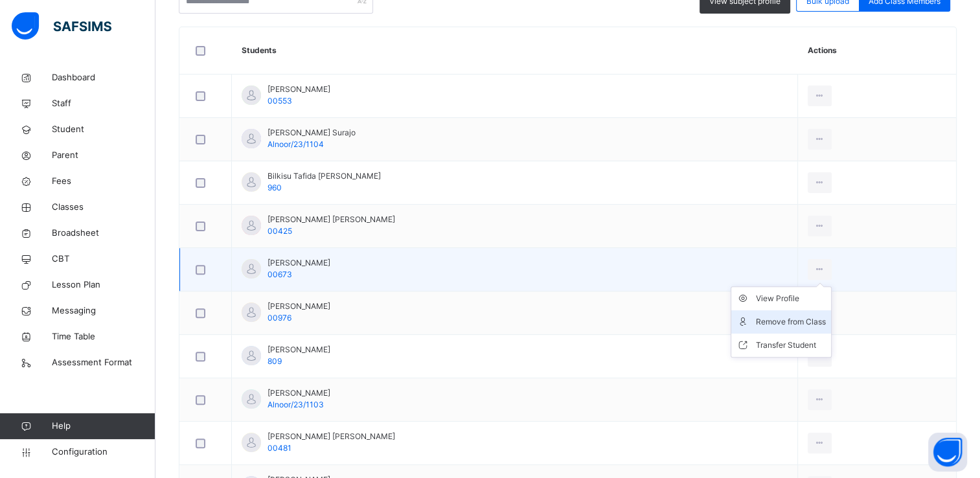
click at [806, 317] on div "Remove from Class" at bounding box center [791, 321] width 70 height 13
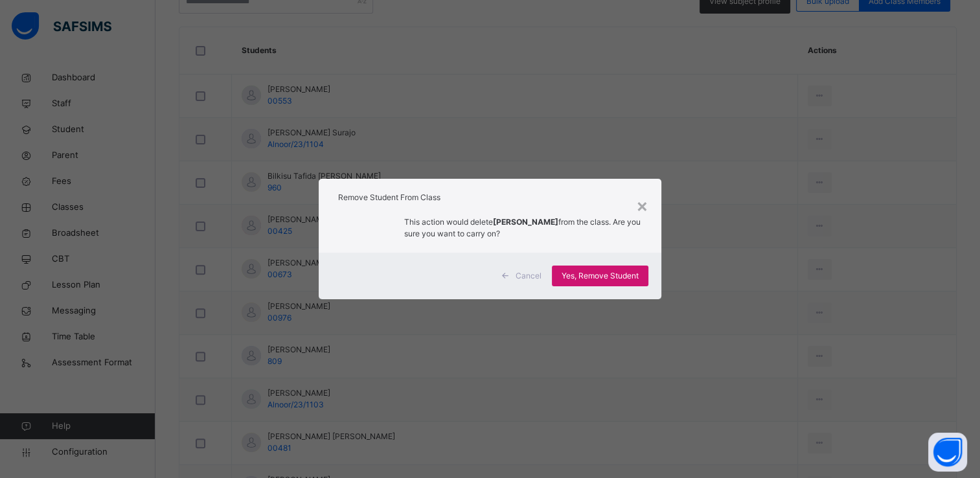
click at [628, 277] on span "Yes, Remove Student" at bounding box center [600, 276] width 77 height 12
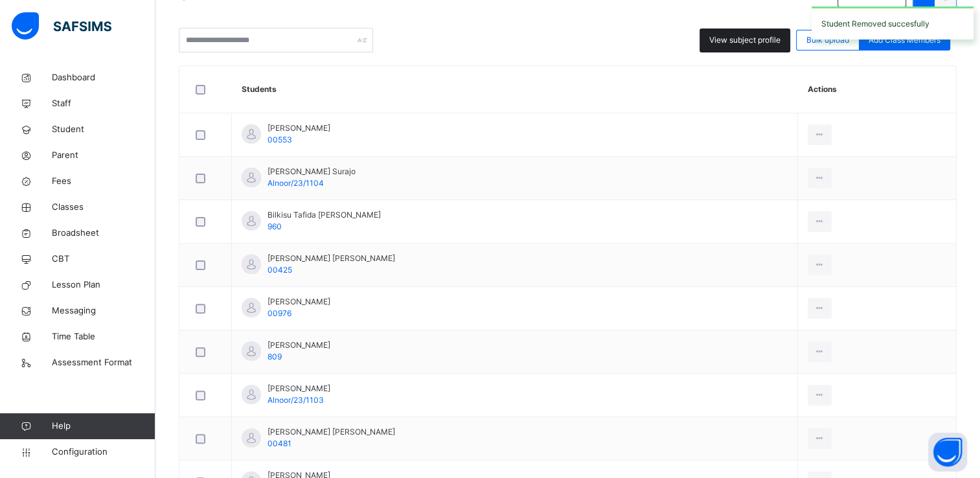
scroll to position [319, 0]
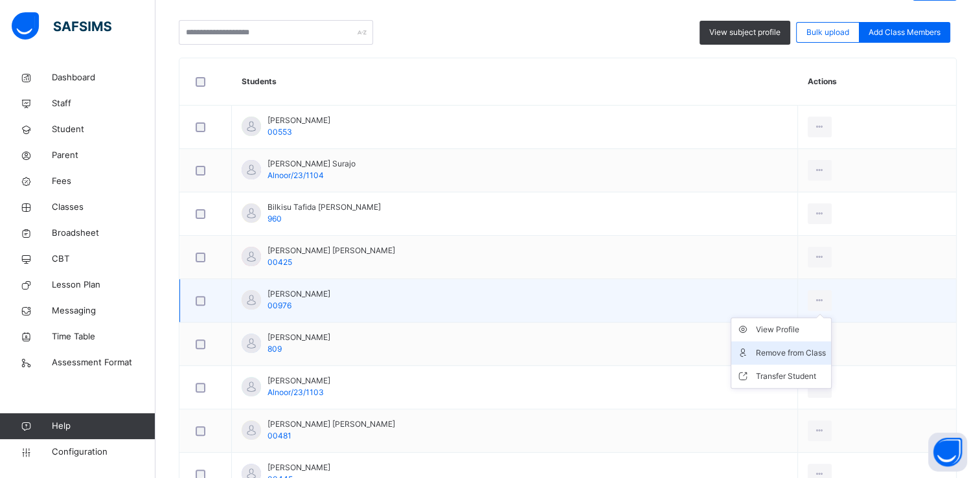
click at [800, 350] on div "Remove from Class" at bounding box center [791, 353] width 70 height 13
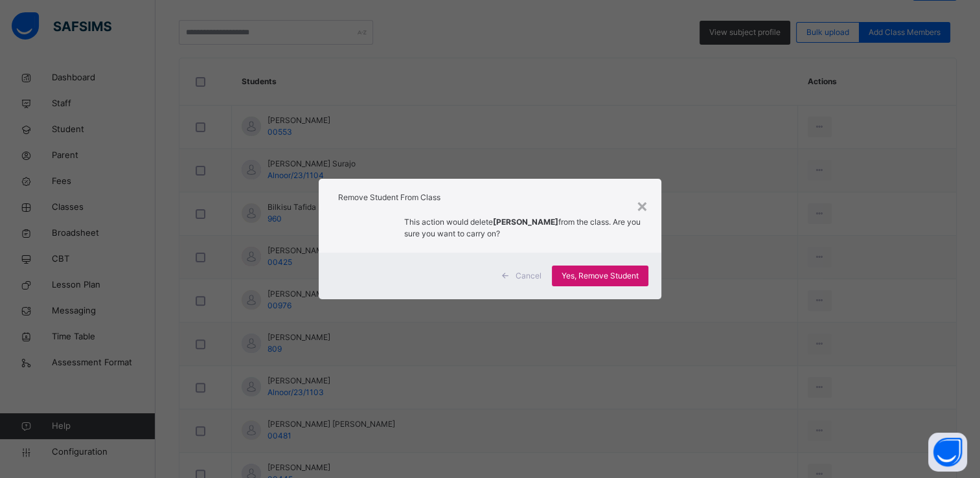
click at [637, 278] on span "Yes, Remove Student" at bounding box center [600, 276] width 77 height 12
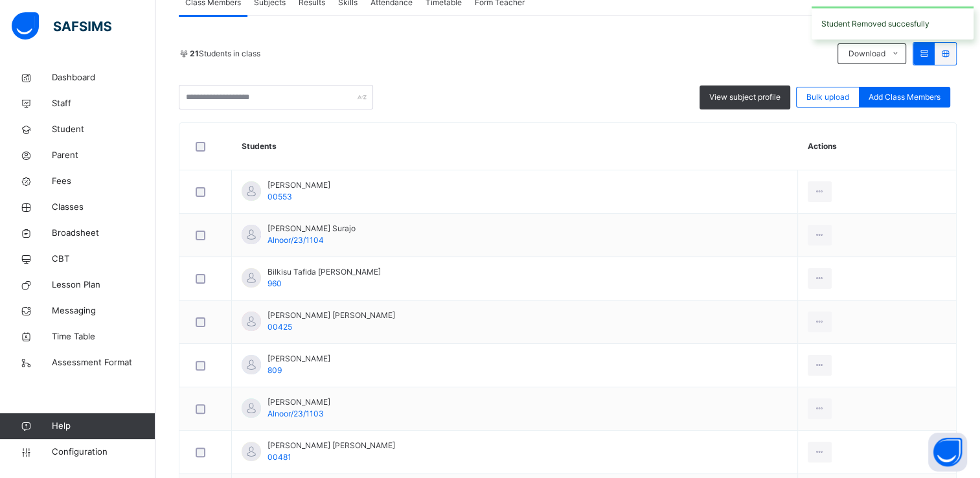
scroll to position [383, 0]
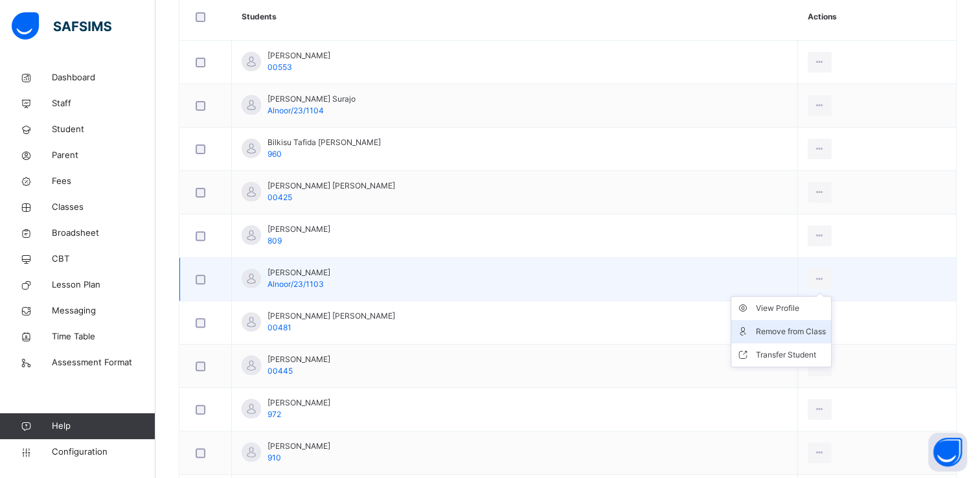
click at [801, 329] on div "Remove from Class" at bounding box center [791, 331] width 70 height 13
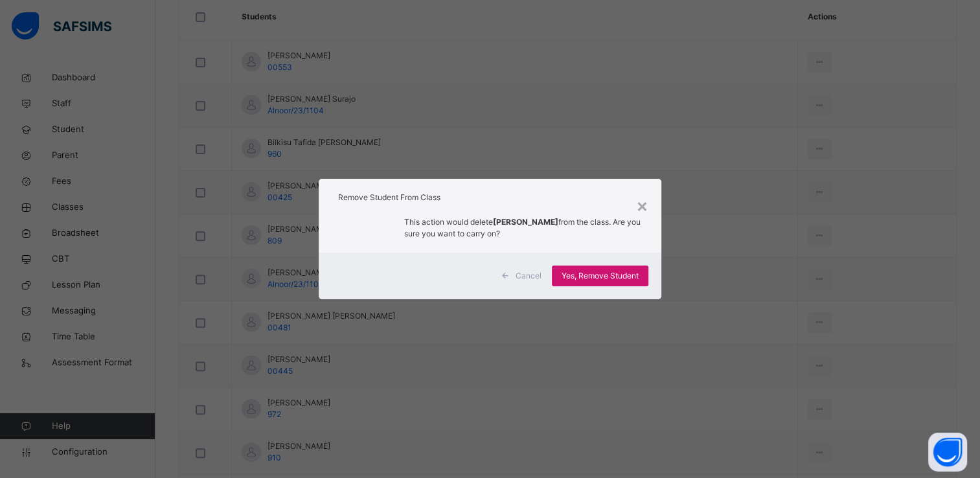
click at [611, 266] on div "Yes, Remove Student" at bounding box center [600, 276] width 97 height 21
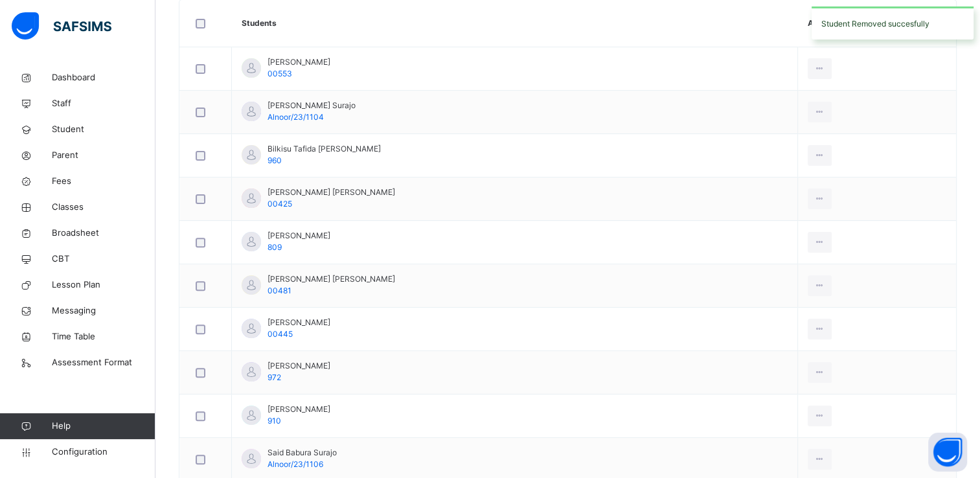
scroll to position [380, 0]
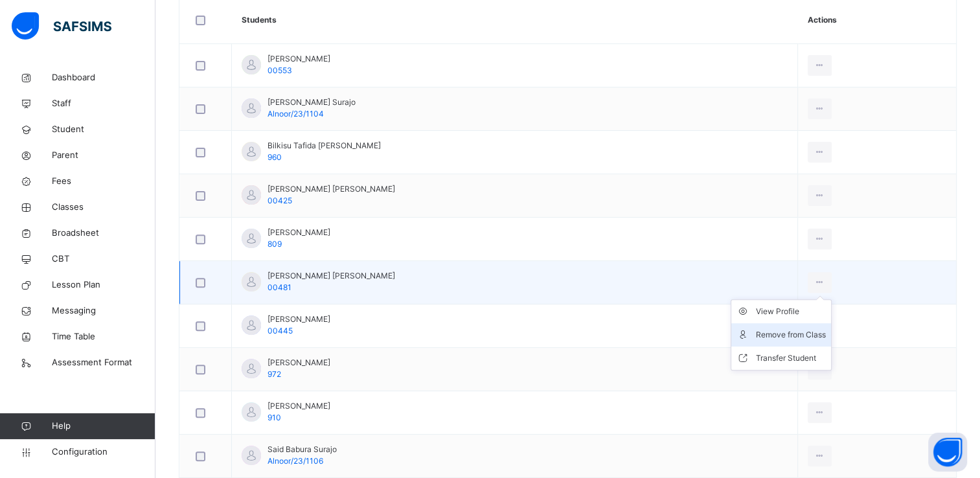
click at [802, 329] on div "Remove from Class" at bounding box center [791, 334] width 70 height 13
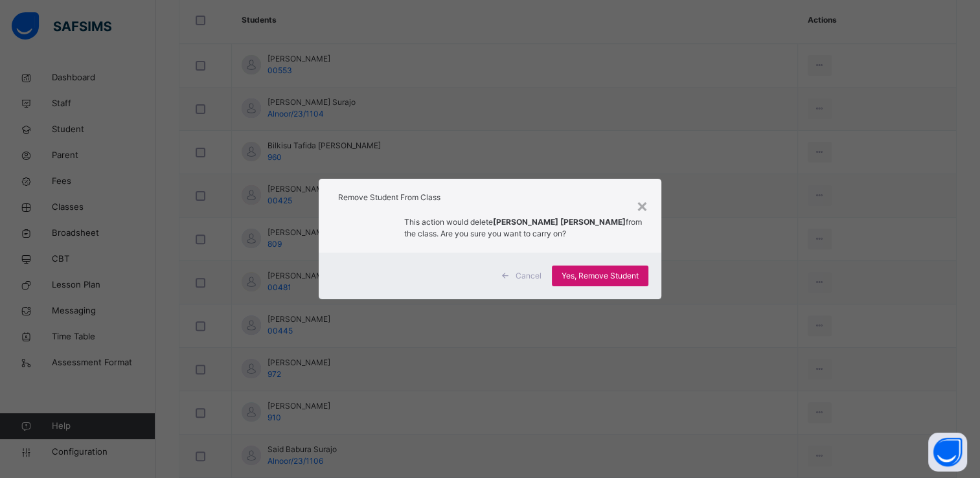
click at [621, 281] on span "Yes, Remove Student" at bounding box center [600, 276] width 77 height 12
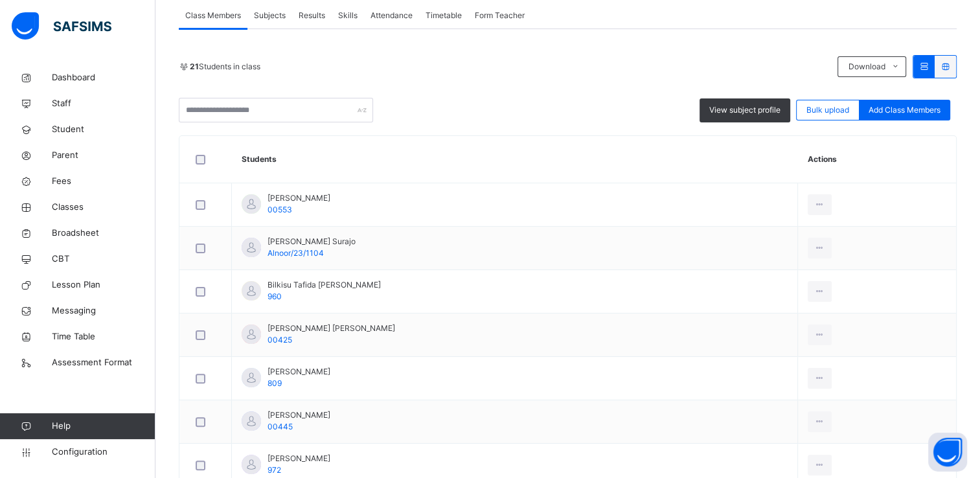
scroll to position [365, 0]
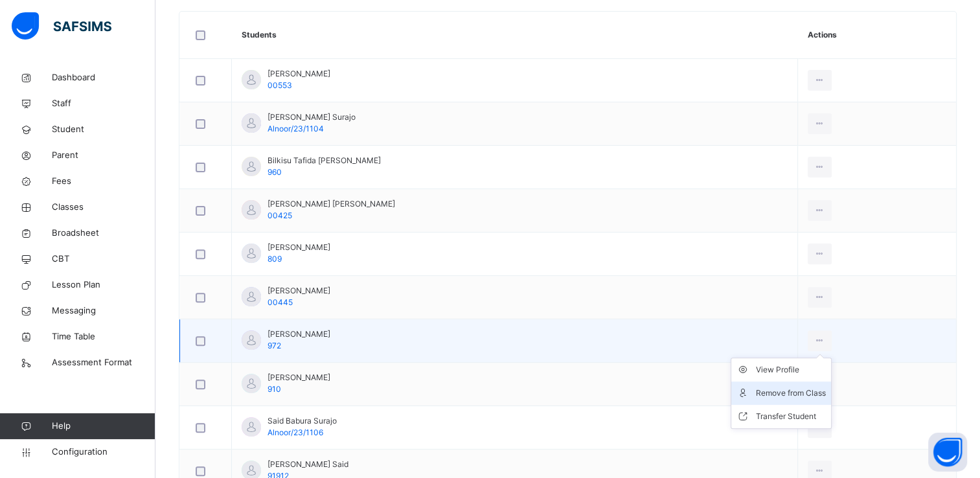
click at [808, 387] on div "Remove from Class" at bounding box center [791, 393] width 70 height 13
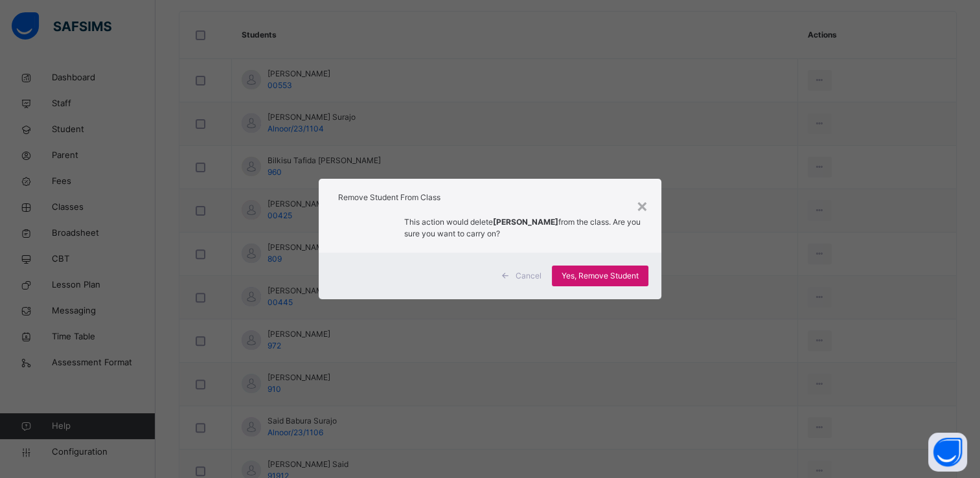
click at [624, 275] on span "Yes, Remove Student" at bounding box center [600, 276] width 77 height 12
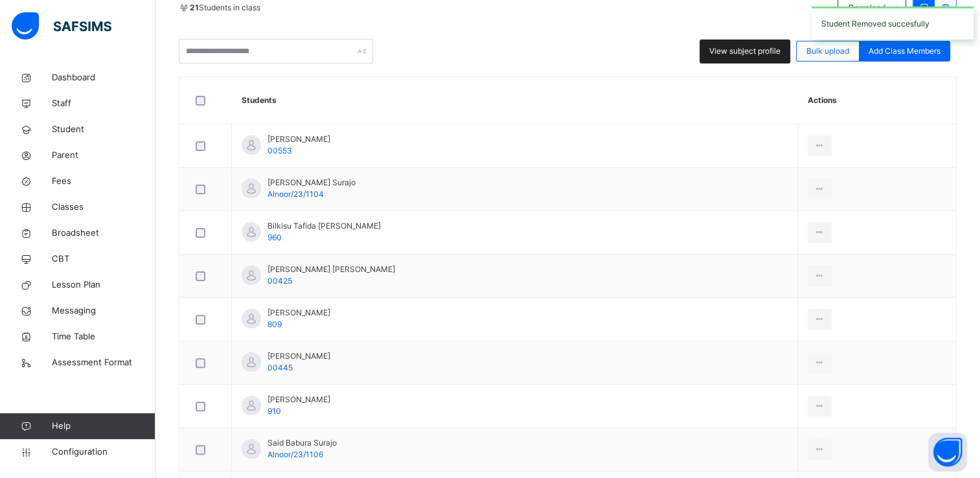
scroll to position [432, 0]
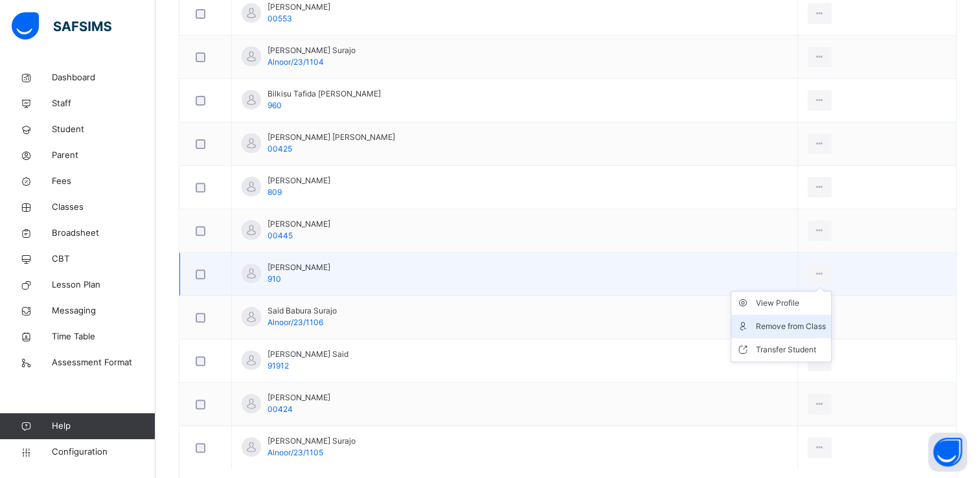
click at [793, 329] on div "Remove from Class" at bounding box center [791, 326] width 70 height 13
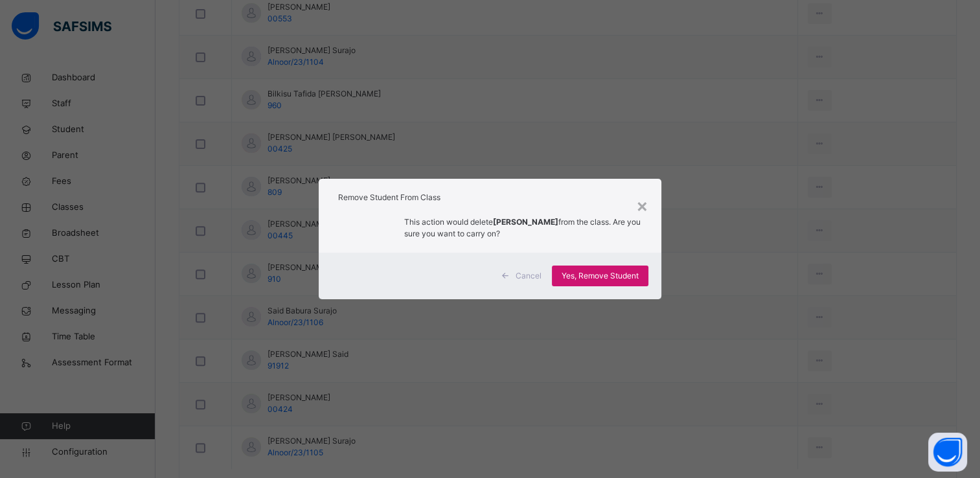
click at [619, 275] on span "Yes, Remove Student" at bounding box center [600, 276] width 77 height 12
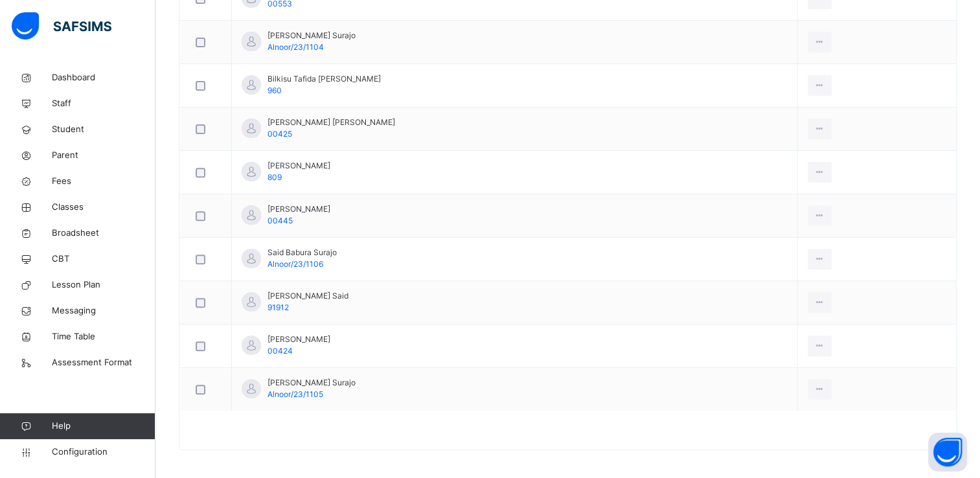
scroll to position [449, 0]
click at [73, 204] on span "Classes" at bounding box center [104, 207] width 104 height 13
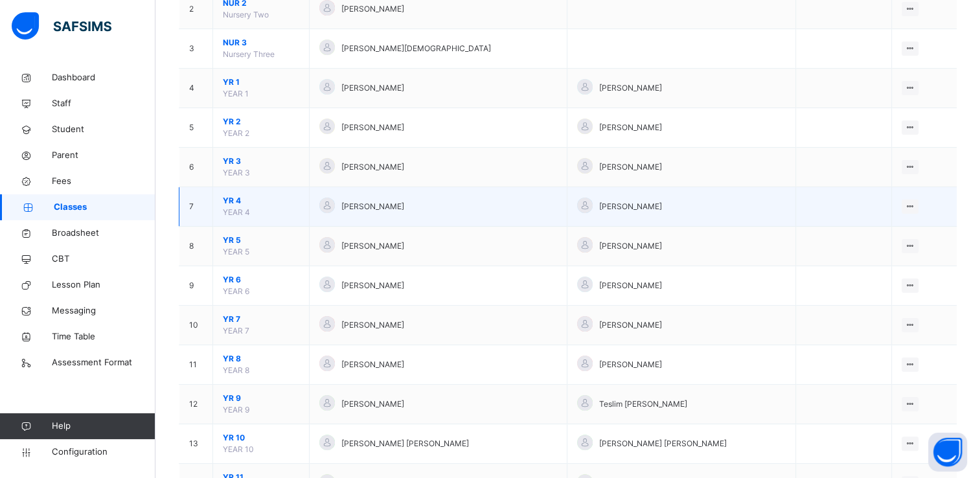
scroll to position [207, 0]
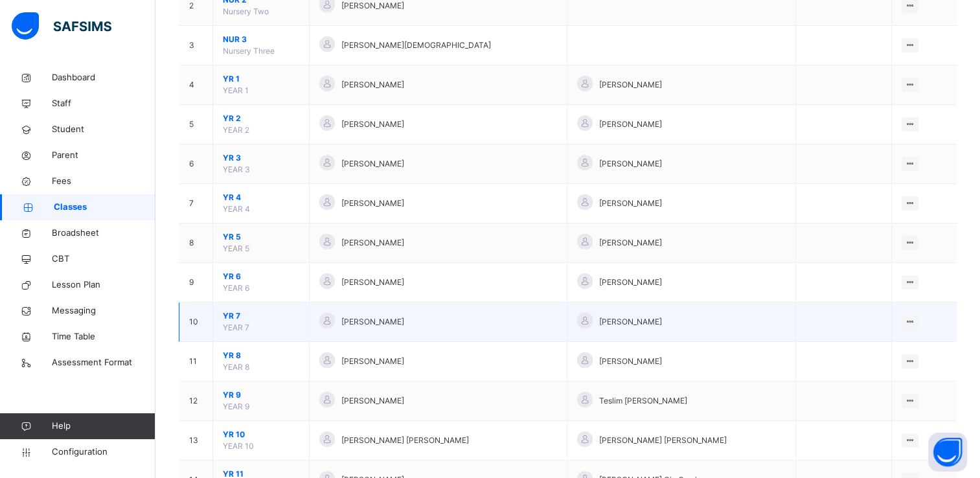
click at [228, 317] on span "YR 7" at bounding box center [261, 316] width 76 height 12
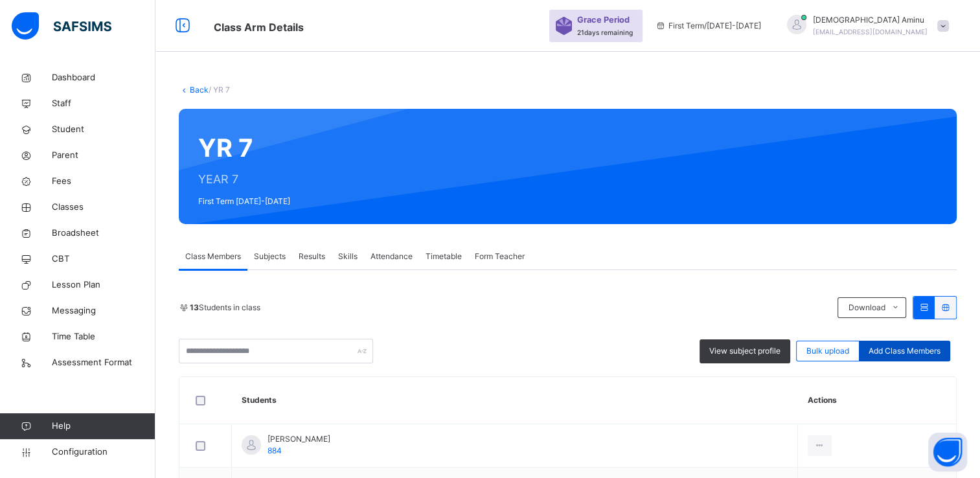
click at [904, 348] on span "Add Class Members" at bounding box center [905, 351] width 72 height 12
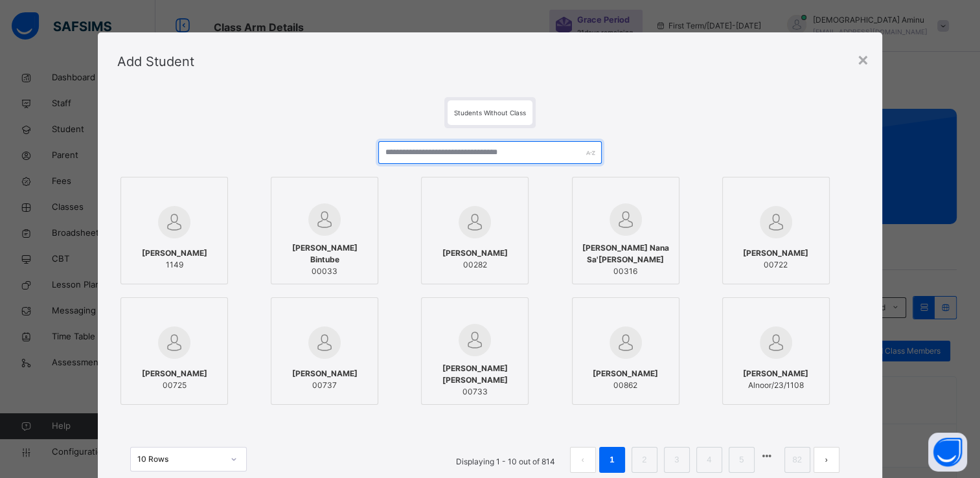
click at [443, 155] on input "text" at bounding box center [489, 152] width 223 height 23
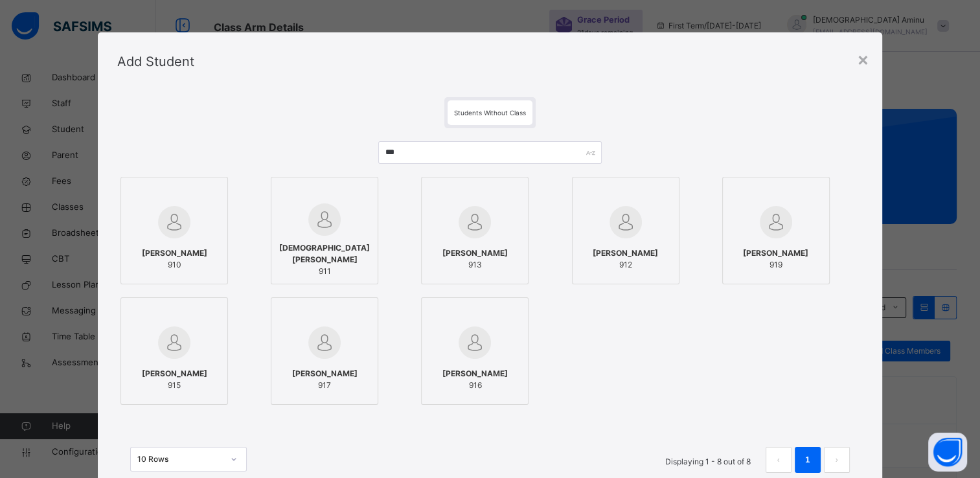
click at [171, 253] on span "[PERSON_NAME]" at bounding box center [174, 253] width 65 height 12
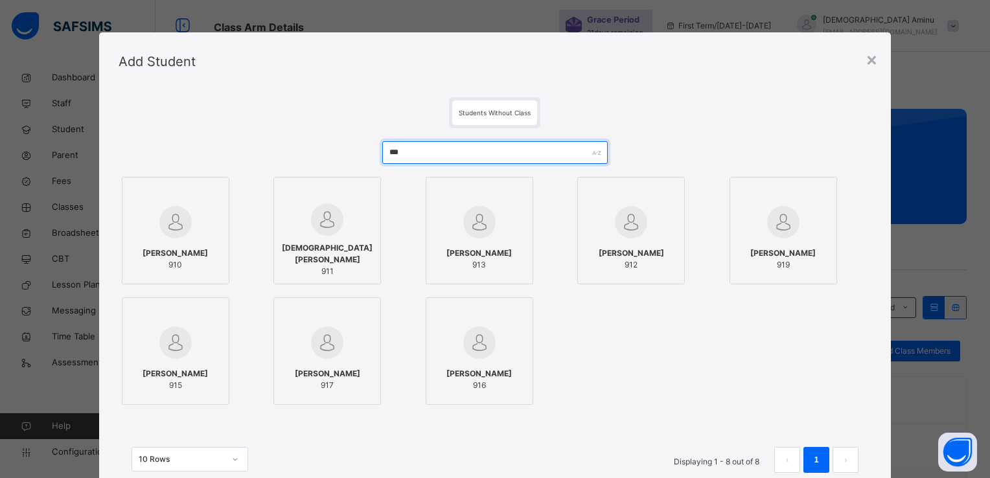
click at [421, 161] on input "***" at bounding box center [495, 152] width 226 height 23
type input "*"
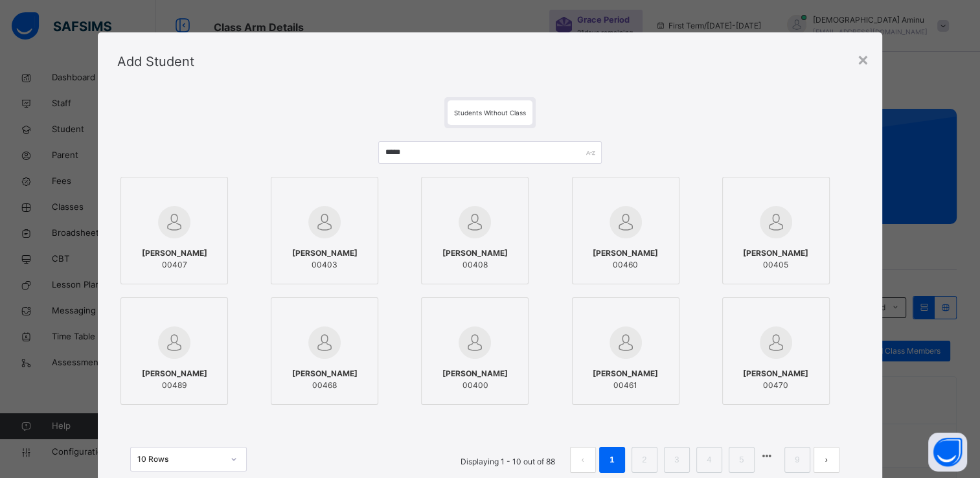
click at [179, 237] on img at bounding box center [174, 222] width 32 height 32
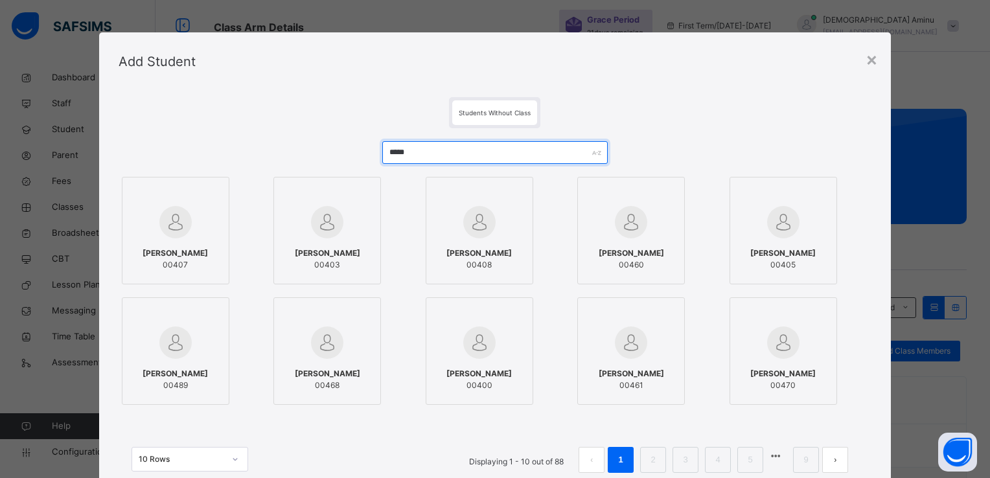
click at [427, 157] on input "*****" at bounding box center [495, 152] width 226 height 23
type input "*"
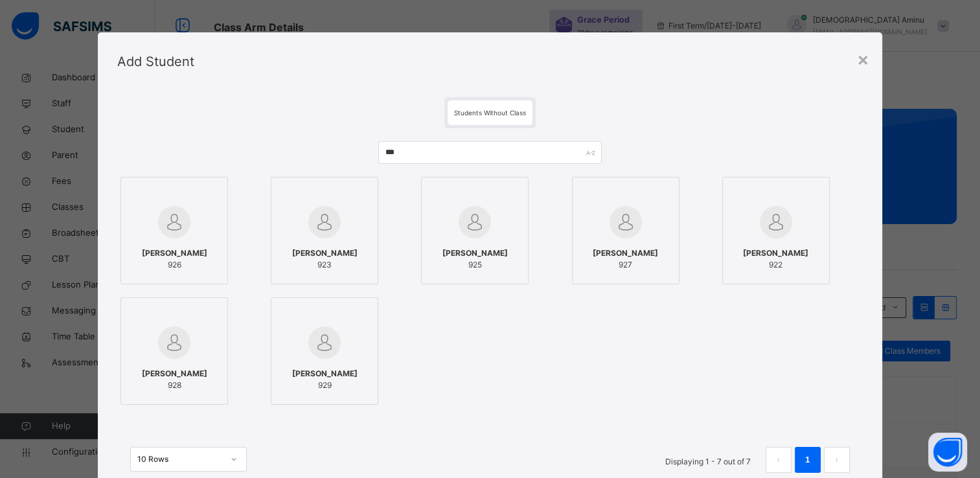
click at [205, 234] on div at bounding box center [174, 222] width 93 height 38
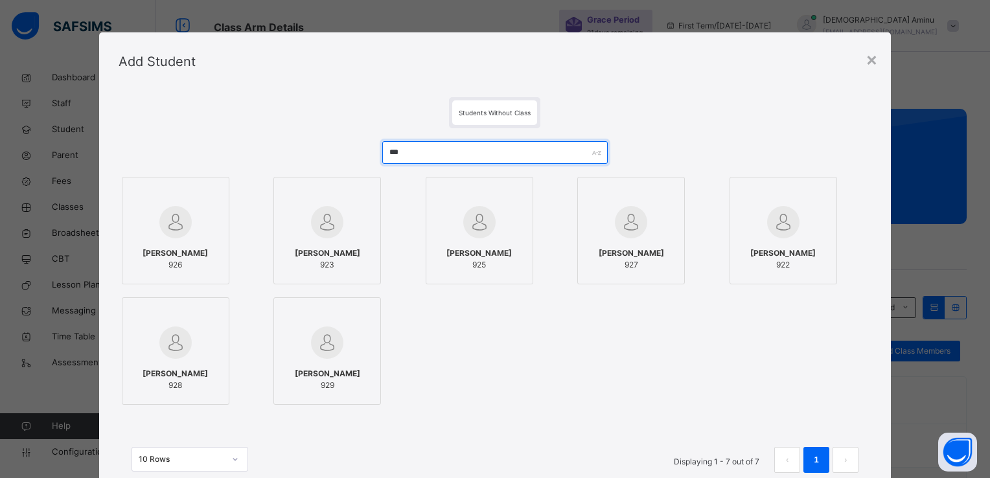
click at [416, 154] on input "***" at bounding box center [495, 152] width 226 height 23
type input "*"
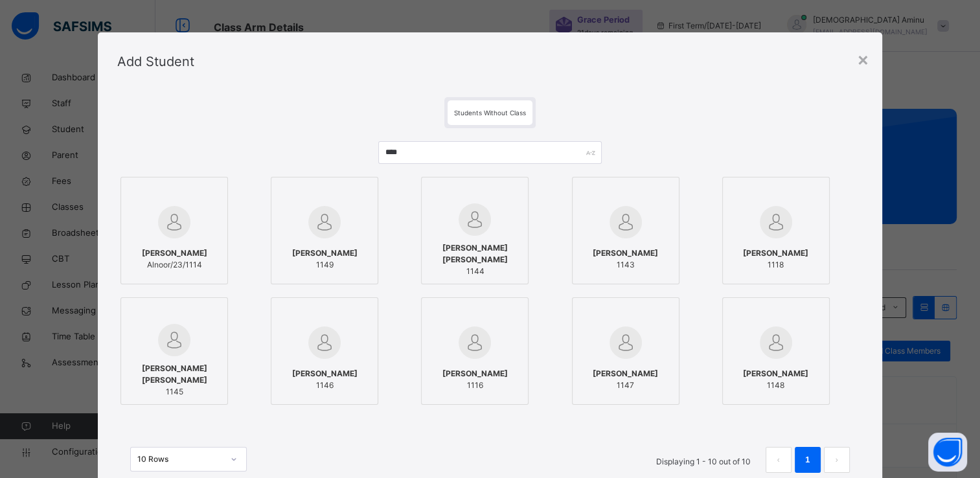
click at [189, 249] on span "[PERSON_NAME]" at bounding box center [174, 253] width 65 height 12
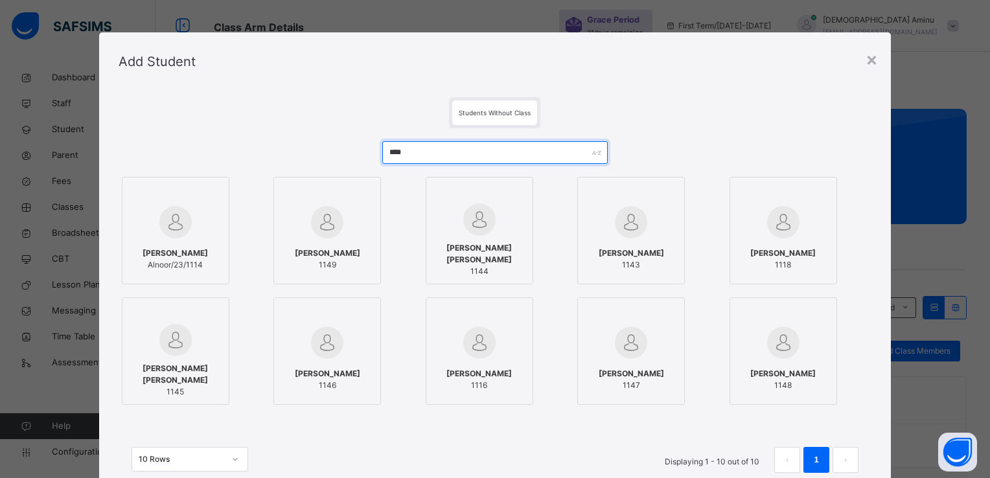
click at [426, 148] on input "****" at bounding box center [495, 152] width 226 height 23
type input "*"
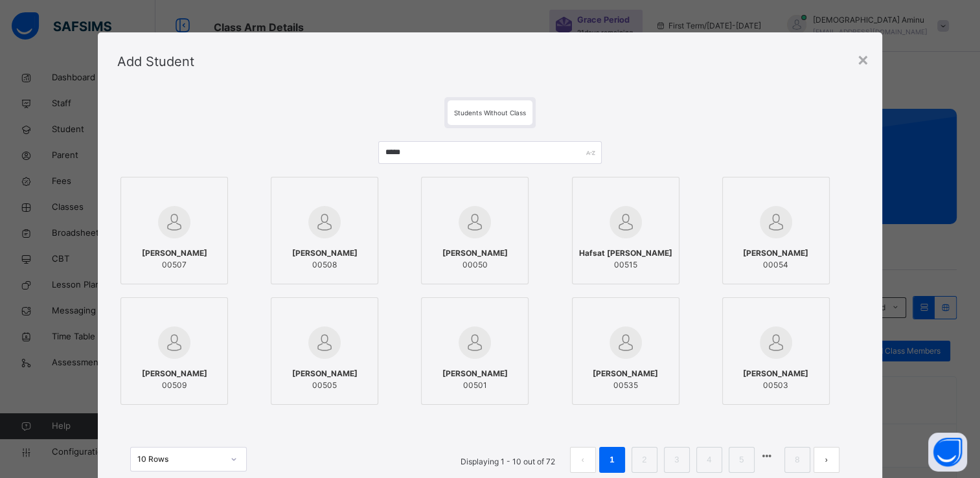
click at [184, 244] on div "[PERSON_NAME] Saadu 00507" at bounding box center [174, 259] width 93 height 36
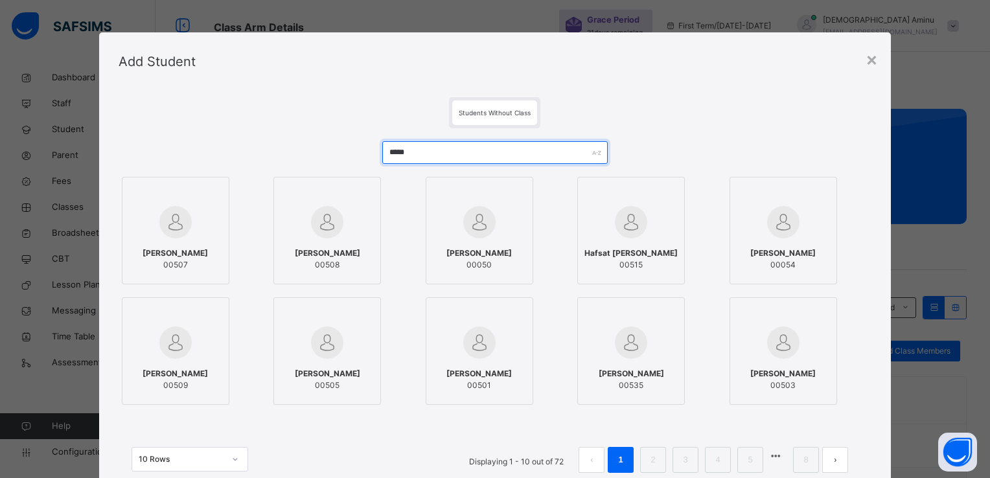
click at [426, 148] on input "*****" at bounding box center [495, 152] width 226 height 23
type input "*"
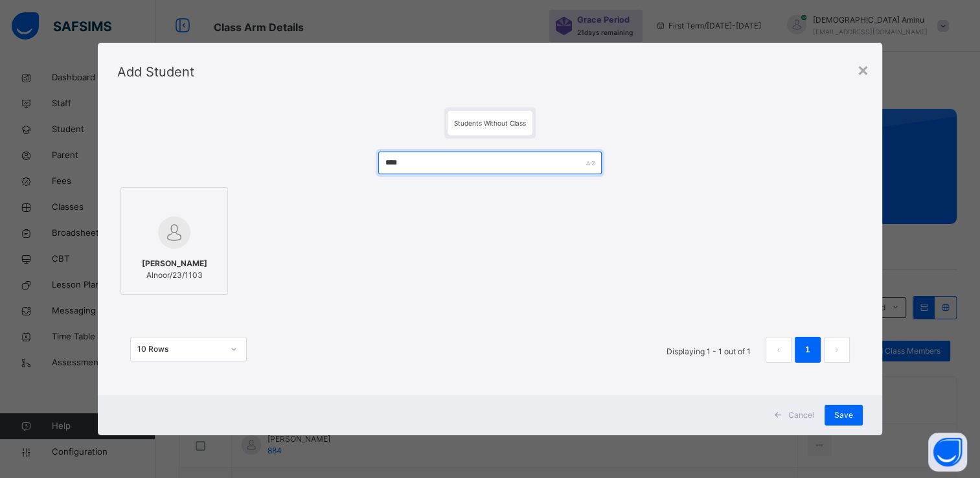
type input "****"
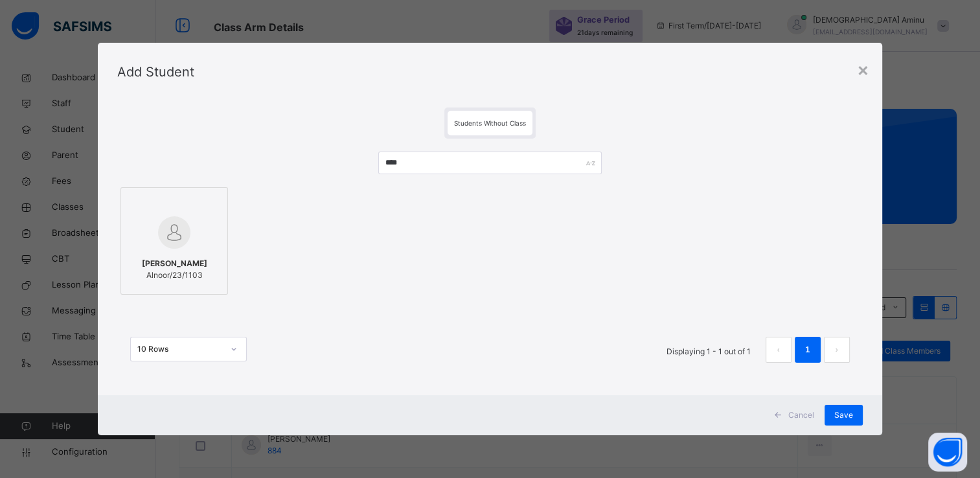
click at [170, 268] on span "[PERSON_NAME]" at bounding box center [174, 264] width 65 height 12
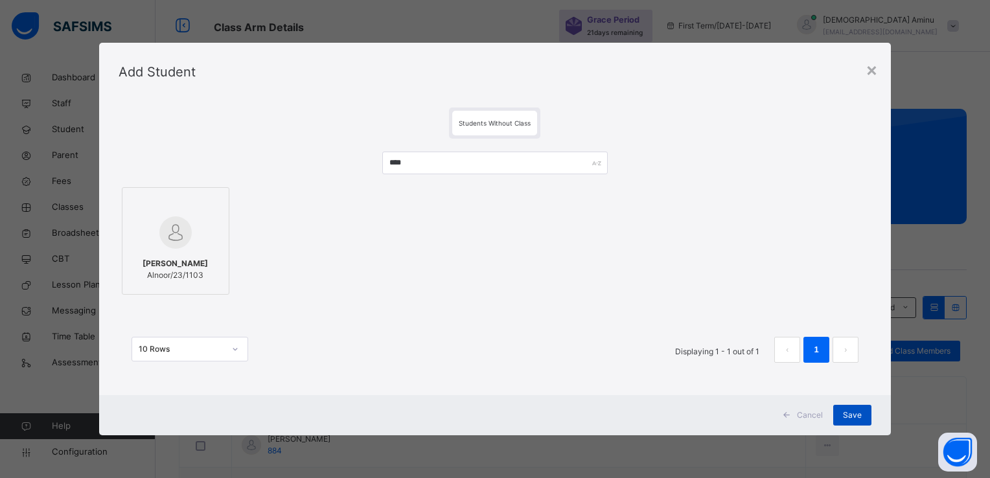
click at [856, 417] on span "Save" at bounding box center [852, 415] width 19 height 12
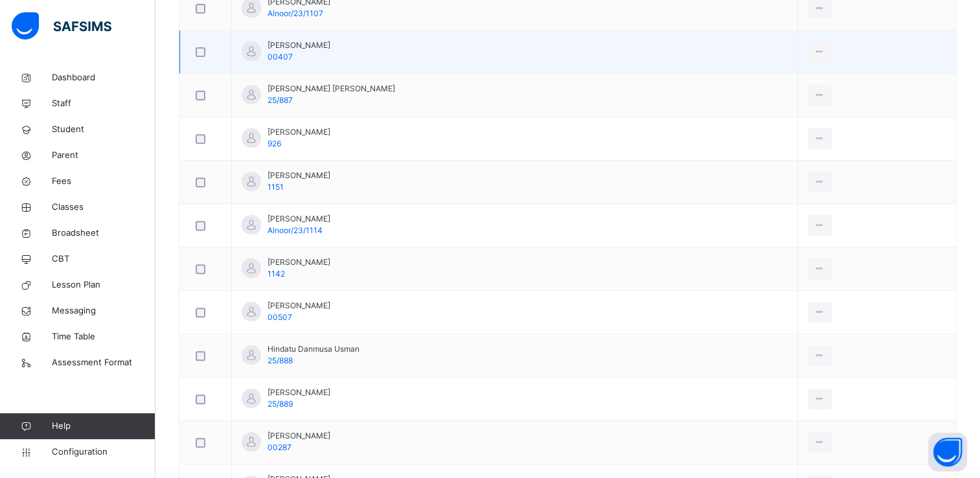
scroll to position [481, 0]
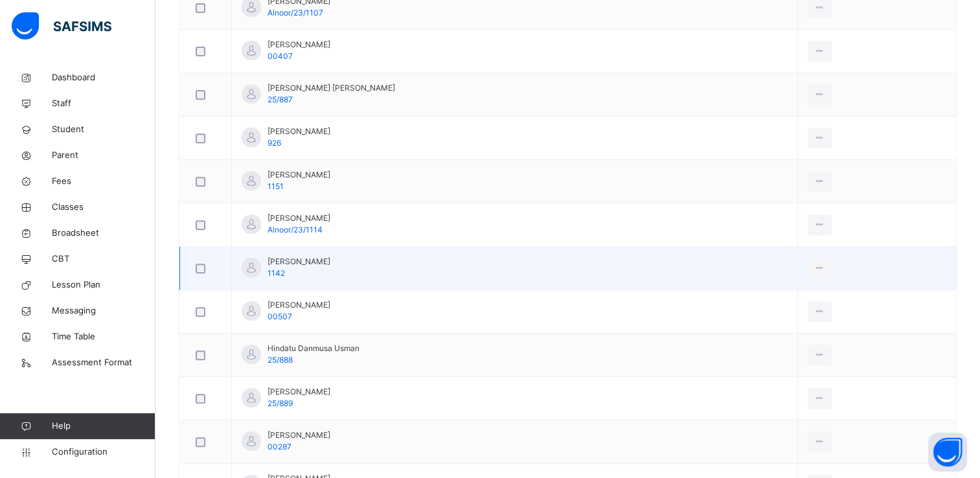
click at [203, 260] on div at bounding box center [206, 268] width 32 height 27
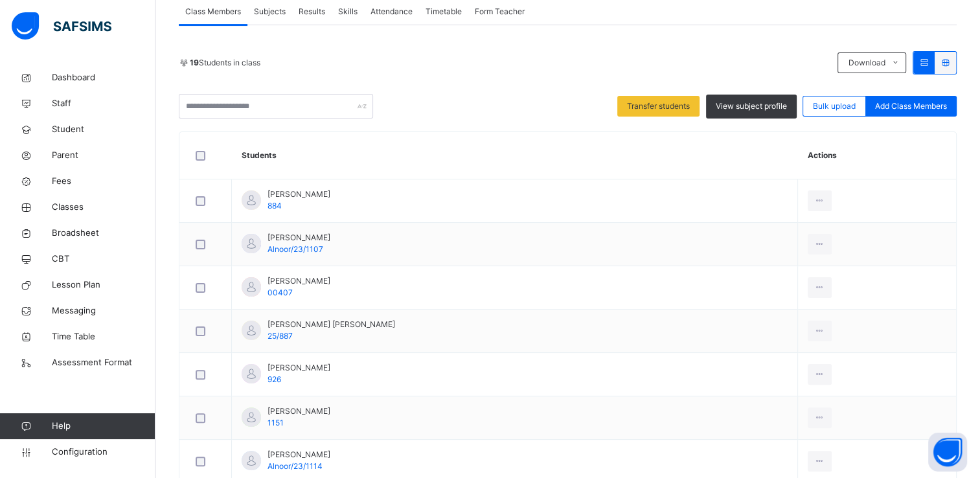
scroll to position [0, 0]
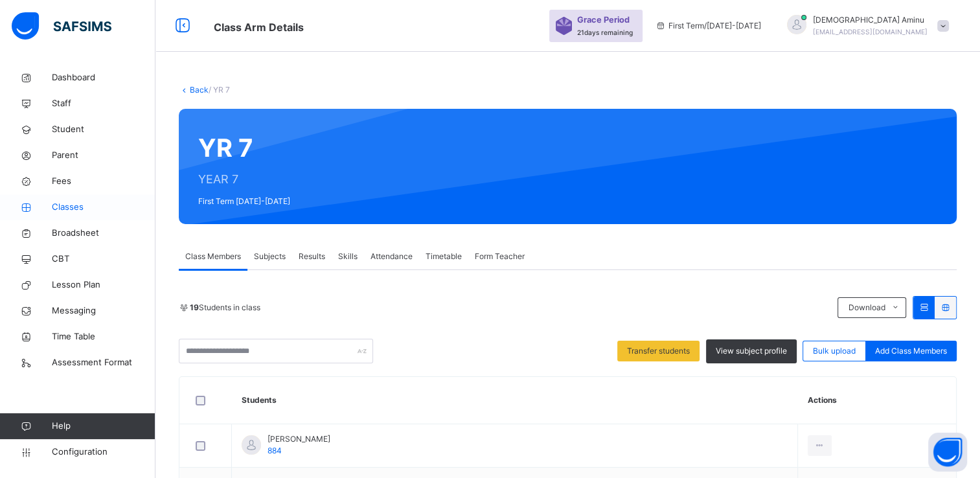
click at [67, 207] on span "Classes" at bounding box center [104, 207] width 104 height 13
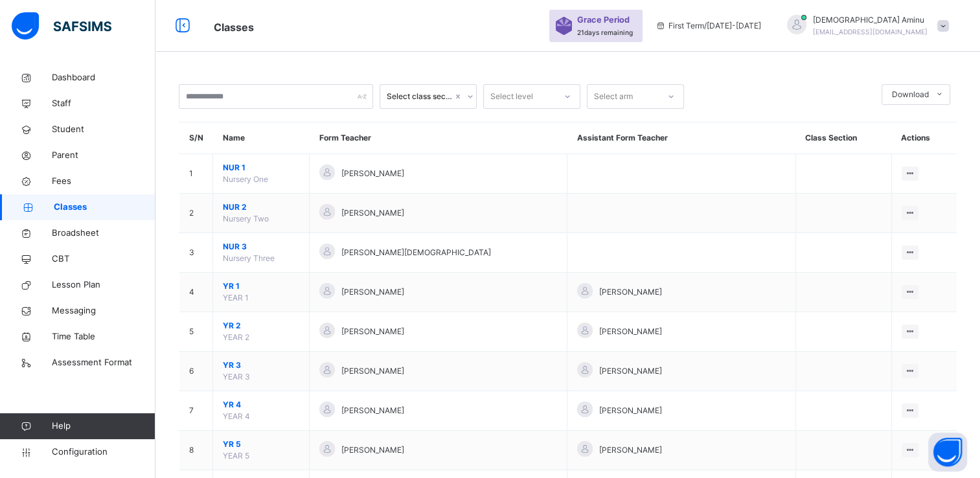
scroll to position [299, 0]
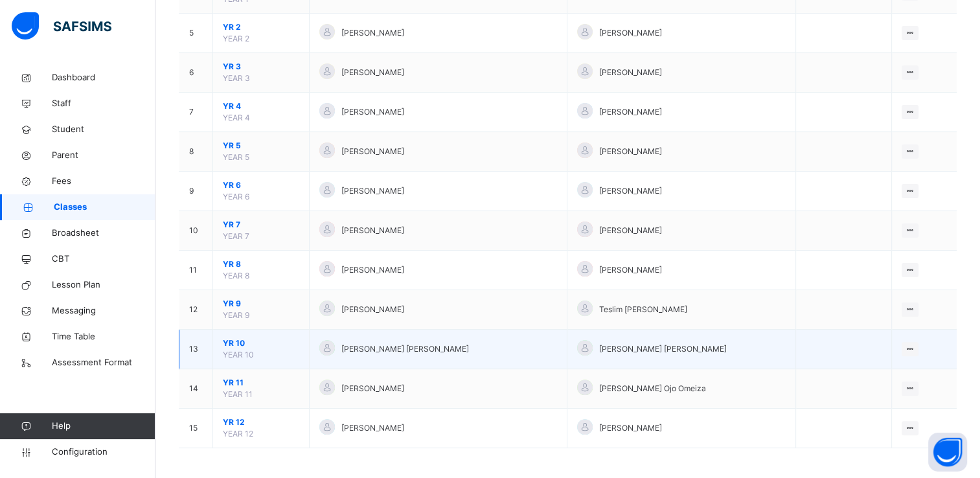
click at [238, 341] on span "YR 10" at bounding box center [261, 343] width 76 height 12
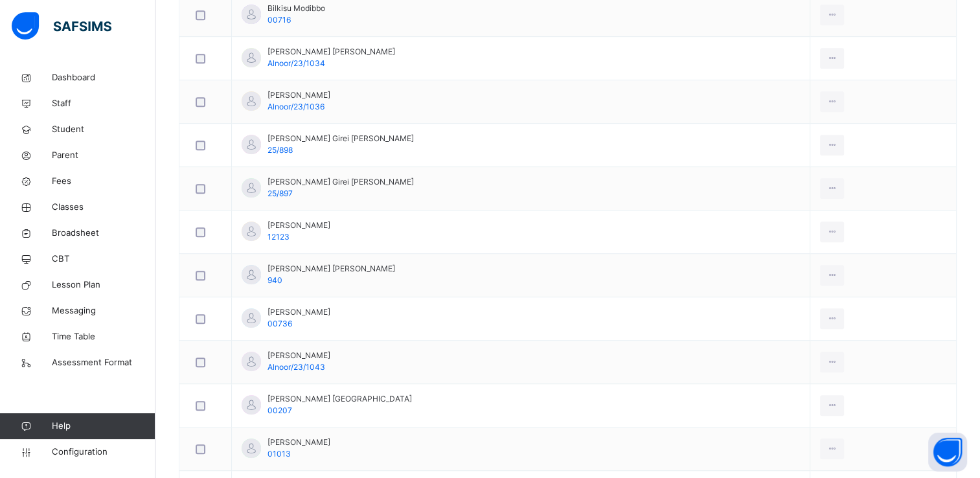
scroll to position [650, 0]
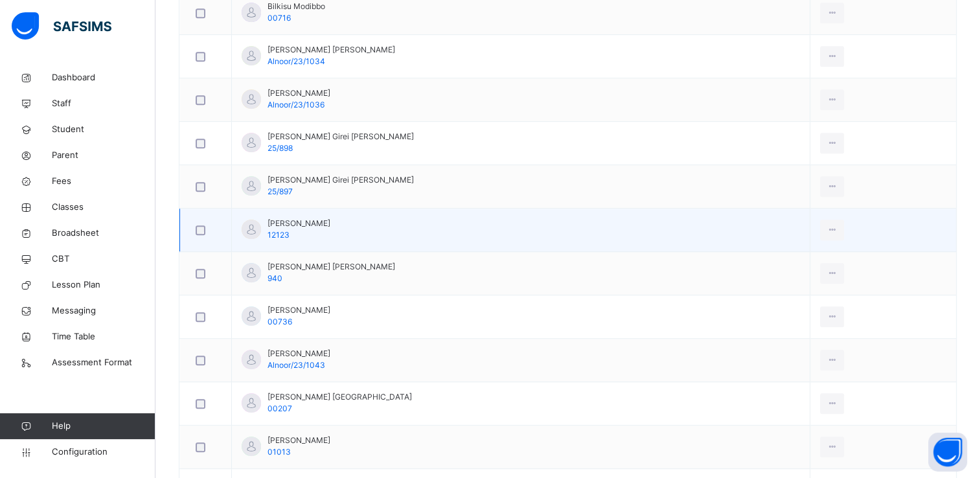
click at [193, 227] on div at bounding box center [205, 230] width 25 height 10
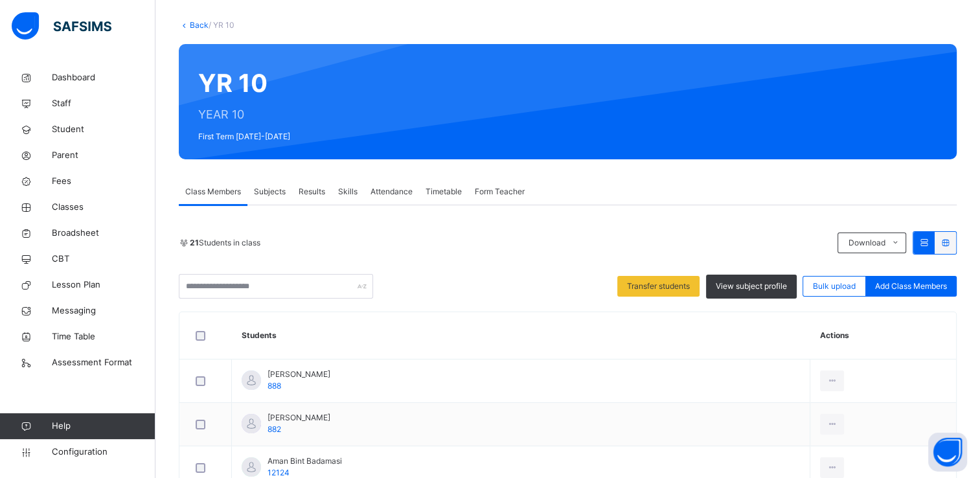
scroll to position [0, 0]
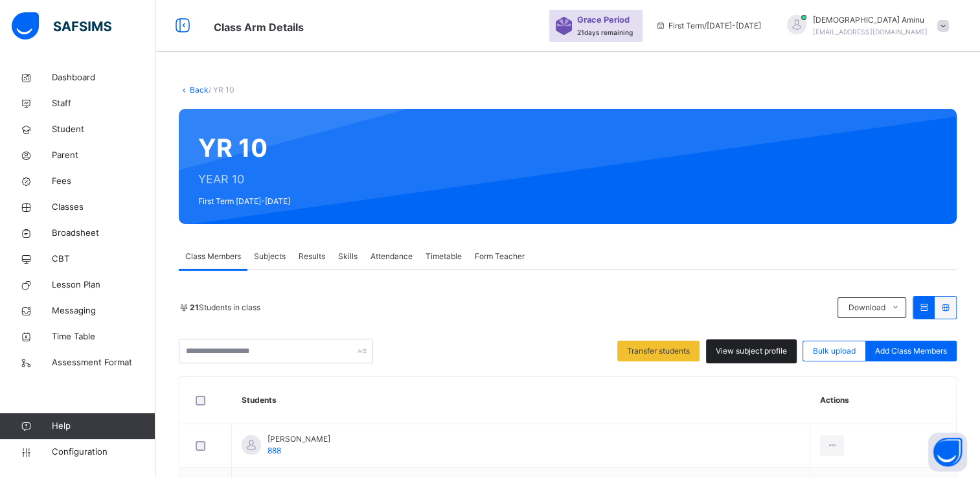
click at [770, 351] on span "View subject profile" at bounding box center [751, 351] width 71 height 12
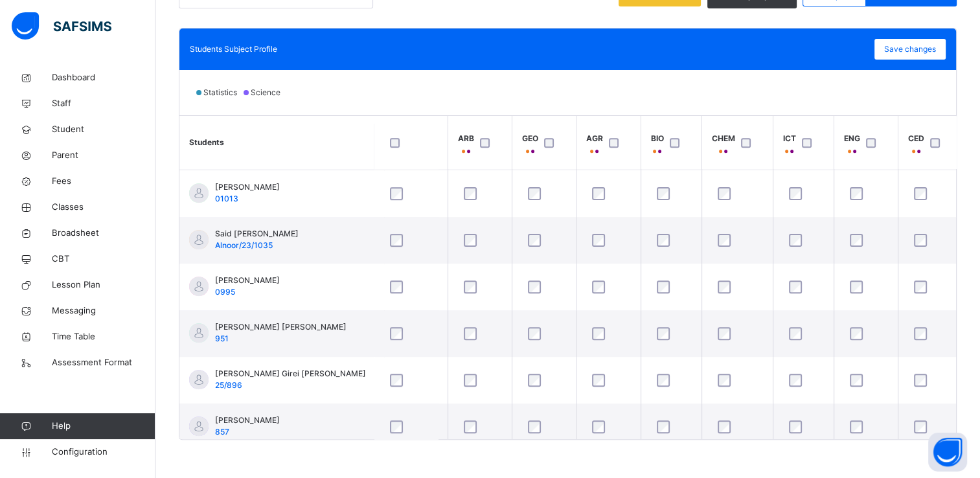
scroll to position [715, 54]
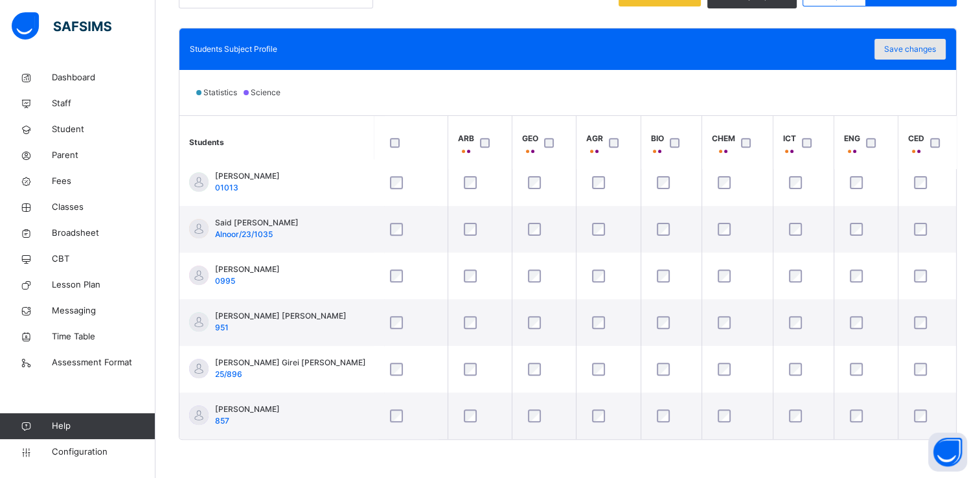
click at [922, 43] on span "Save changes" at bounding box center [910, 49] width 52 height 12
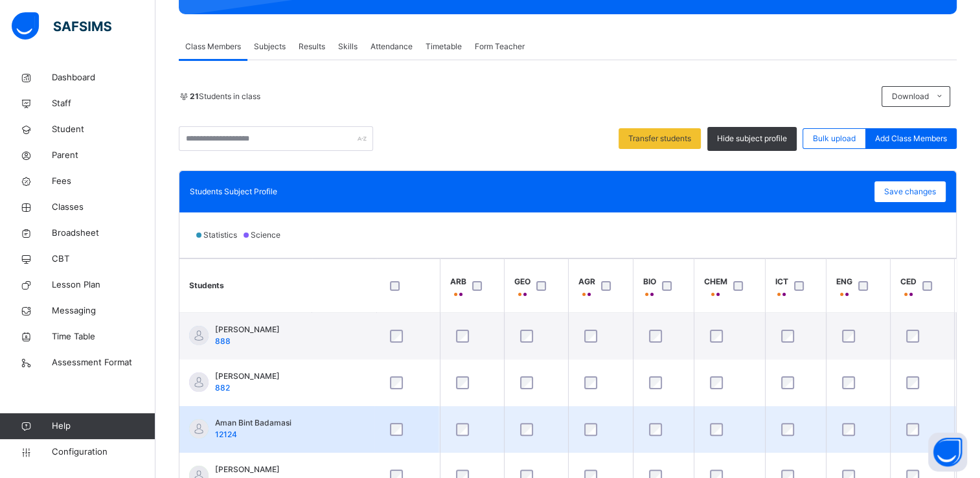
scroll to position [352, 0]
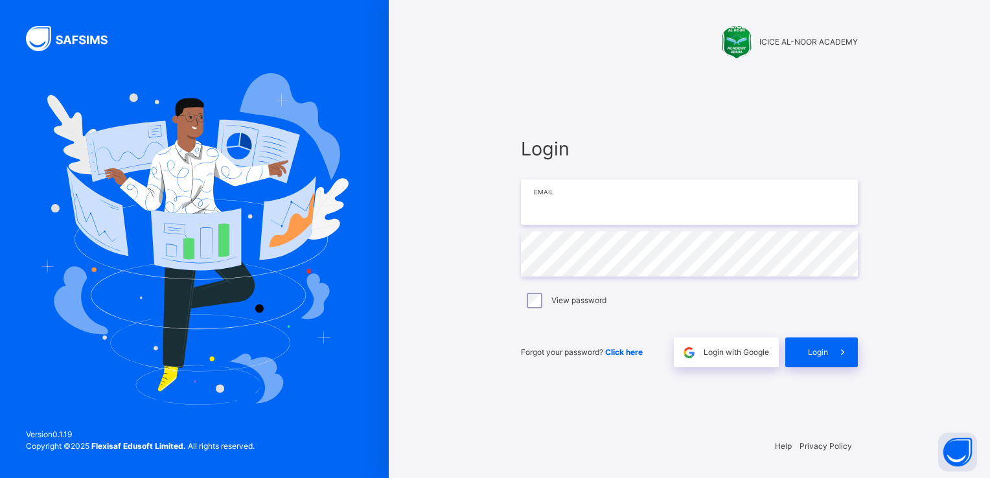
type input "**********"
